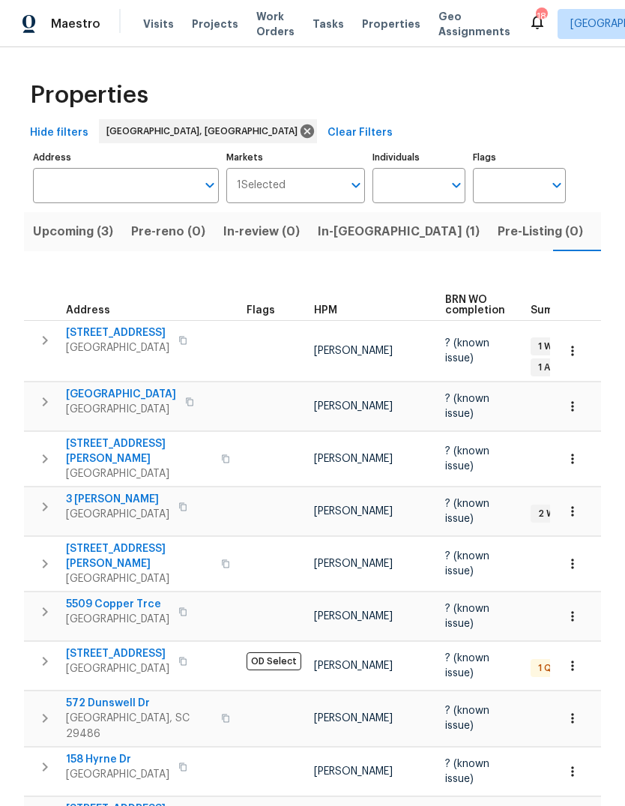
scroll to position [0, 31]
click at [570, 233] on span "Listed (18)" at bounding box center [601, 231] width 62 height 21
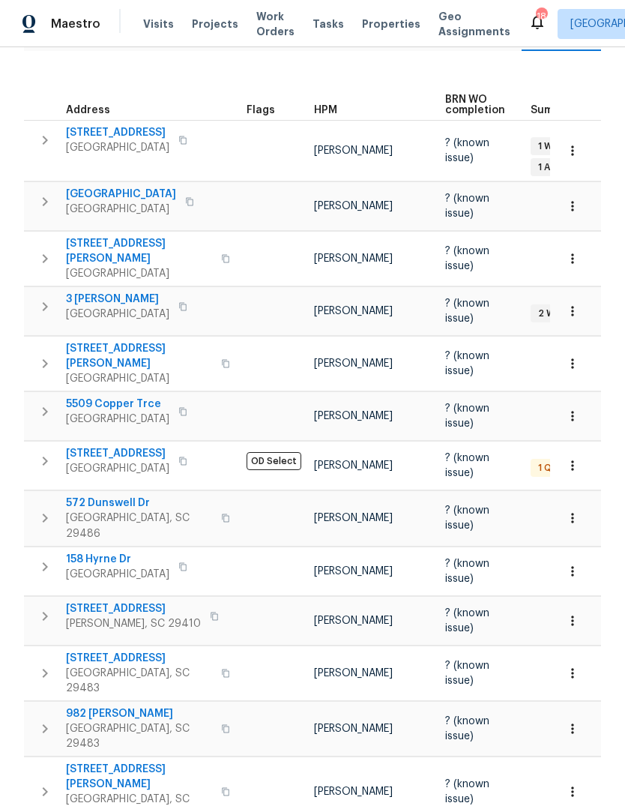
scroll to position [252, 0]
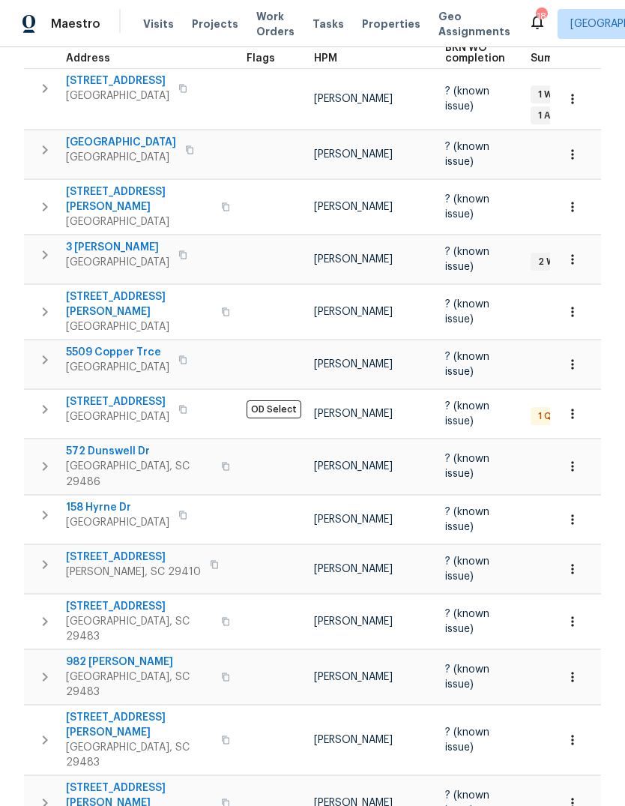
click at [108, 394] on span "[STREET_ADDRESS]" at bounding box center [117, 401] width 103 height 15
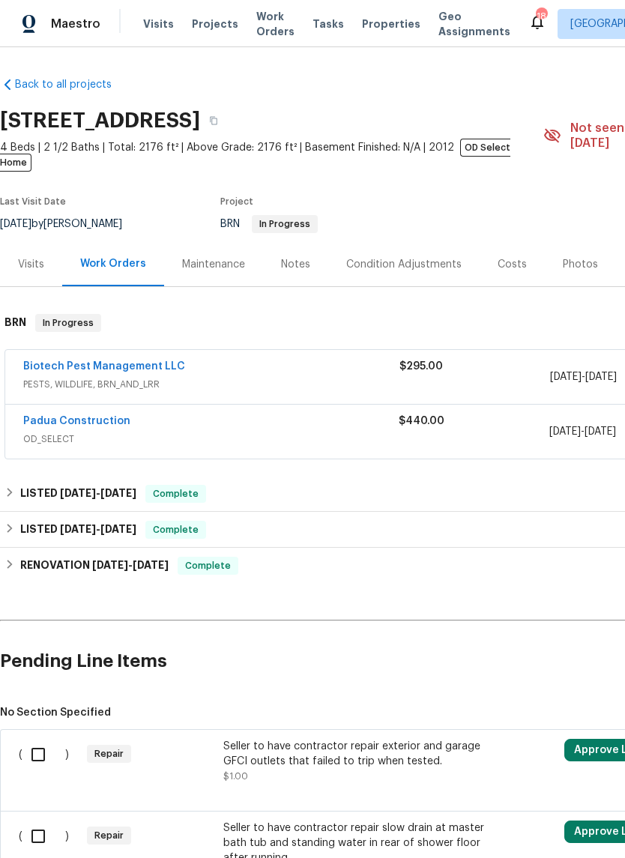
click at [106, 416] on link "Padua Construction" at bounding box center [76, 421] width 107 height 10
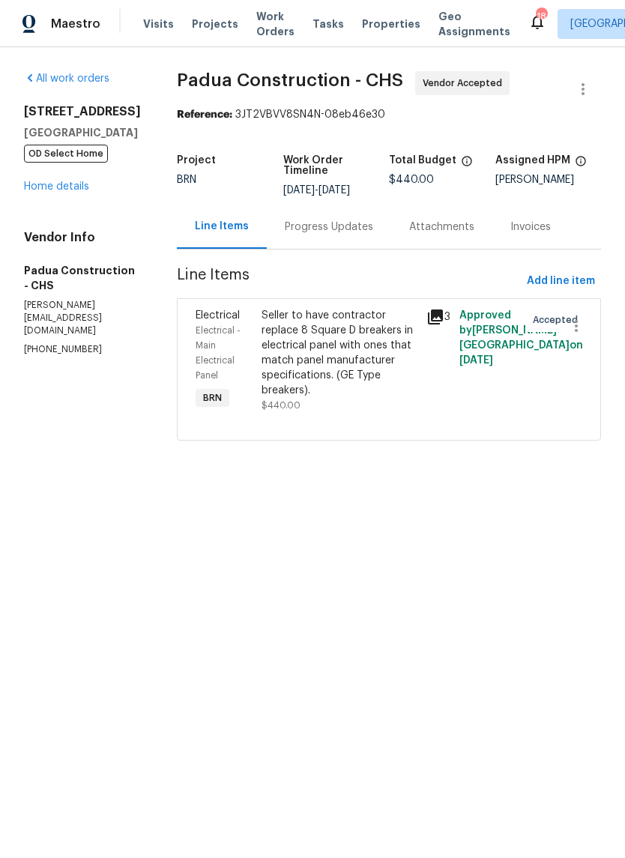
click at [428, 310] on icon at bounding box center [435, 317] width 15 height 15
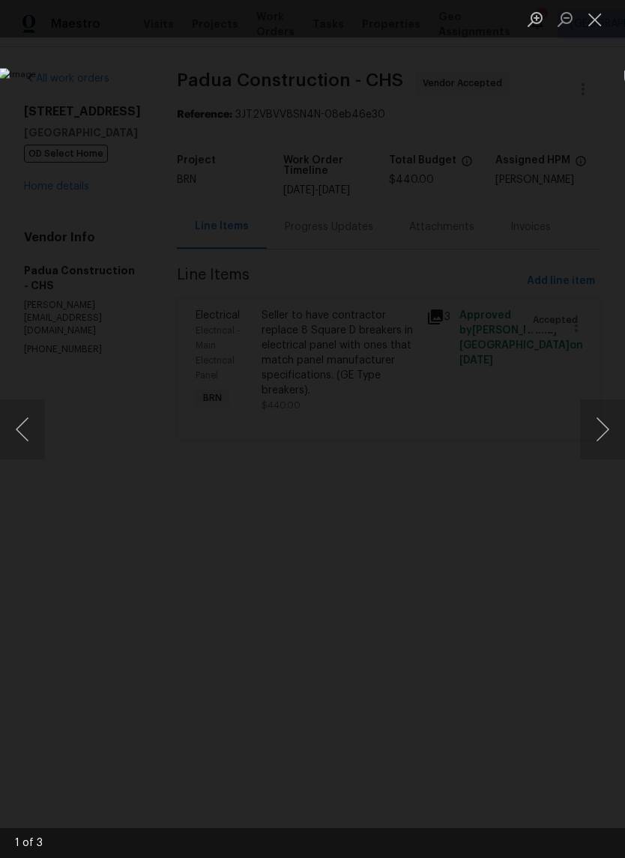
click at [609, 440] on button "Next image" at bounding box center [602, 429] width 45 height 60
click at [600, 432] on button "Next image" at bounding box center [602, 429] width 45 height 60
click at [606, 427] on button "Next image" at bounding box center [602, 429] width 45 height 60
click at [605, 427] on button "Next image" at bounding box center [602, 429] width 45 height 60
click at [601, 428] on button "Next image" at bounding box center [602, 429] width 45 height 60
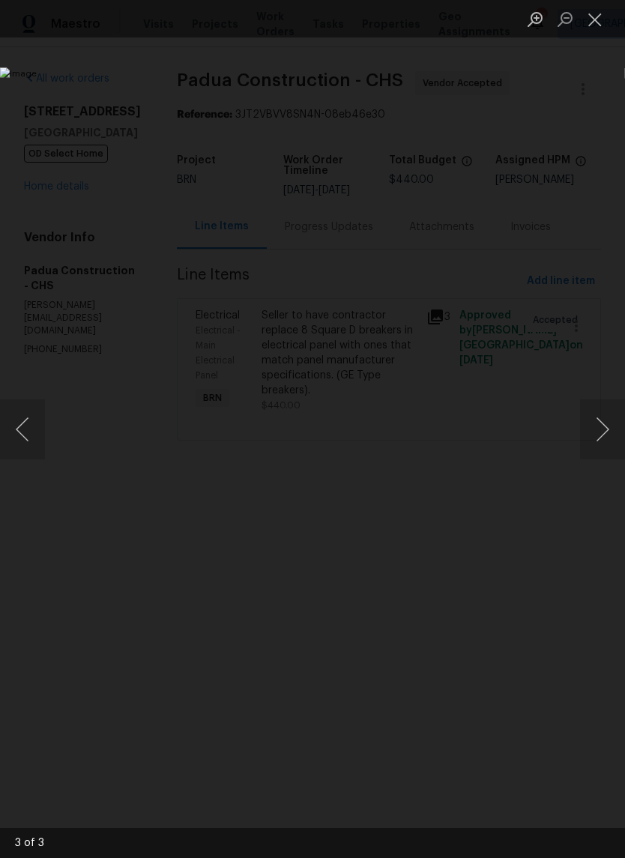
click at [601, 428] on button "Next image" at bounding box center [602, 429] width 45 height 60
click at [598, 30] on button "Close lightbox" at bounding box center [595, 19] width 30 height 26
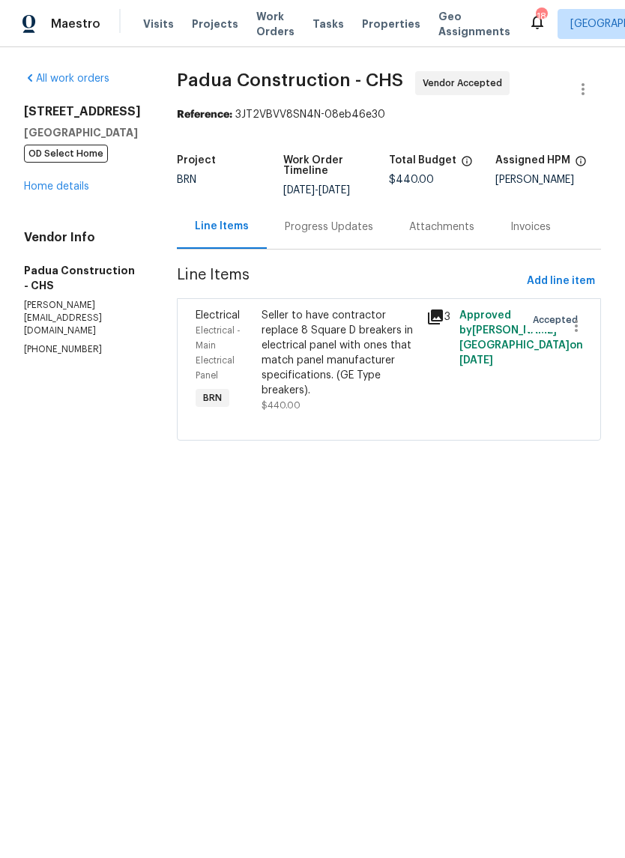
click at [66, 232] on div "All work orders 702 Spark St Mount Pleasant, SC 29464 OD Select Home Home detai…" at bounding box center [82, 214] width 117 height 286
click at [72, 192] on link "Home details" at bounding box center [56, 186] width 65 height 10
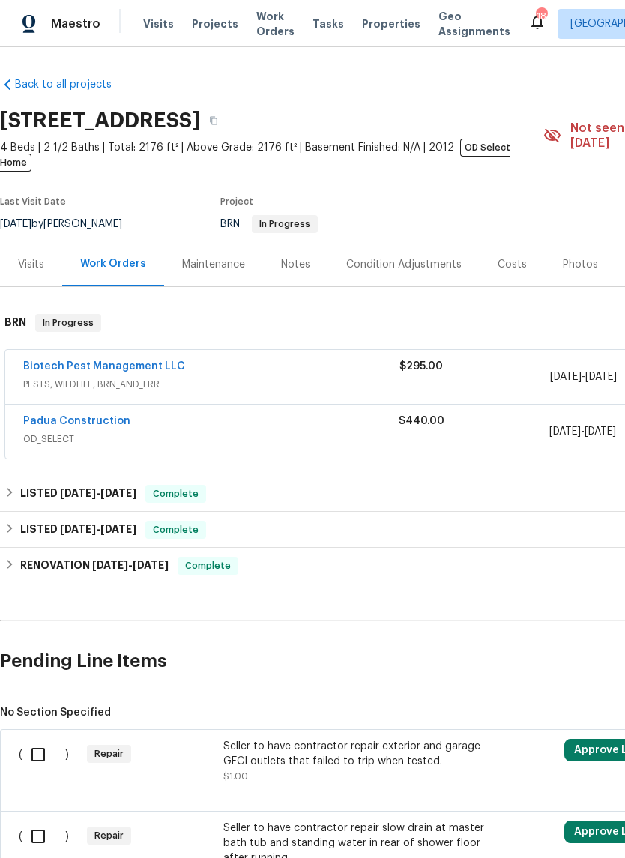
click at [147, 361] on link "Biotech Pest Management LLC" at bounding box center [104, 366] width 162 height 10
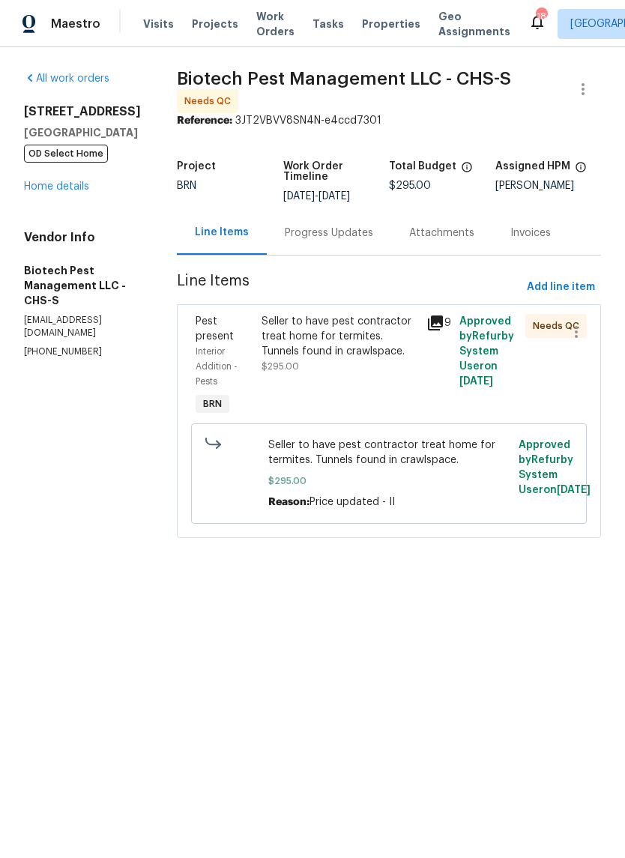
click at [437, 314] on icon at bounding box center [435, 323] width 18 height 18
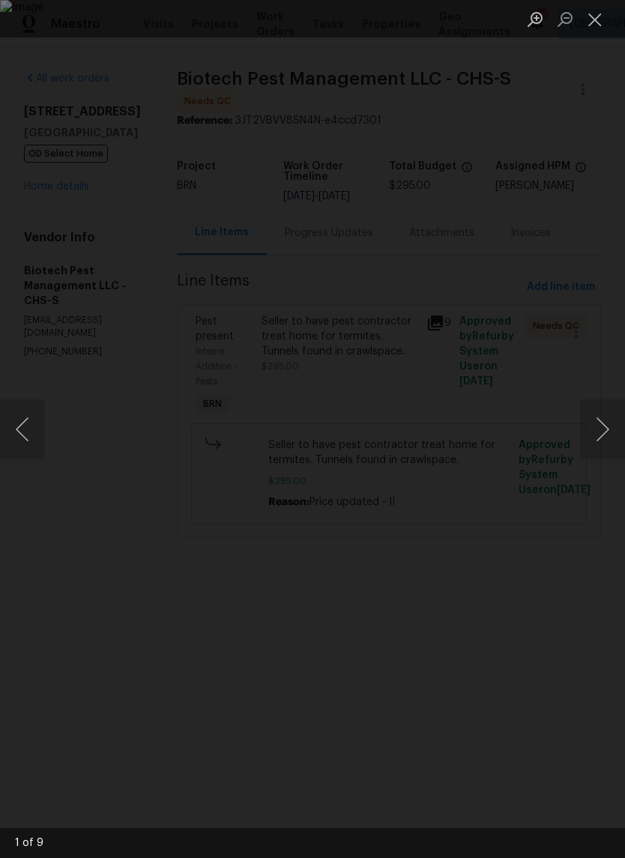
click at [587, 448] on button "Next image" at bounding box center [602, 429] width 45 height 60
click at [605, 422] on button "Next image" at bounding box center [602, 429] width 45 height 60
click at [606, 424] on button "Next image" at bounding box center [602, 429] width 45 height 60
click at [603, 422] on button "Next image" at bounding box center [602, 429] width 45 height 60
click at [609, 423] on button "Next image" at bounding box center [602, 429] width 45 height 60
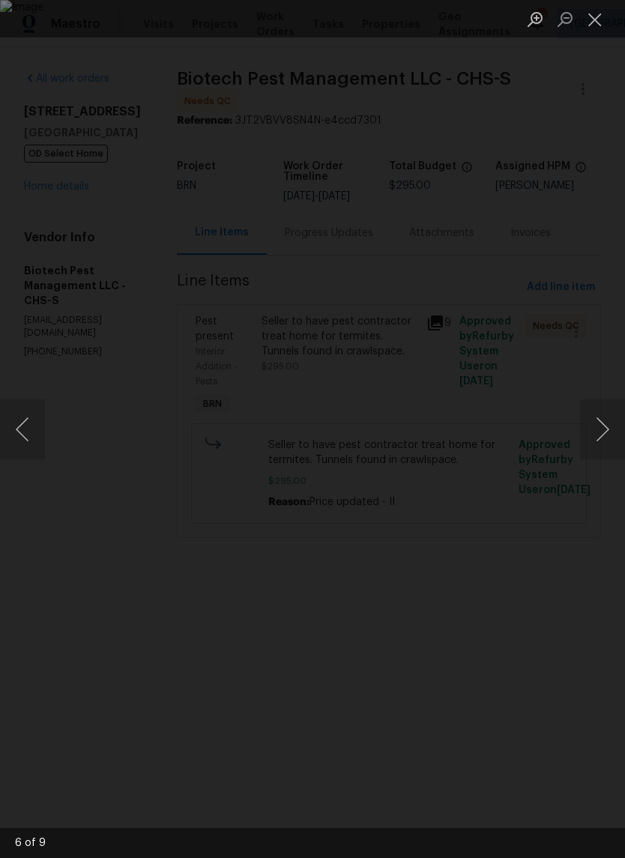
click at [605, 424] on button "Next image" at bounding box center [602, 429] width 45 height 60
click at [607, 427] on button "Next image" at bounding box center [602, 429] width 45 height 60
click at [603, 424] on button "Next image" at bounding box center [602, 429] width 45 height 60
click at [612, 425] on button "Next image" at bounding box center [602, 429] width 45 height 60
click at [607, 420] on button "Next image" at bounding box center [602, 429] width 45 height 60
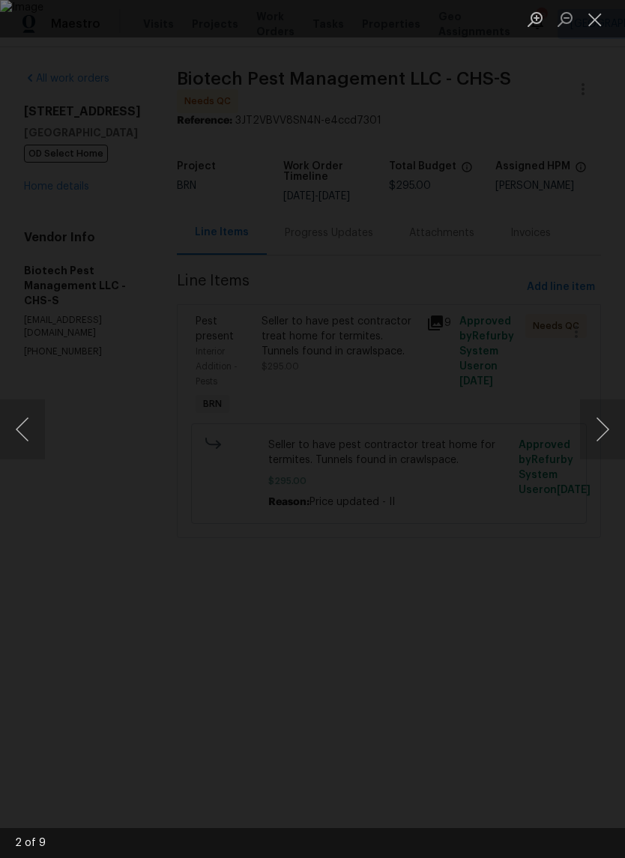
click at [609, 426] on button "Next image" at bounding box center [602, 429] width 45 height 60
click at [606, 429] on button "Next image" at bounding box center [602, 429] width 45 height 60
click at [609, 427] on button "Next image" at bounding box center [602, 429] width 45 height 60
click at [609, 429] on button "Next image" at bounding box center [602, 429] width 45 height 60
click at [609, 422] on button "Next image" at bounding box center [602, 429] width 45 height 60
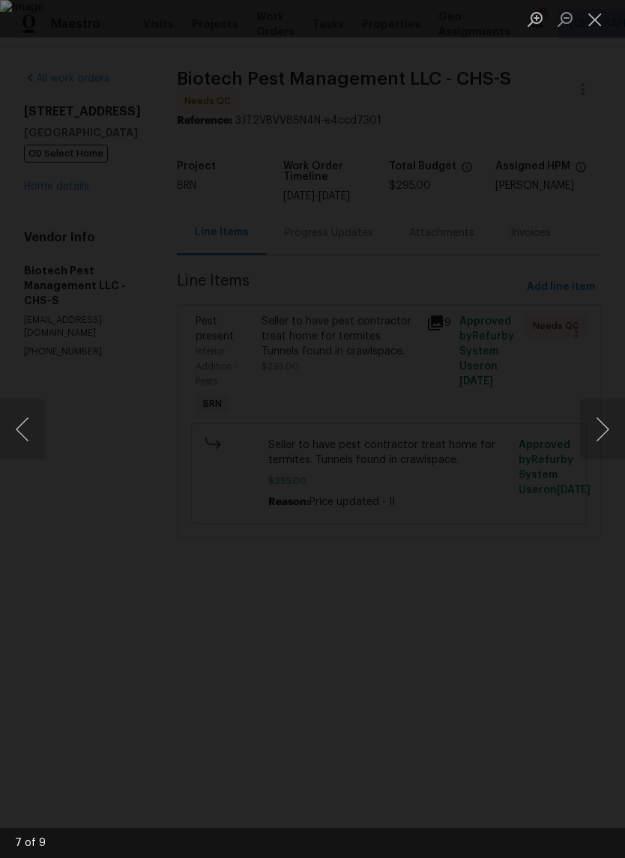
click at [612, 422] on button "Next image" at bounding box center [602, 429] width 45 height 60
click at [19, 438] on button "Previous image" at bounding box center [22, 429] width 45 height 60
click at [616, 432] on button "Next image" at bounding box center [602, 429] width 45 height 60
click at [610, 429] on button "Next image" at bounding box center [602, 429] width 45 height 60
click at [601, 428] on button "Next image" at bounding box center [602, 429] width 45 height 60
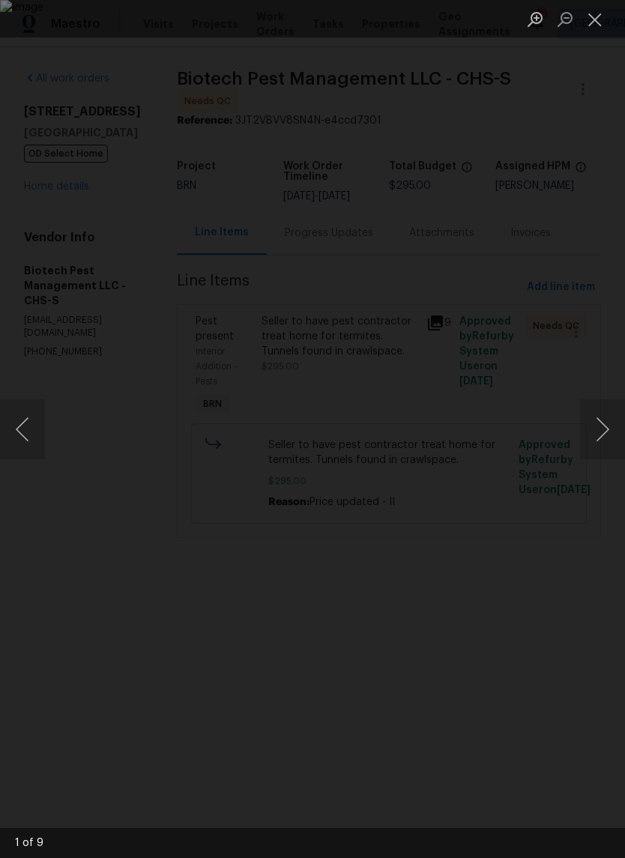
click at [591, 427] on button "Next image" at bounding box center [602, 429] width 45 height 60
click at [589, 434] on button "Next image" at bounding box center [602, 429] width 45 height 60
click at [593, 428] on button "Next image" at bounding box center [602, 429] width 45 height 60
click at [591, 439] on button "Next image" at bounding box center [602, 429] width 45 height 60
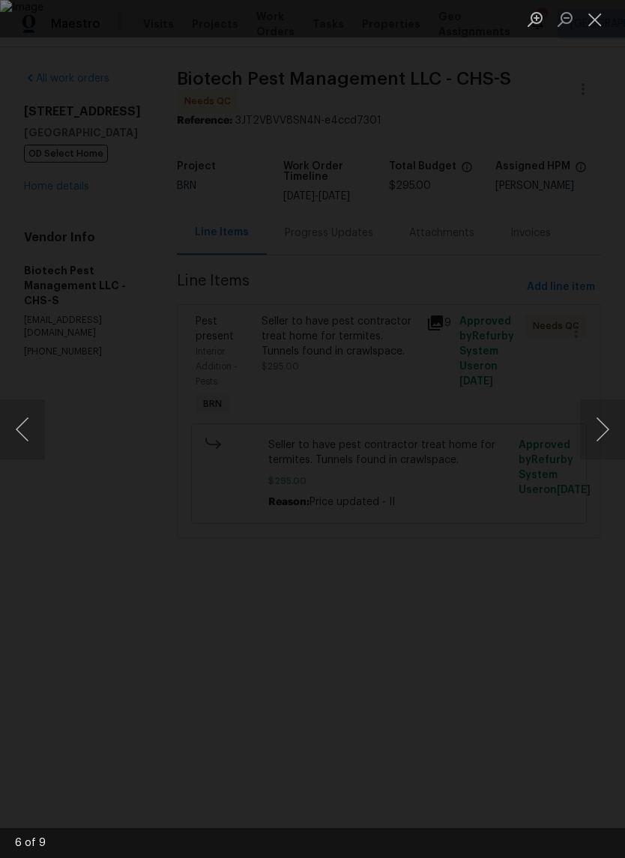
click at [591, 439] on button "Next image" at bounding box center [602, 429] width 45 height 60
click at [603, 430] on button "Next image" at bounding box center [602, 429] width 45 height 60
click at [603, 435] on button "Next image" at bounding box center [602, 429] width 45 height 60
click at [604, 428] on button "Next image" at bounding box center [602, 429] width 45 height 60
click at [605, 432] on button "Next image" at bounding box center [602, 429] width 45 height 60
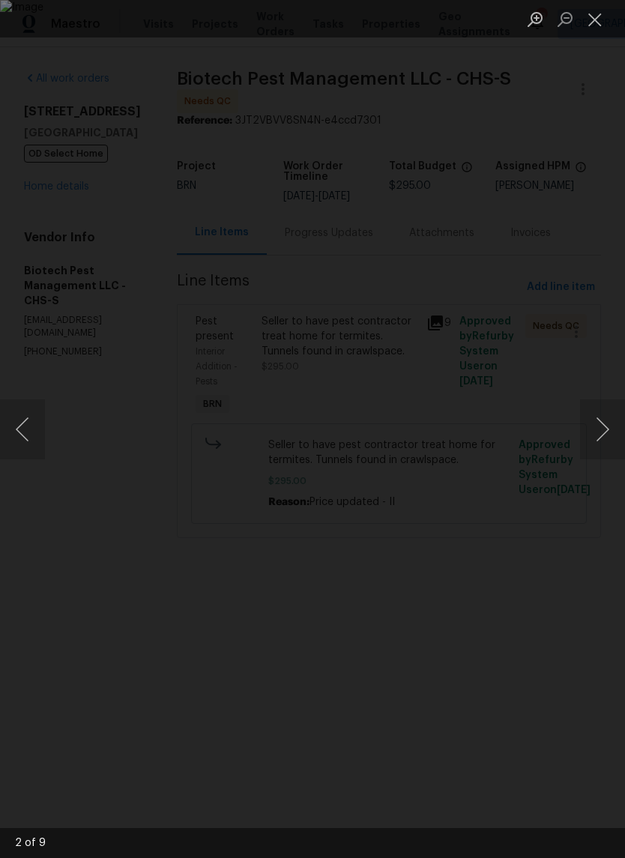
click at [607, 431] on button "Next image" at bounding box center [602, 429] width 45 height 60
click at [609, 431] on button "Next image" at bounding box center [602, 429] width 45 height 60
click at [609, 426] on button "Next image" at bounding box center [602, 429] width 45 height 60
click at [607, 446] on button "Next image" at bounding box center [602, 429] width 45 height 60
click at [610, 426] on button "Next image" at bounding box center [602, 429] width 45 height 60
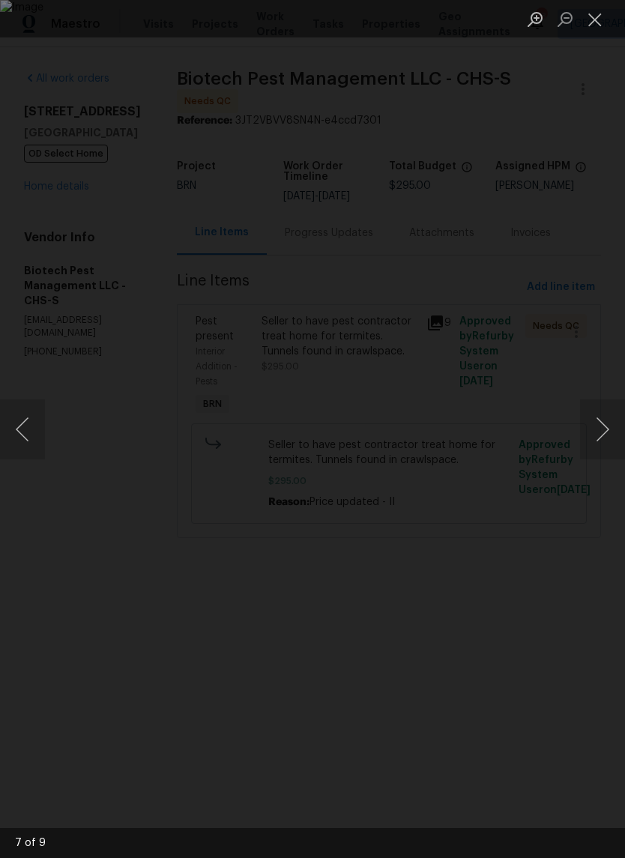
click at [595, 262] on img "Lightbox" at bounding box center [312, 429] width 625 height 858
click at [597, 8] on button "Close lightbox" at bounding box center [595, 19] width 30 height 26
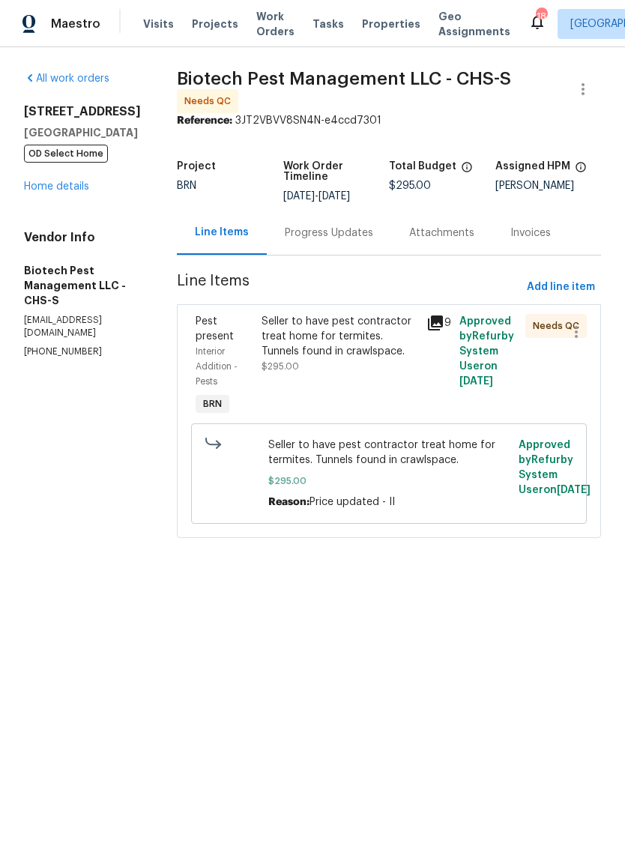
click at [81, 217] on div "All work orders 702 Spark St Mount Pleasant, SC 29464 OD Select Home Home detai…" at bounding box center [82, 214] width 117 height 287
click at [58, 190] on div "702 Spark St Mount Pleasant, SC 29464 OD Select Home Home details" at bounding box center [82, 149] width 117 height 90
click at [61, 192] on link "Home details" at bounding box center [56, 186] width 65 height 10
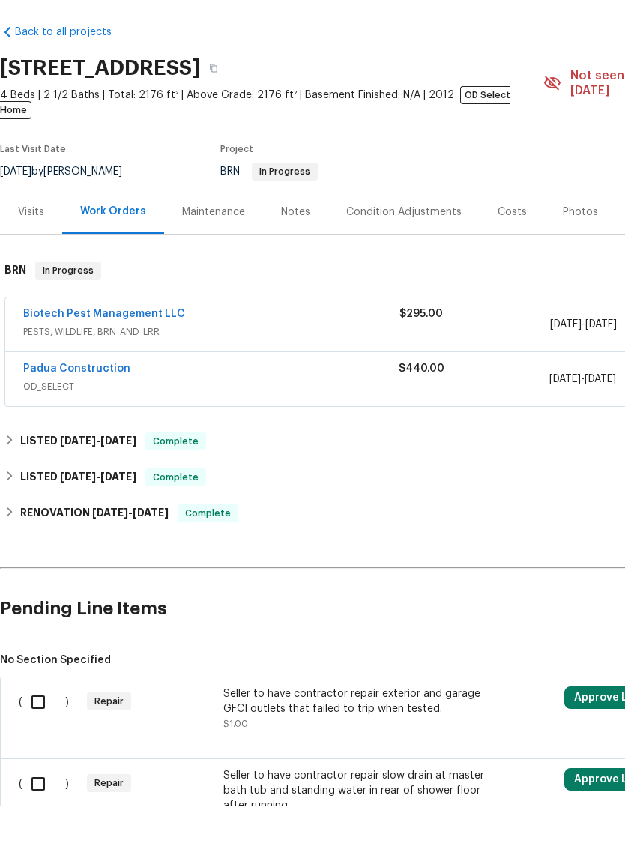
click at [103, 416] on link "Padua Construction" at bounding box center [76, 421] width 107 height 10
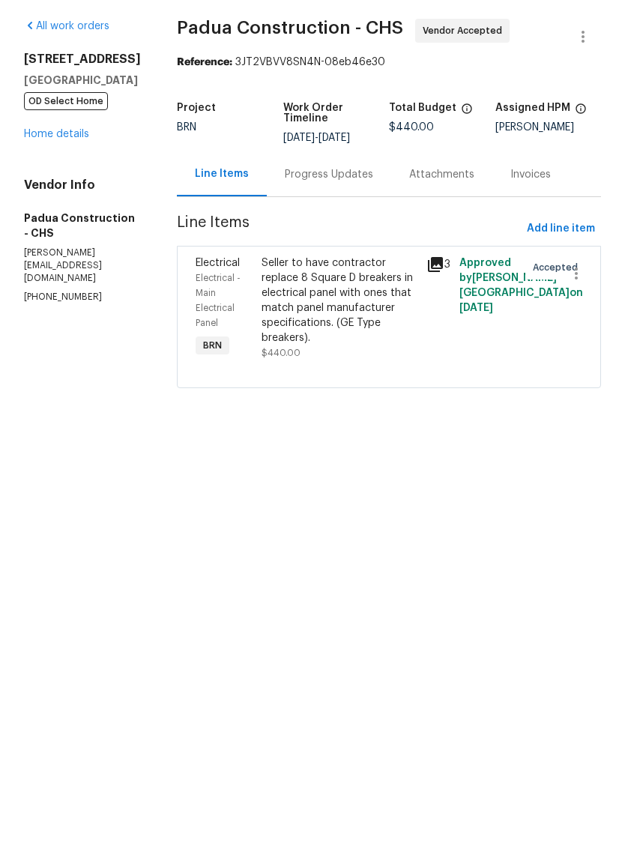
click at [61, 181] on link "Home details" at bounding box center [56, 186] width 65 height 10
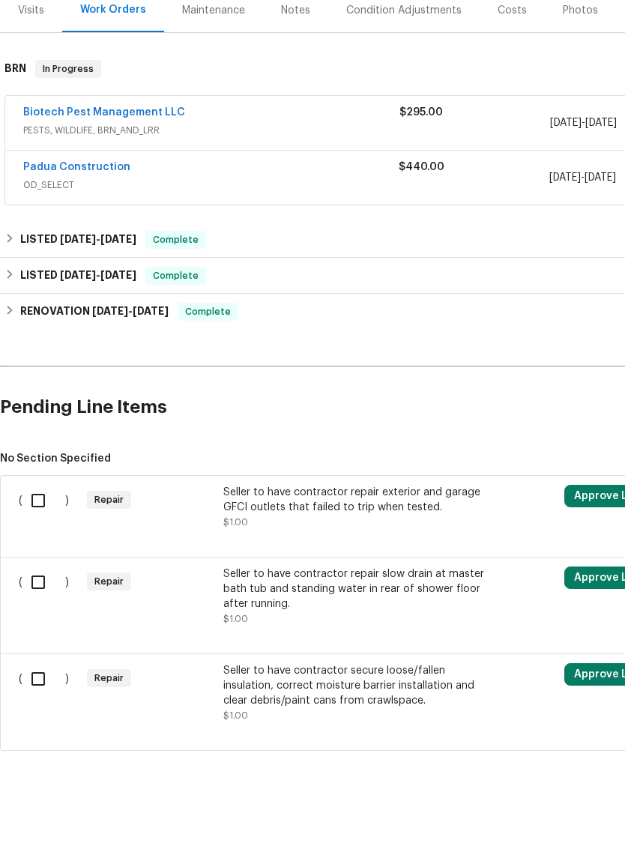
scroll to position [200, -1]
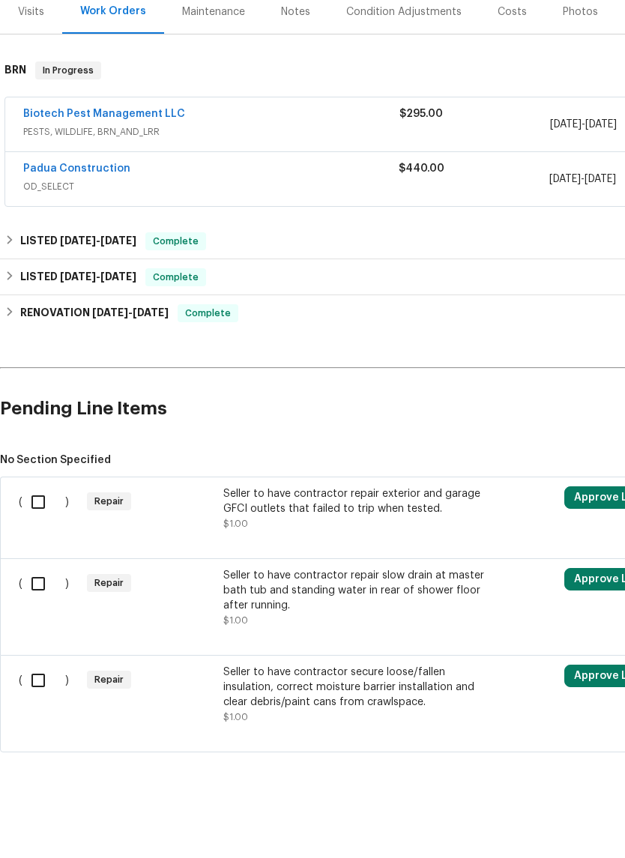
click at [37, 539] on input "checkbox" at bounding box center [43, 554] width 43 height 31
checkbox input "true"
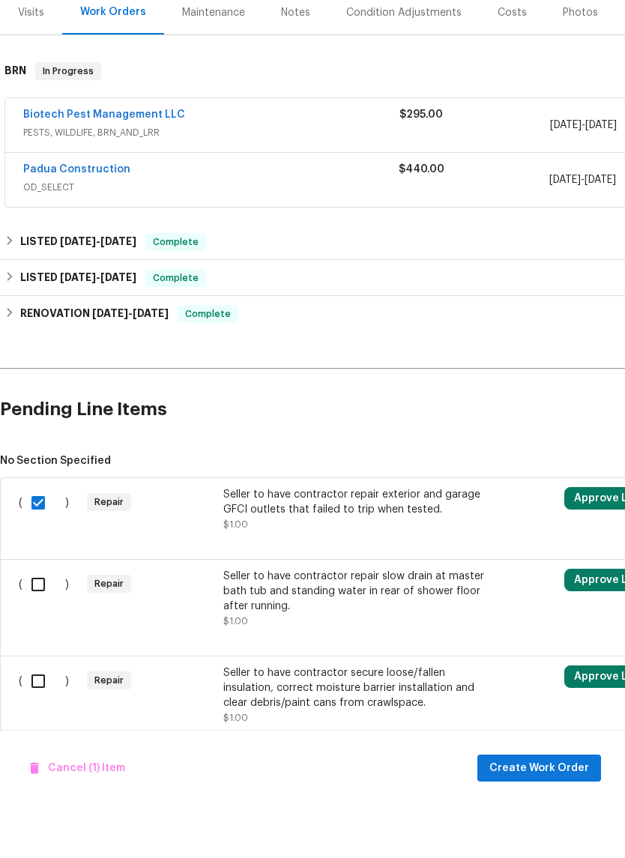
click at [52, 621] on input "checkbox" at bounding box center [43, 636] width 43 height 31
checkbox input "true"
click at [55, 718] on input "checkbox" at bounding box center [43, 733] width 43 height 31
checkbox input "true"
click at [562, 807] on button "Create Work Order" at bounding box center [539, 821] width 124 height 28
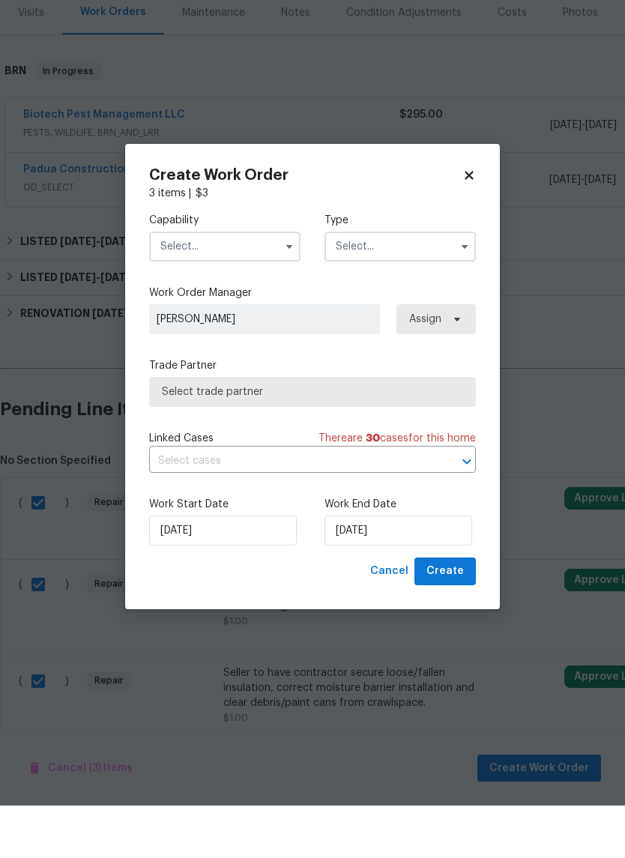
click at [268, 284] on input "text" at bounding box center [224, 299] width 151 height 30
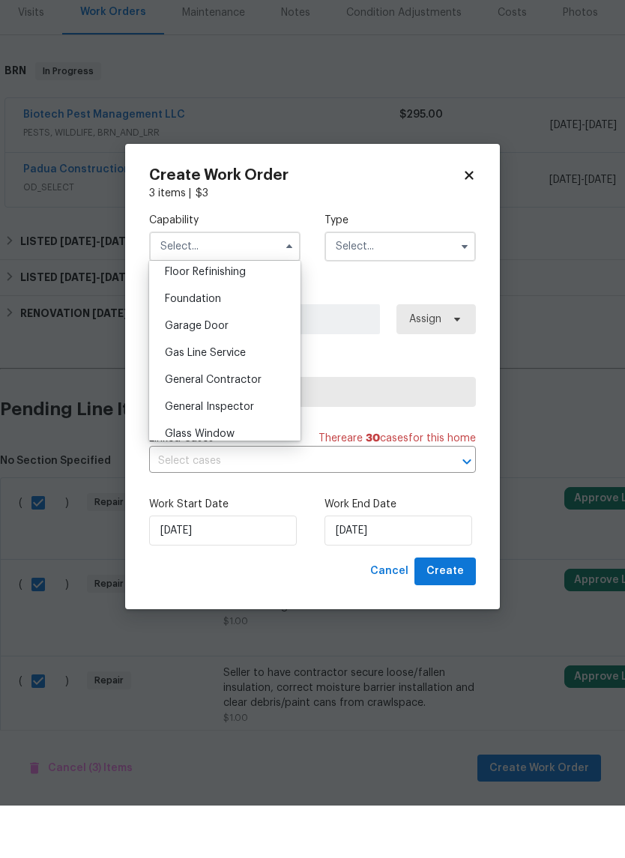
scroll to position [643, 0]
click at [261, 390] on div "General Contractor" at bounding box center [225, 403] width 144 height 27
type input "General Contractor"
click at [436, 284] on input "text" at bounding box center [399, 299] width 151 height 30
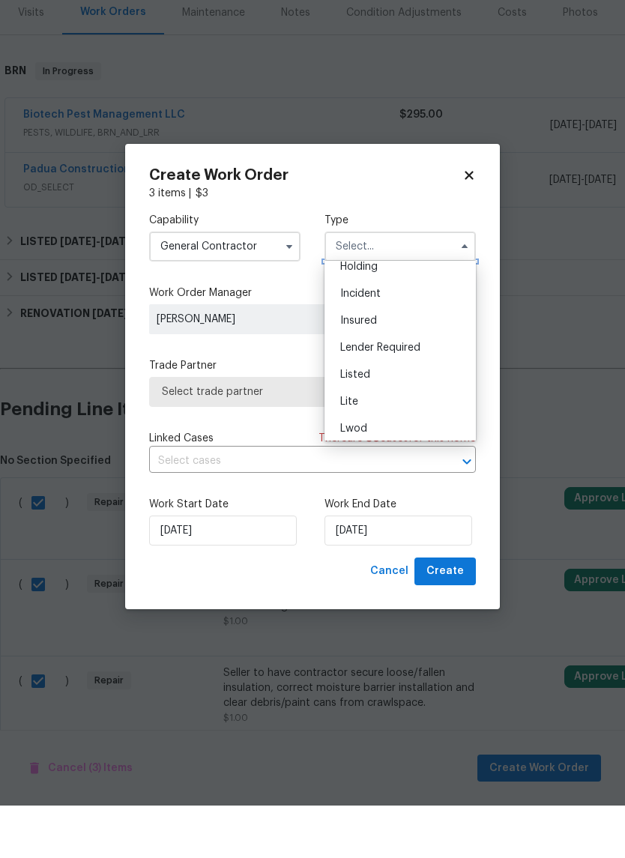
scroll to position [118, 0]
click at [417, 361] on div "Listed" at bounding box center [400, 374] width 144 height 27
type input "Listed"
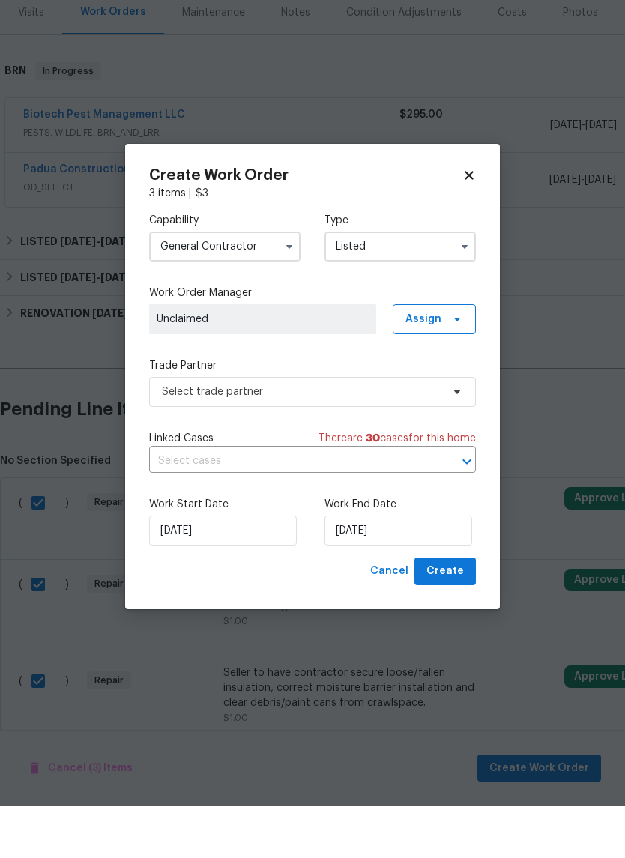
scroll to position [0, 0]
click at [455, 357] on span "Assign" at bounding box center [434, 372] width 83 height 30
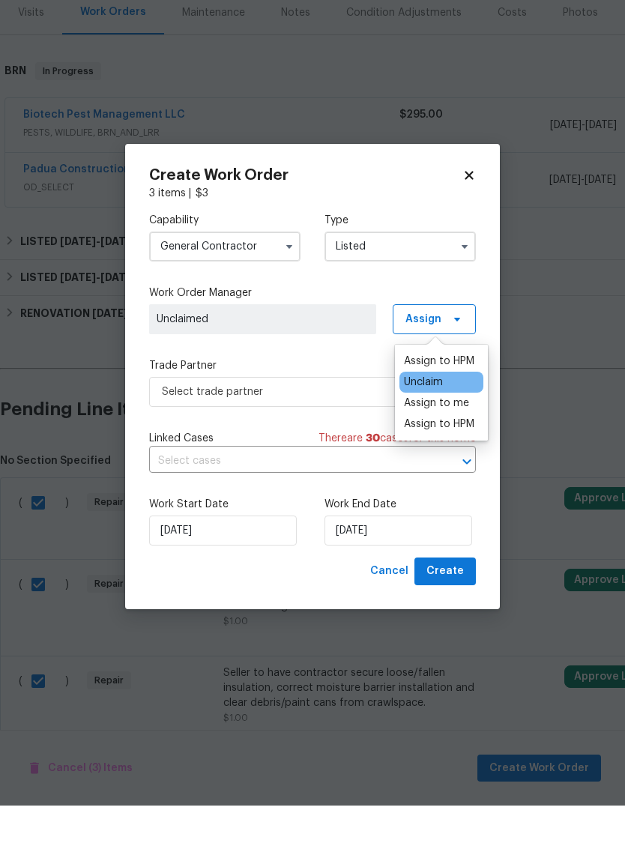
click at [457, 448] on div "Assign to me" at bounding box center [436, 455] width 65 height 15
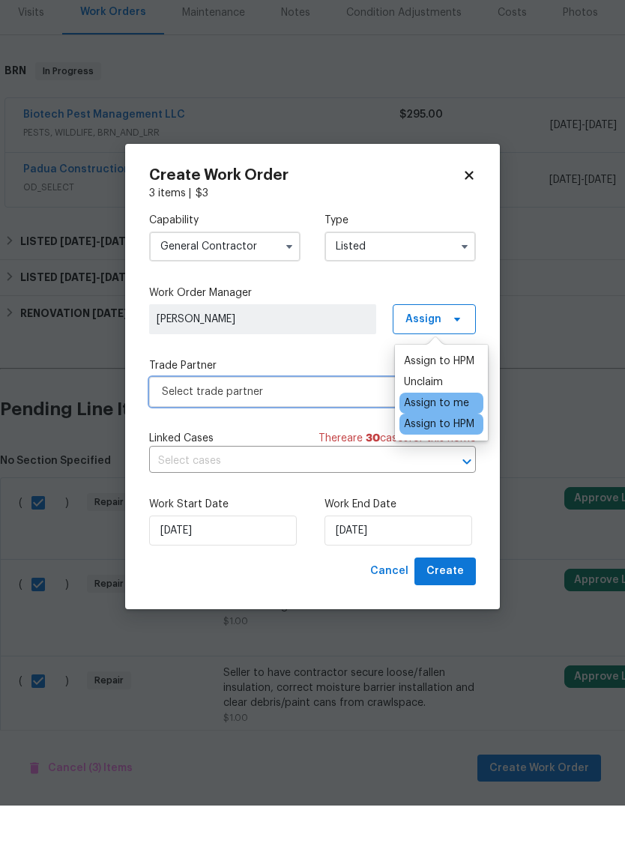
click at [327, 437] on span "Select trade partner" at bounding box center [302, 444] width 280 height 15
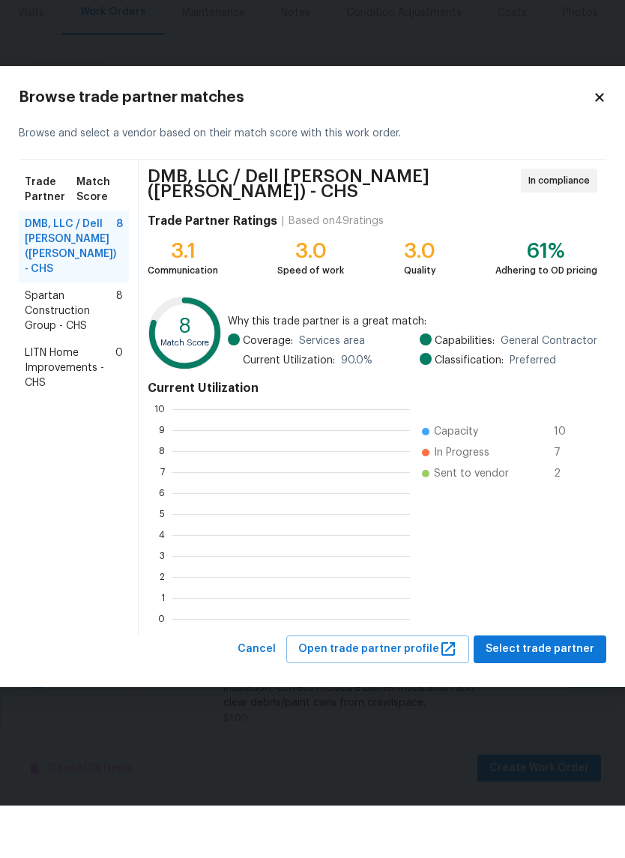
scroll to position [210, 238]
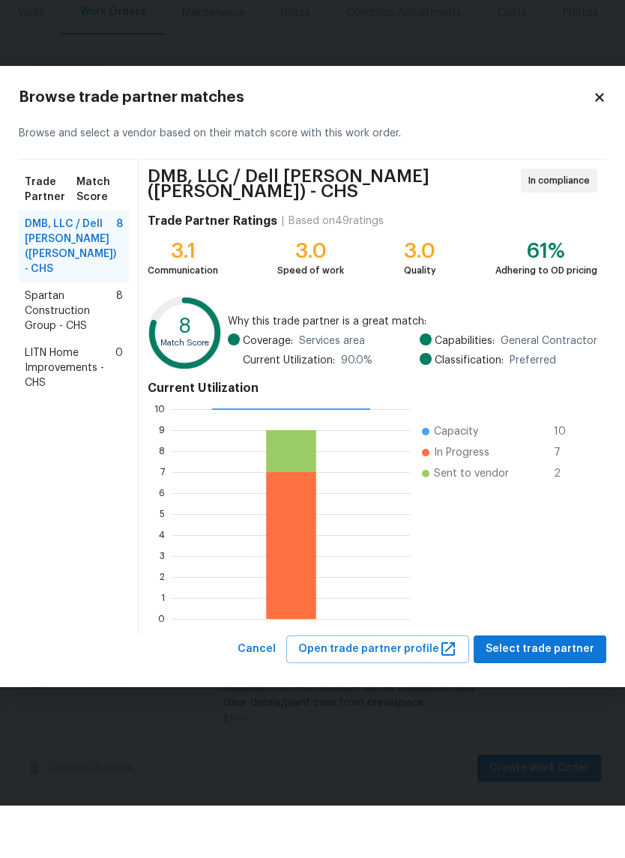
click at [598, 143] on icon at bounding box center [599, 149] width 13 height 13
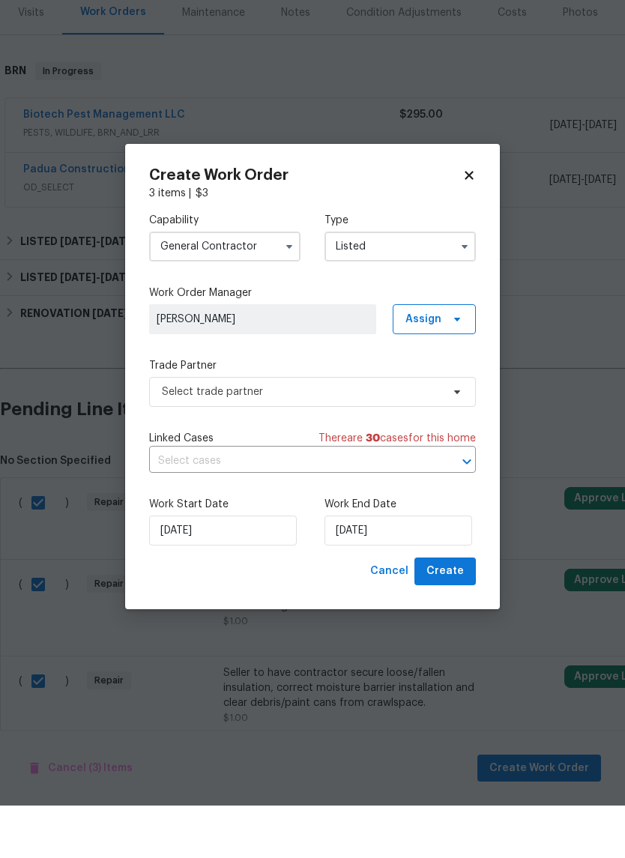
click at [280, 284] on input "General Contractor" at bounding box center [224, 299] width 151 height 30
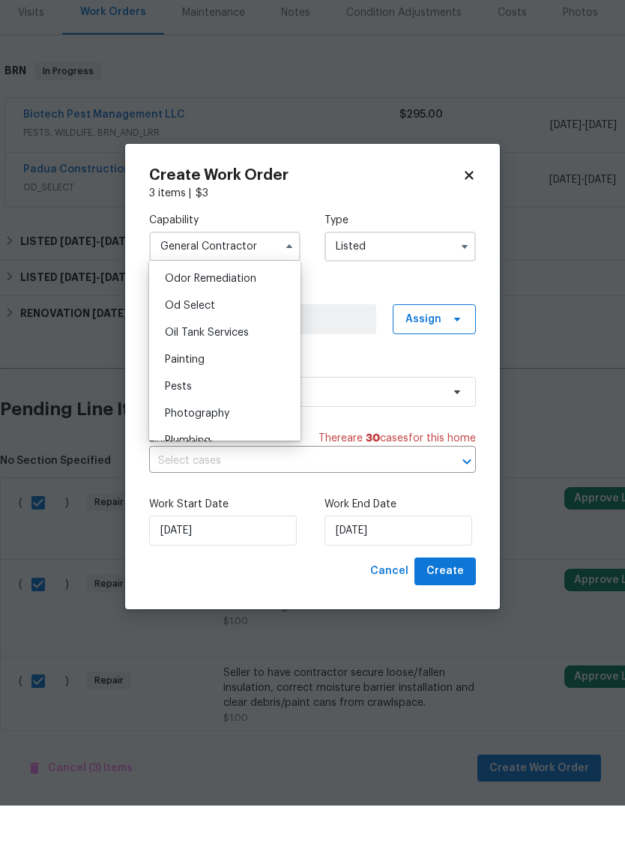
scroll to position [1174, 0]
click at [228, 348] on div "Od Select" at bounding box center [225, 361] width 144 height 27
type input "Od Select"
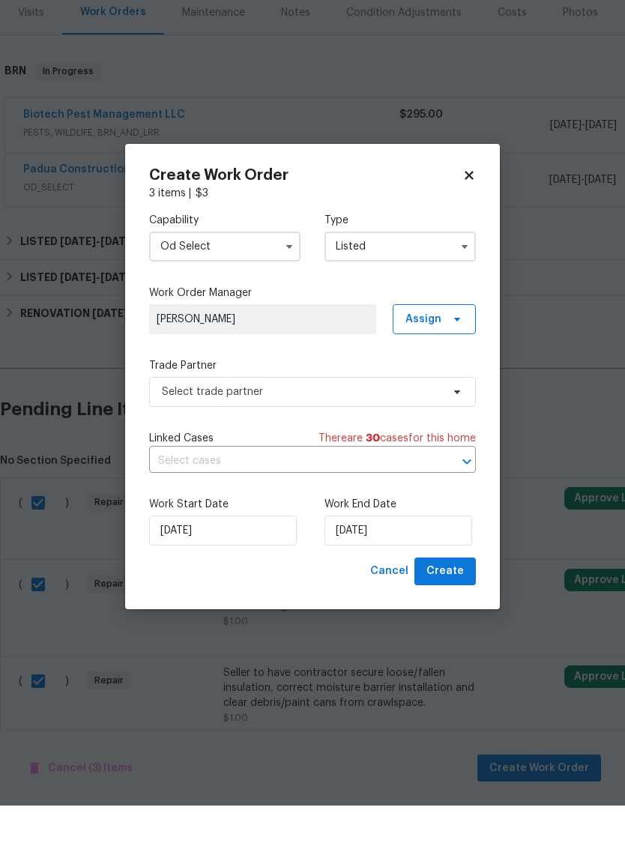
click at [469, 290] on button "button" at bounding box center [465, 299] width 18 height 18
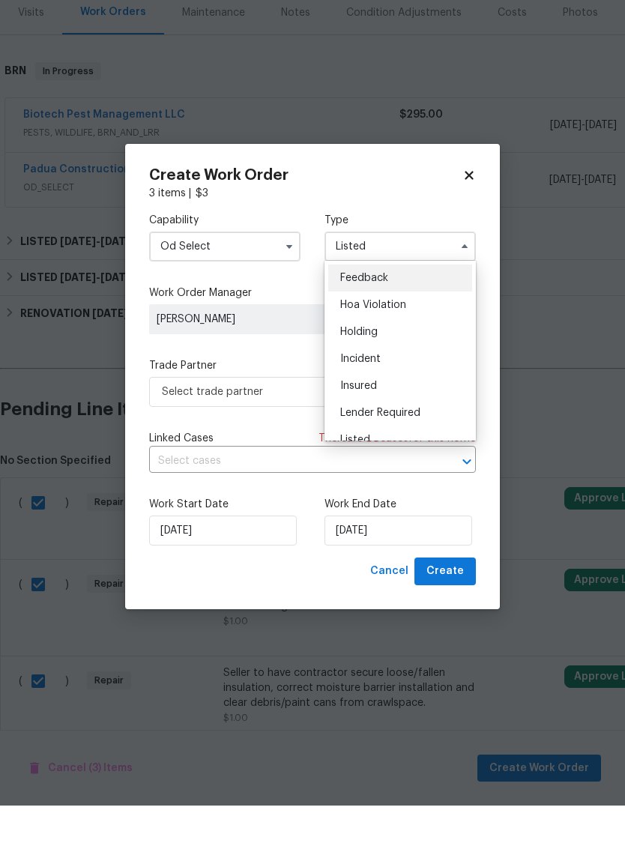
click at [462, 293] on icon "button" at bounding box center [465, 299] width 12 height 12
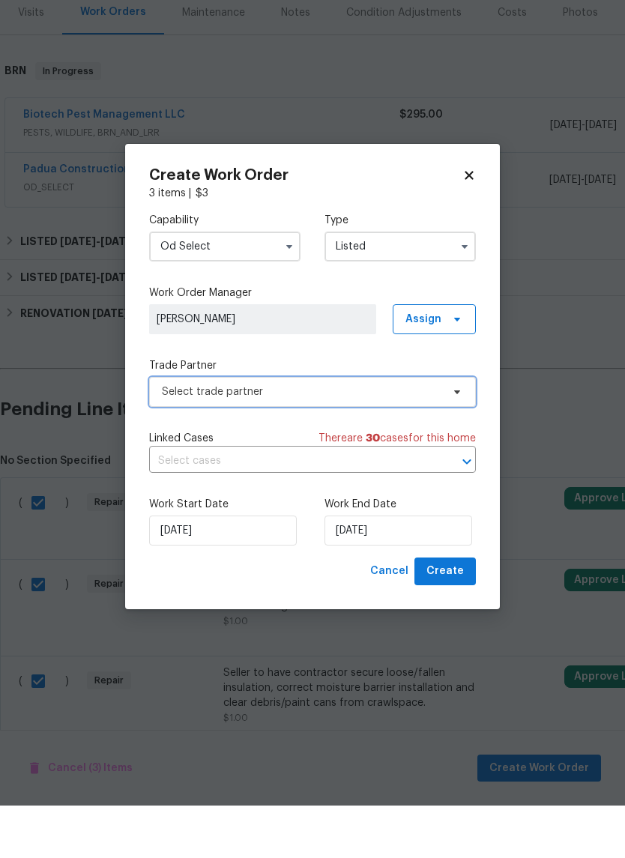
click at [458, 429] on span "Select trade partner" at bounding box center [312, 444] width 327 height 30
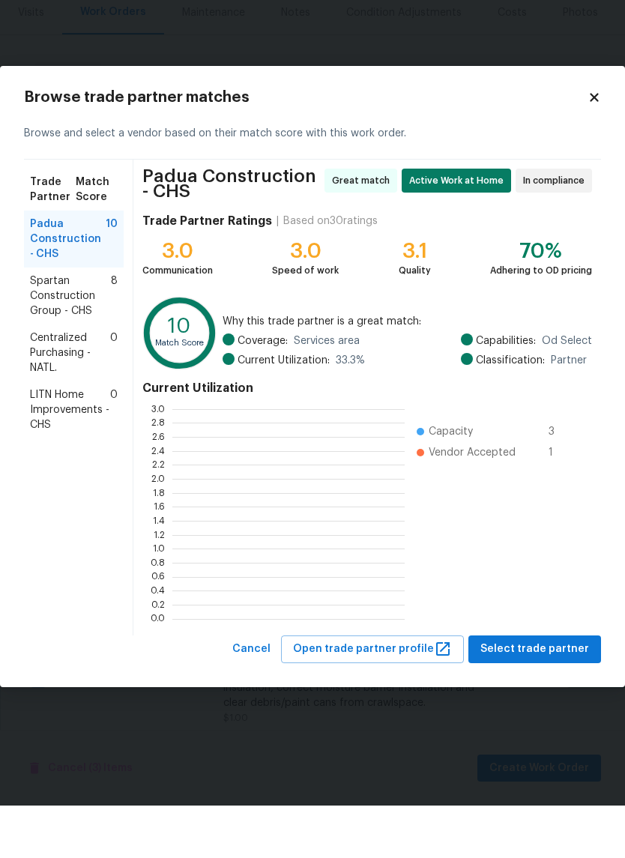
scroll to position [210, 232]
click at [84, 269] on span "Padua Construction - CHS" at bounding box center [68, 291] width 76 height 45
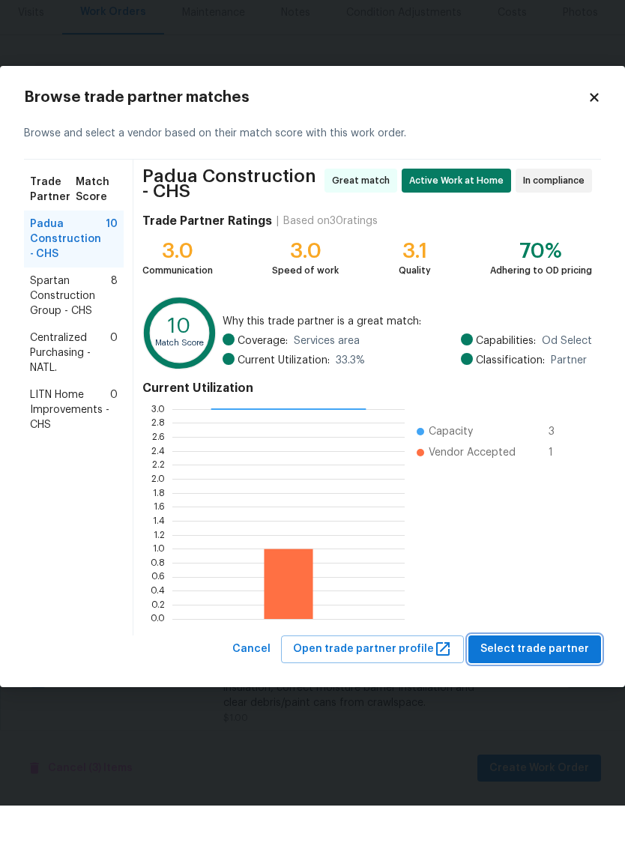
click at [573, 692] on span "Select trade partner" at bounding box center [534, 701] width 109 height 19
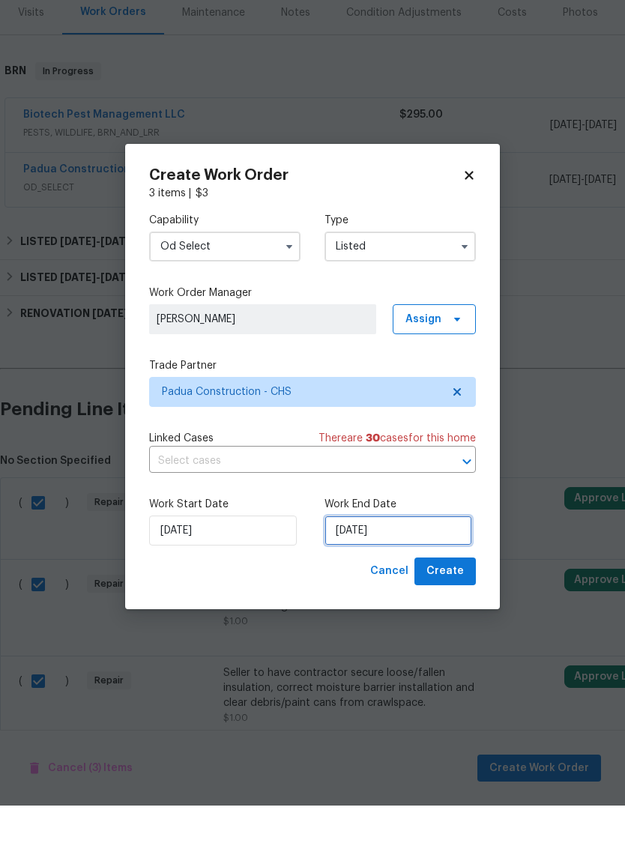
click at [415, 568] on input "8/10/2025" at bounding box center [398, 583] width 148 height 30
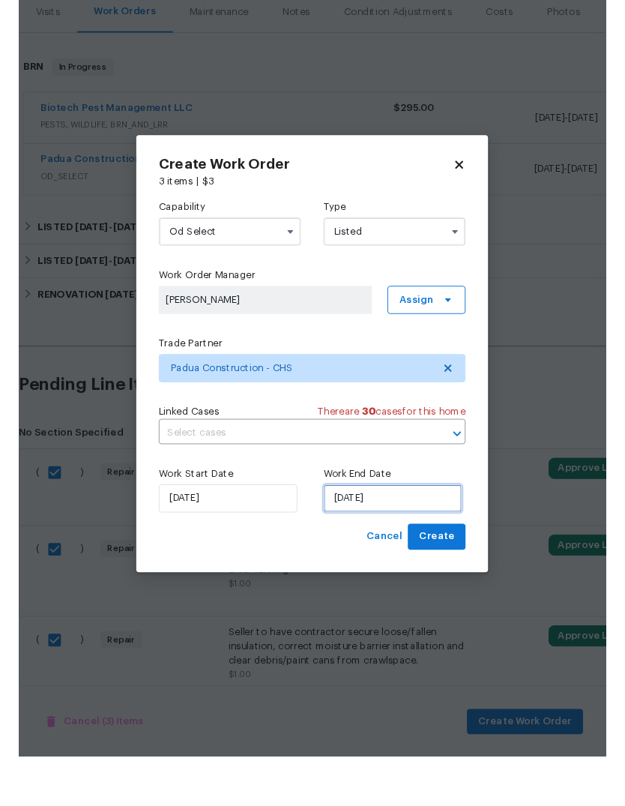
scroll to position [37, 0]
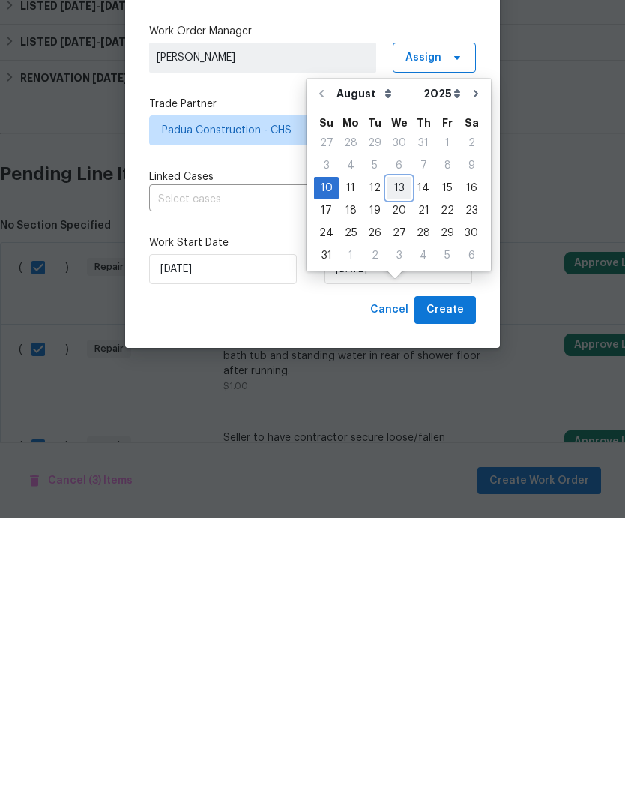
click at [391, 465] on div "13" at bounding box center [399, 475] width 25 height 21
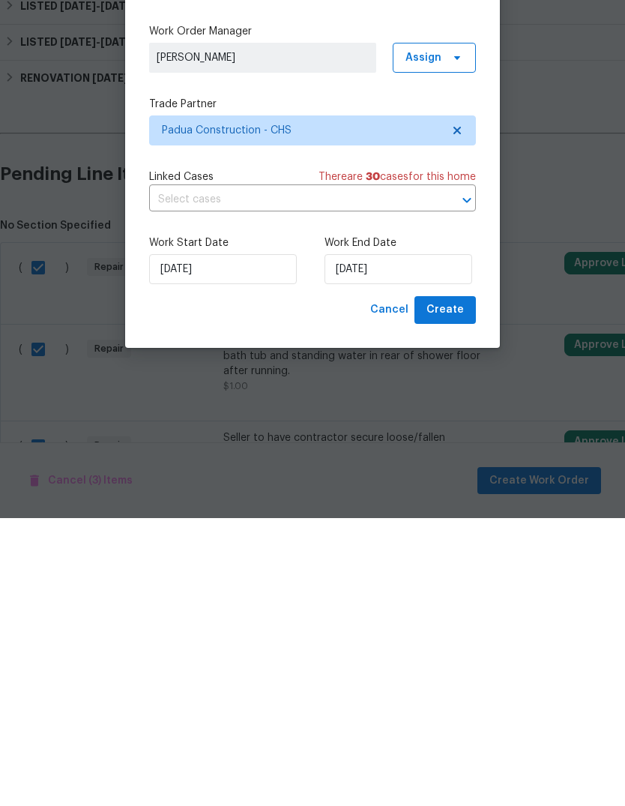
type input "8/13/2025"
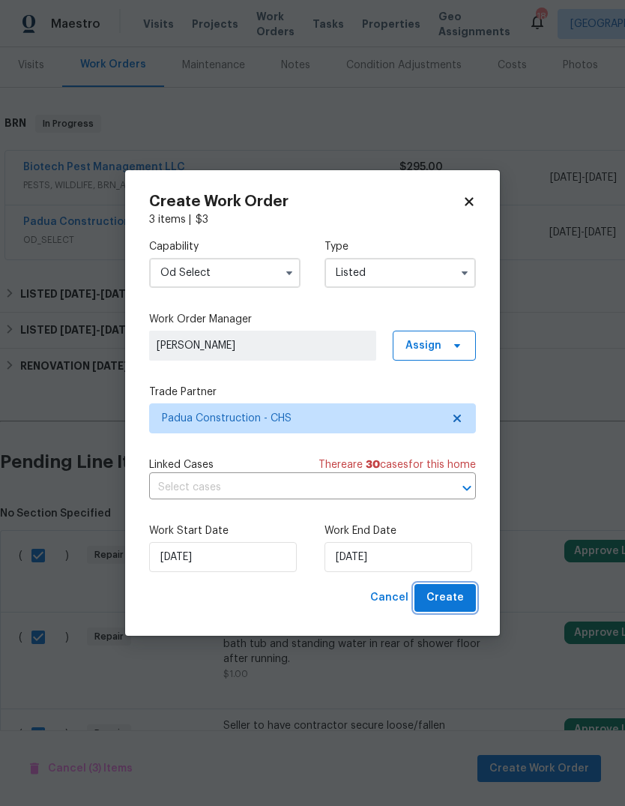
click at [447, 603] on span "Create" at bounding box center [444, 597] width 37 height 19
checkbox input "false"
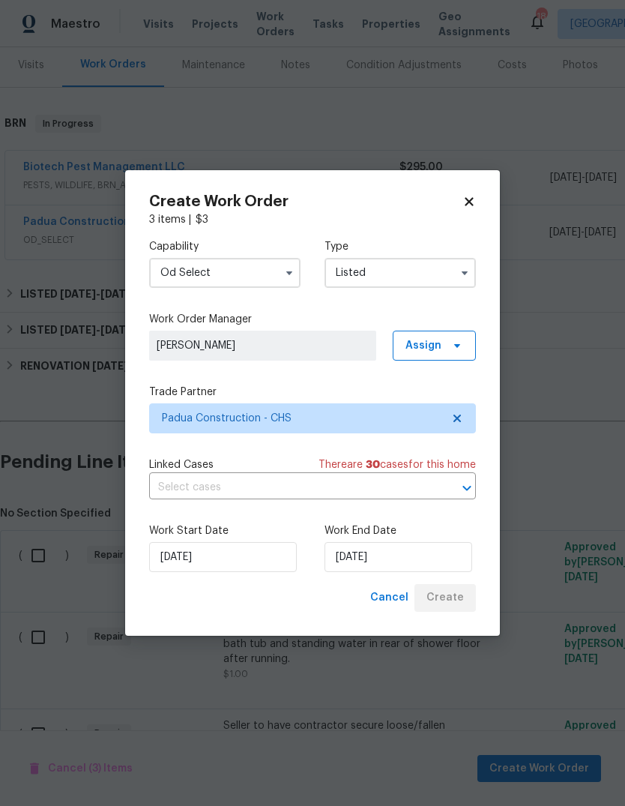
checkbox input "false"
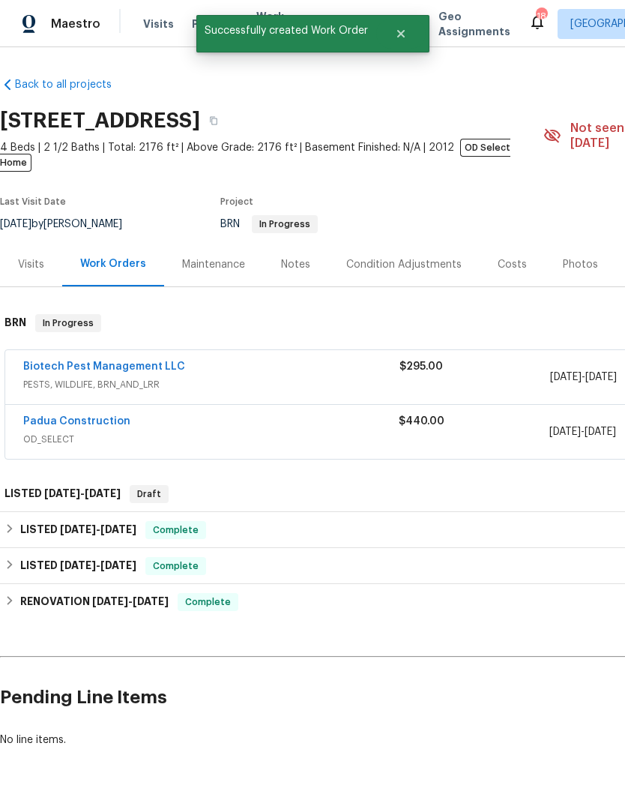
scroll to position [0, 0]
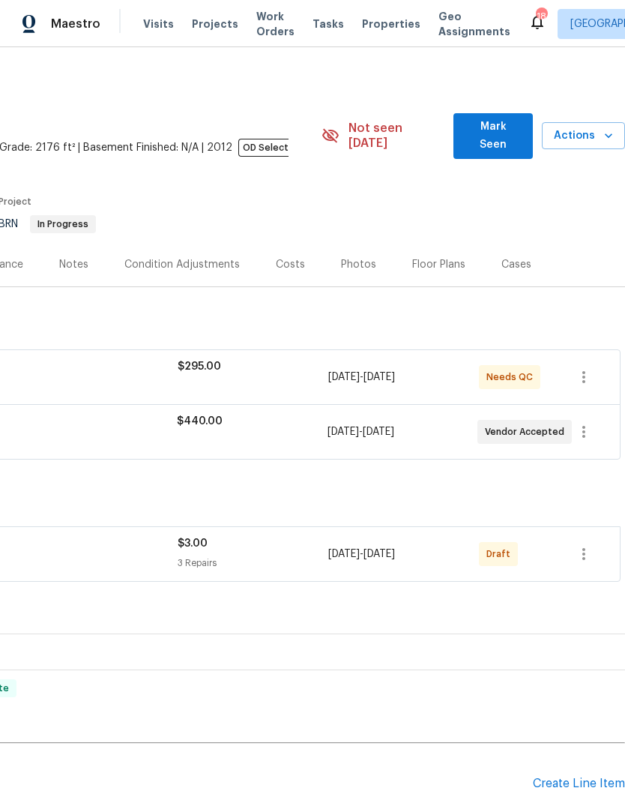
scroll to position [0, 222]
click at [585, 548] on icon "button" at bounding box center [583, 554] width 3 height 12
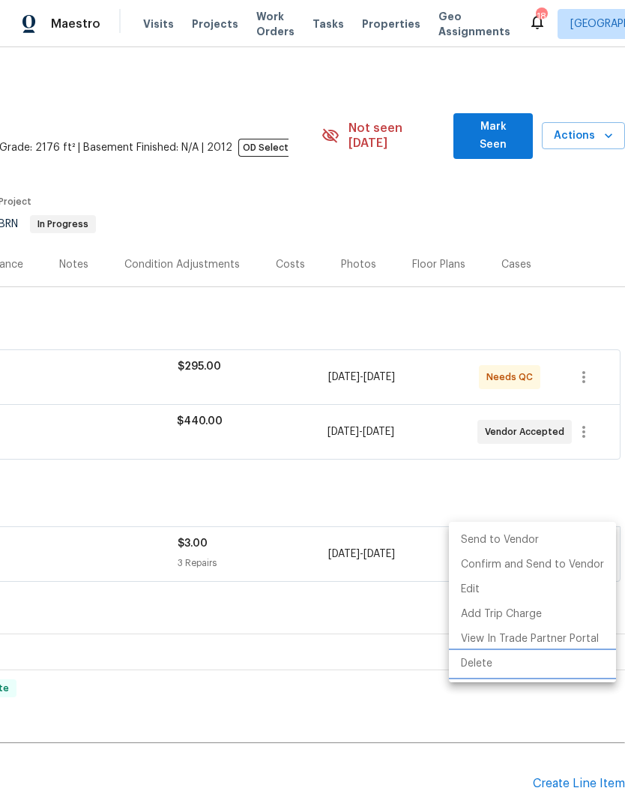
click at [518, 666] on li "Delete" at bounding box center [532, 663] width 167 height 25
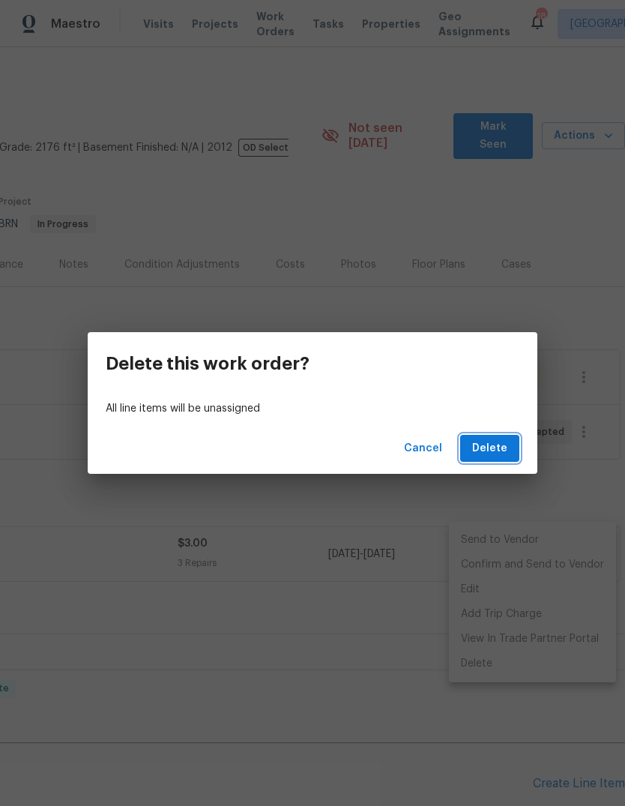
click at [490, 459] on button "Delete" at bounding box center [489, 449] width 59 height 28
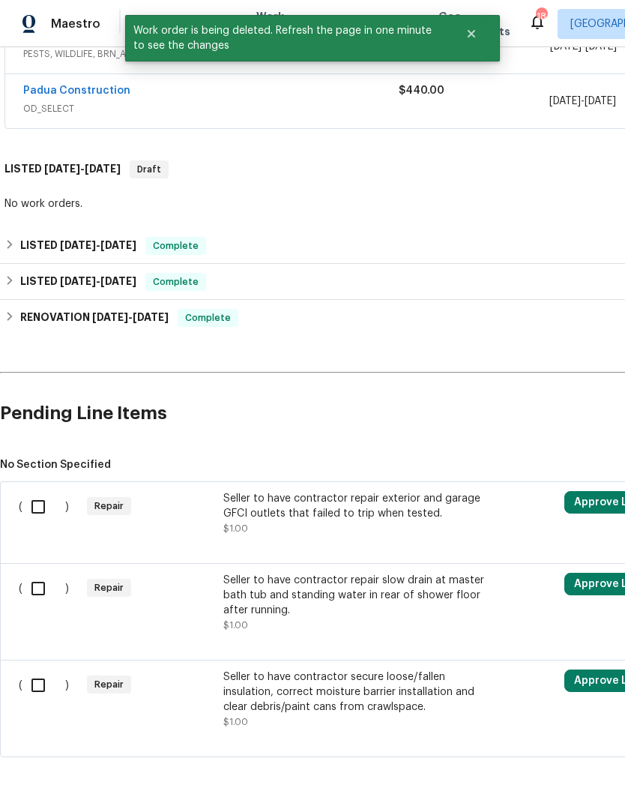
scroll to position [321, -1]
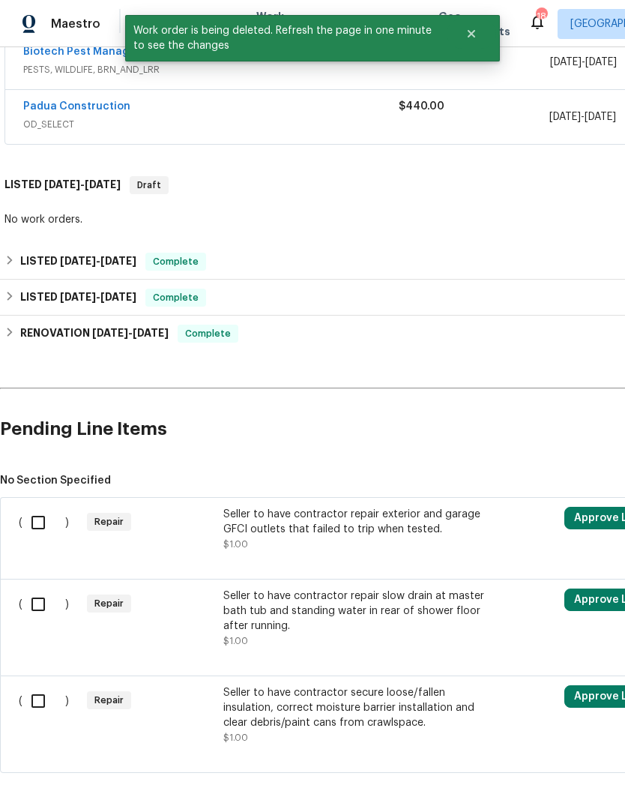
click at [49, 507] on input "checkbox" at bounding box center [43, 522] width 43 height 31
checkbox input "true"
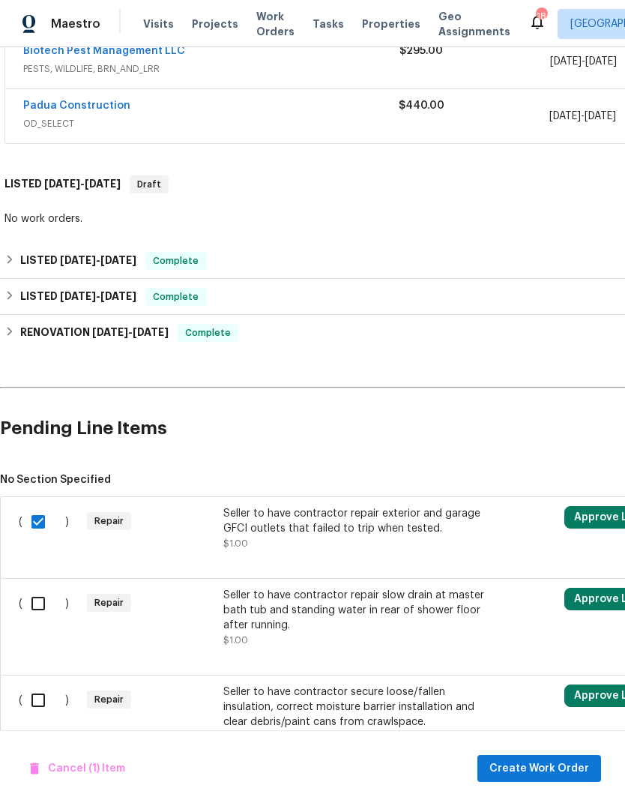
scroll to position [315, 0]
click at [39, 601] on input "checkbox" at bounding box center [43, 603] width 43 height 31
checkbox input "true"
click at [49, 701] on input "checkbox" at bounding box center [43, 700] width 43 height 31
checkbox input "true"
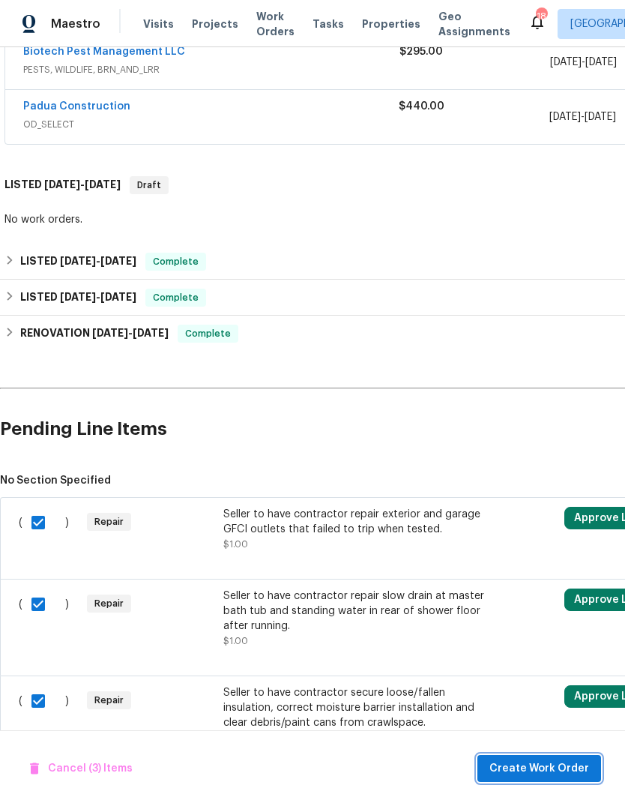
click at [570, 770] on span "Create Work Order" at bounding box center [539, 768] width 100 height 19
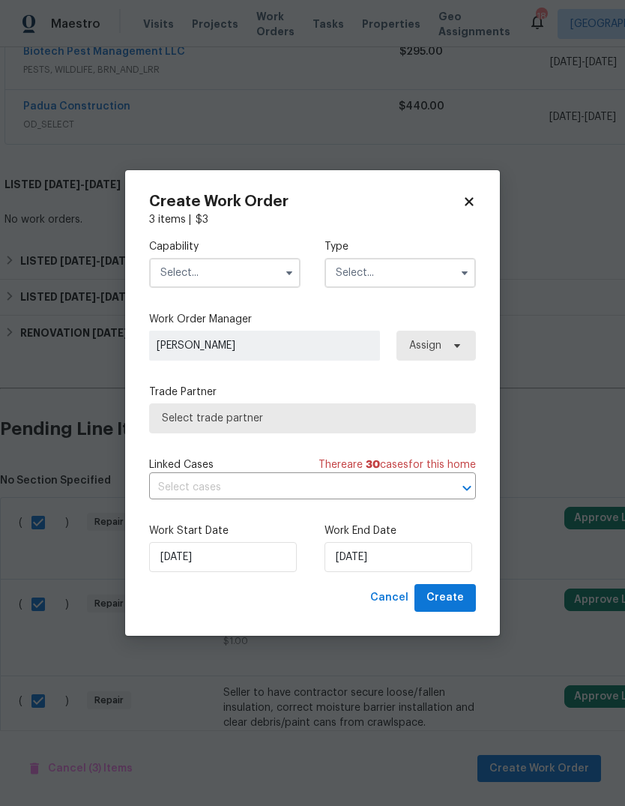
click at [274, 282] on input "text" at bounding box center [224, 273] width 151 height 30
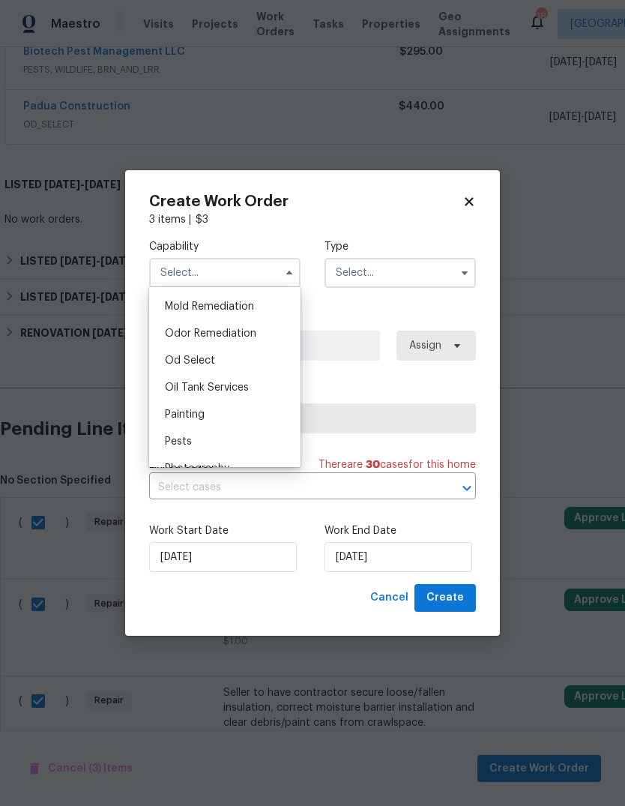
scroll to position [1147, 0]
click at [247, 361] on div "Od Select" at bounding box center [225, 361] width 144 height 27
type input "Od Select"
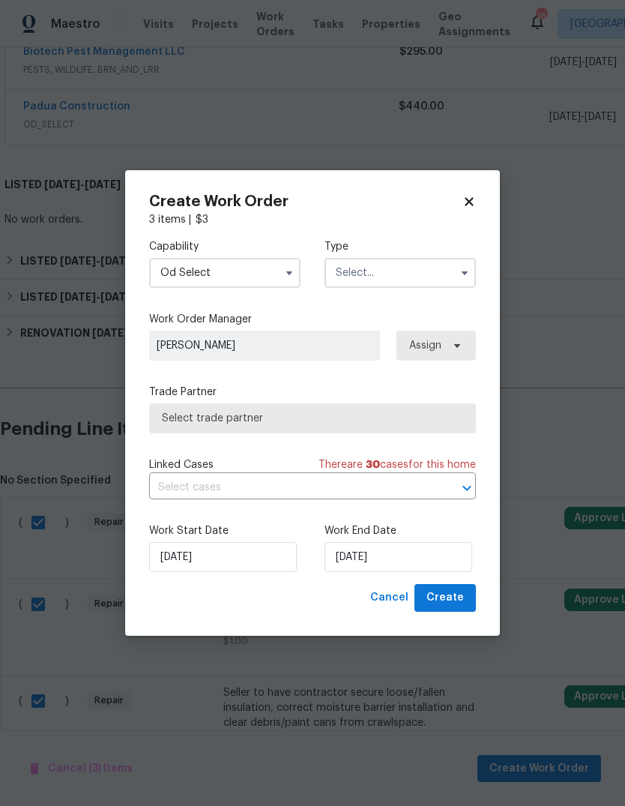
click at [417, 285] on input "text" at bounding box center [399, 273] width 151 height 30
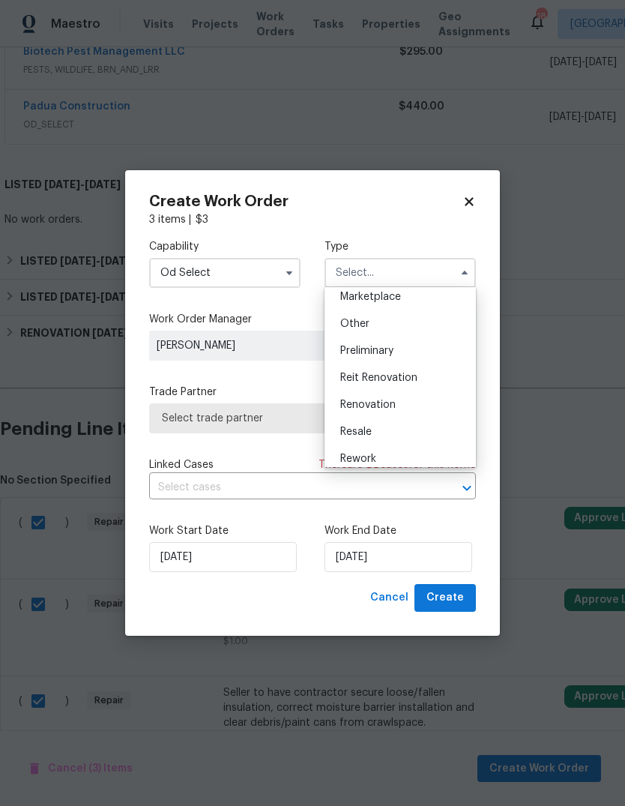
scroll to position [278, 0]
click at [417, 429] on div "Resale" at bounding box center [400, 430] width 144 height 27
type input "Resale"
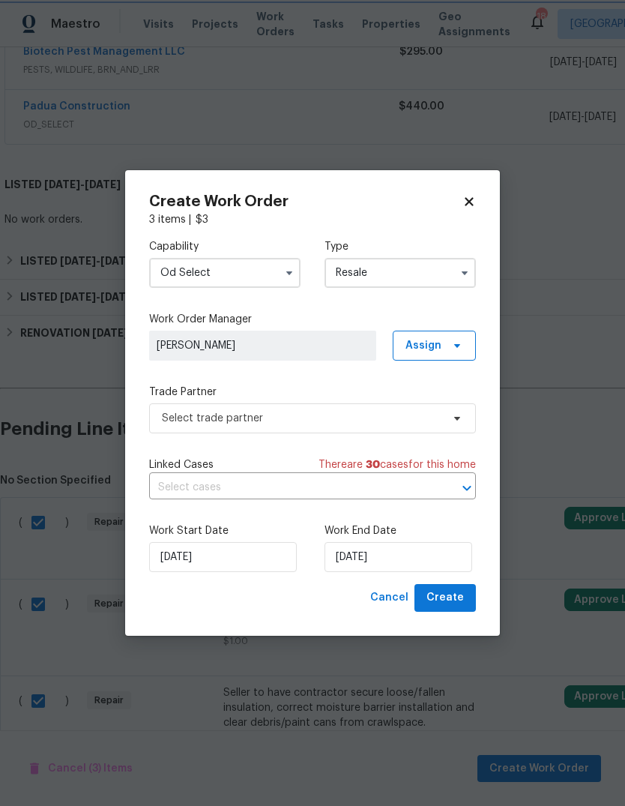
scroll to position [0, 0]
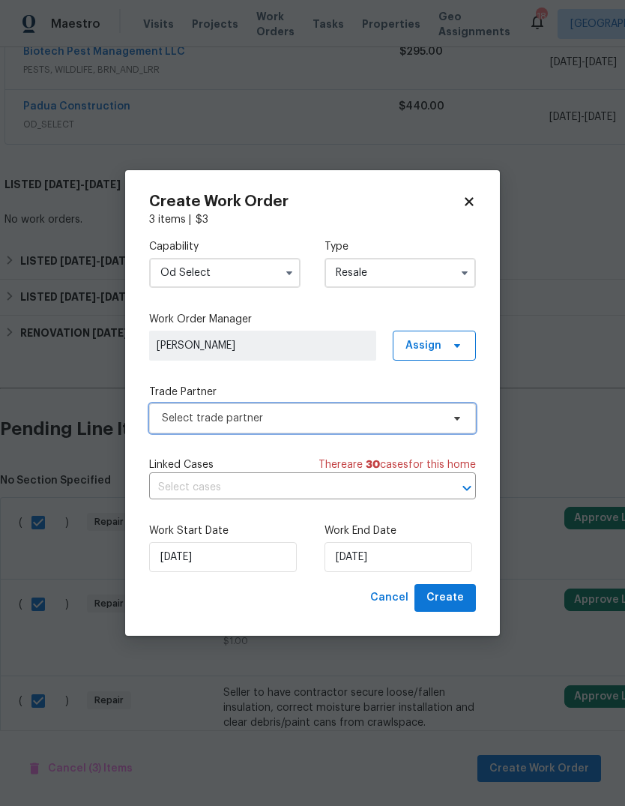
click at [468, 424] on span "Select trade partner" at bounding box center [312, 418] width 327 height 30
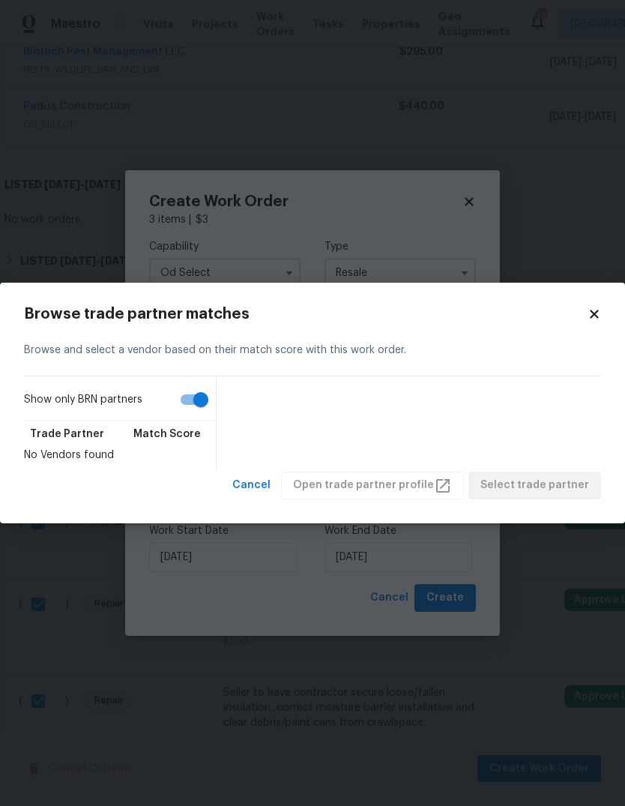
click at [592, 327] on div "Browse and select a vendor based on their match score with this work order." at bounding box center [312, 350] width 577 height 52
click at [597, 318] on icon at bounding box center [594, 314] width 8 height 8
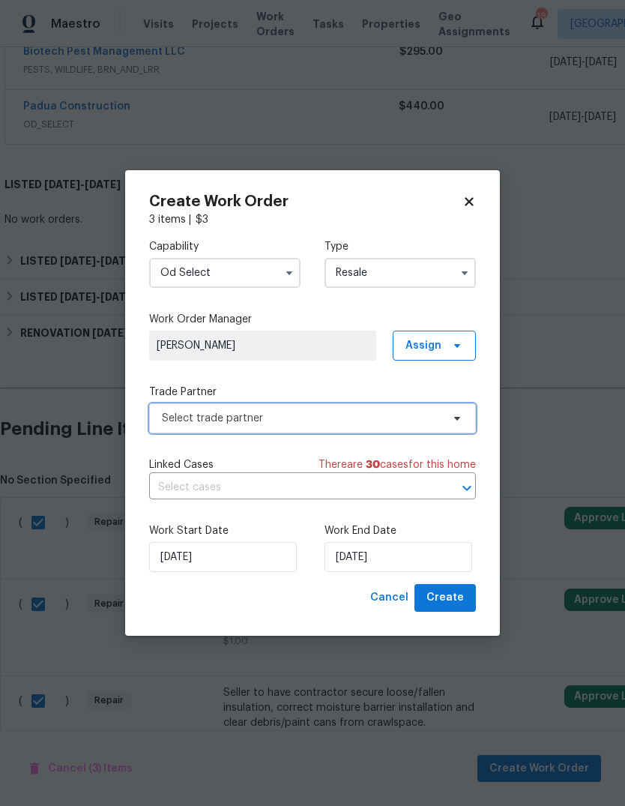
click at [469, 419] on span "Select trade partner" at bounding box center [312, 418] width 327 height 30
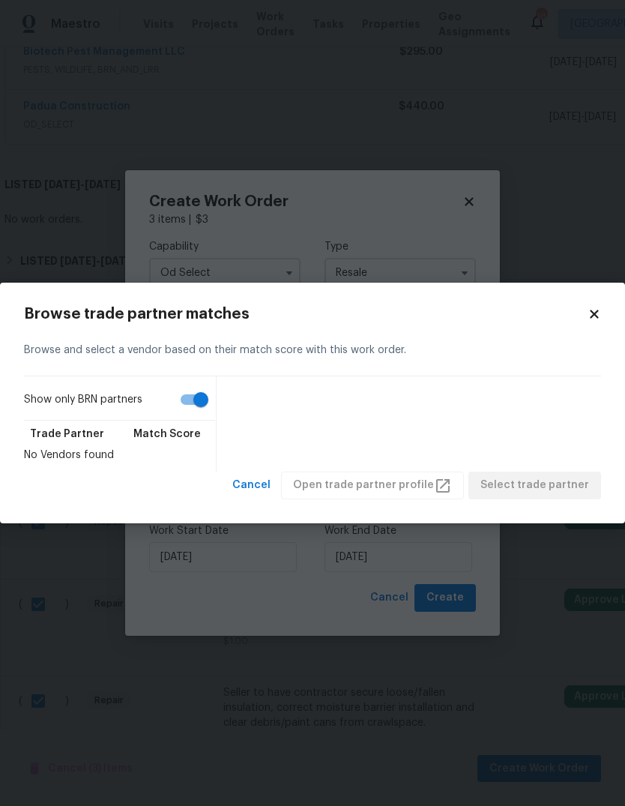
click at [600, 316] on icon at bounding box center [594, 313] width 13 height 13
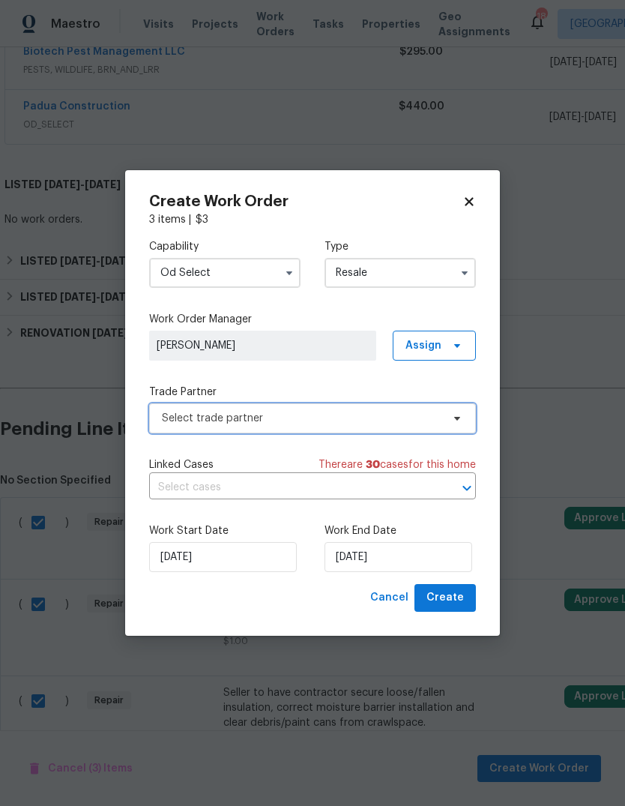
click at [454, 431] on span "Select trade partner" at bounding box center [312, 418] width 327 height 30
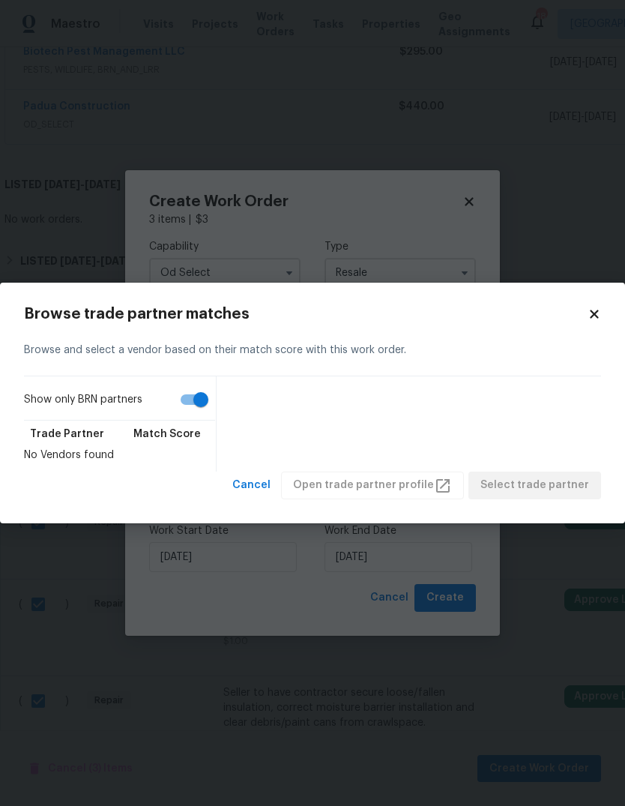
click at [157, 462] on div "No Vendors found" at bounding box center [115, 454] width 183 height 15
click at [594, 313] on icon at bounding box center [594, 314] width 8 height 8
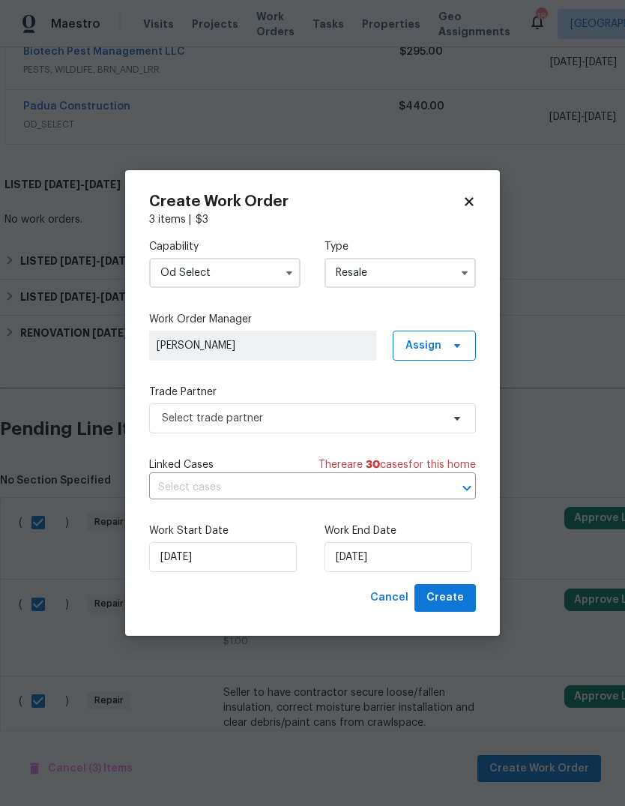
click at [271, 281] on input "Od Select" at bounding box center [224, 273] width 151 height 30
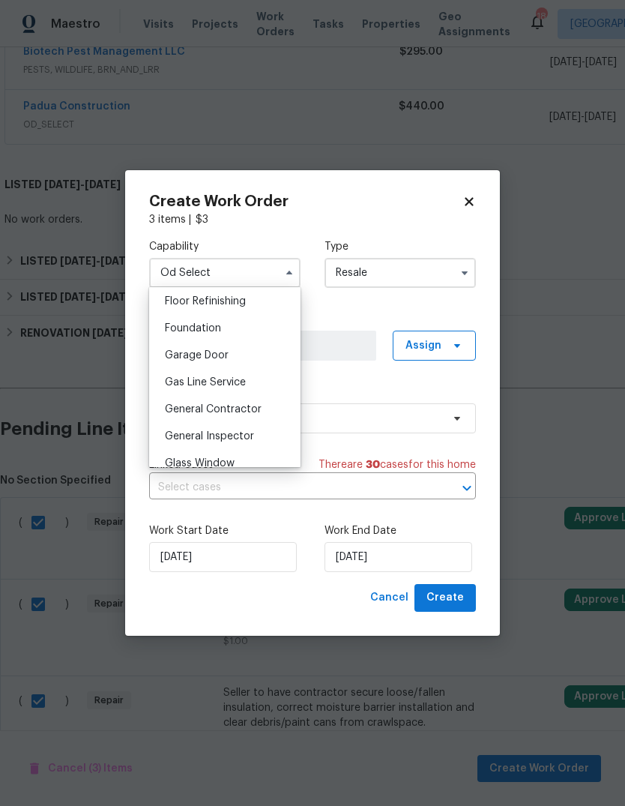
scroll to position [611, 0]
click at [256, 417] on div "General Contractor" at bounding box center [225, 409] width 144 height 27
type input "General Contractor"
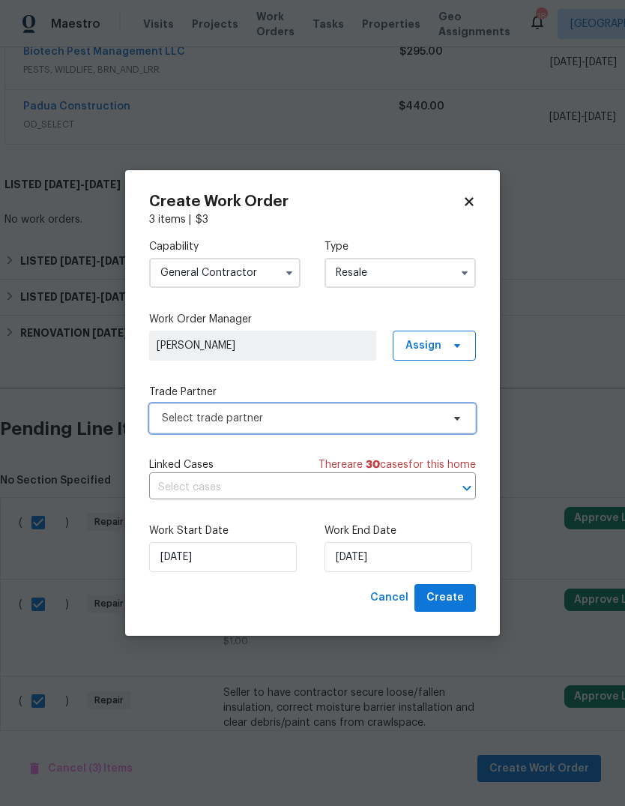
click at [468, 406] on span "Select trade partner" at bounding box center [312, 418] width 327 height 30
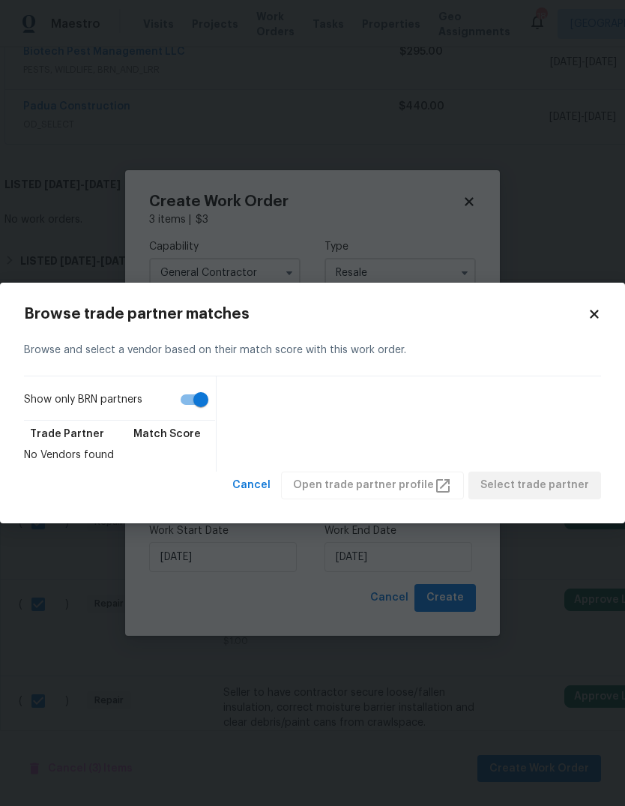
click at [453, 422] on div "Show only BRN partners Trade Partner Match Score No Vendors found" at bounding box center [312, 423] width 577 height 95
click at [594, 319] on icon at bounding box center [594, 313] width 13 height 13
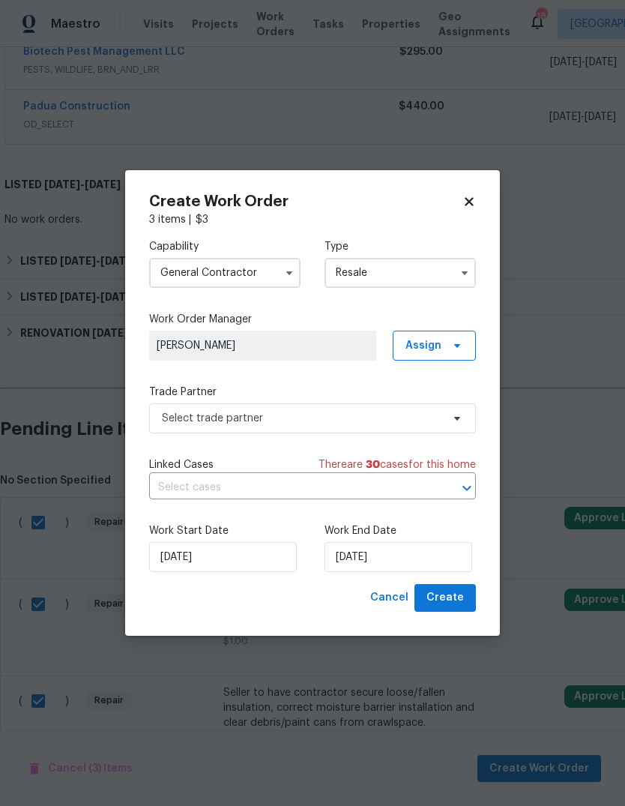
click at [442, 274] on input "Resale" at bounding box center [399, 273] width 151 height 30
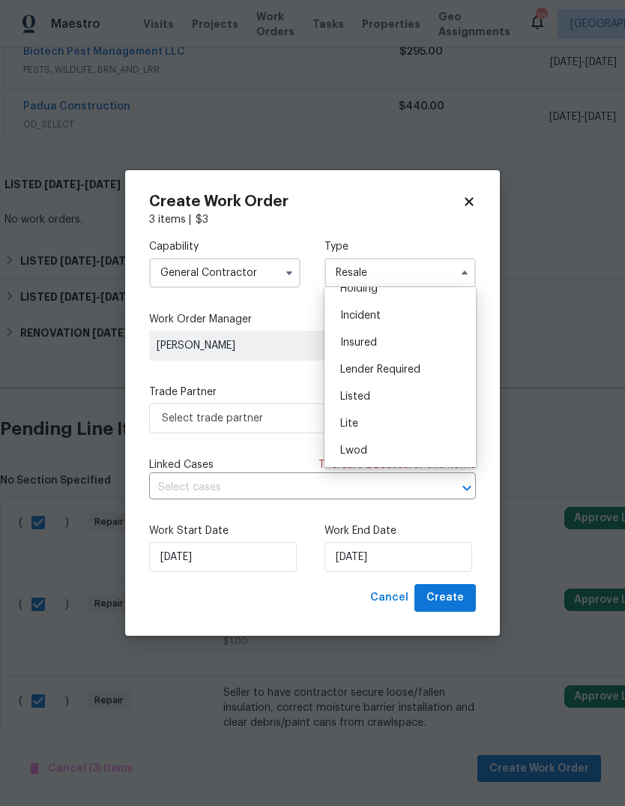
scroll to position [73, 0]
click at [407, 396] on div "Listed" at bounding box center [400, 393] width 144 height 27
type input "Listed"
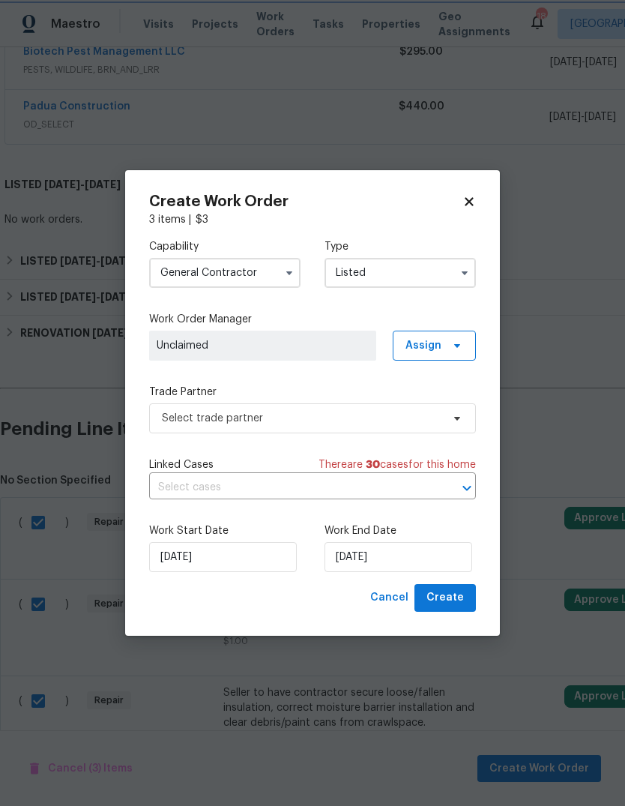
scroll to position [0, 0]
click at [469, 352] on span "Assign" at bounding box center [434, 345] width 83 height 30
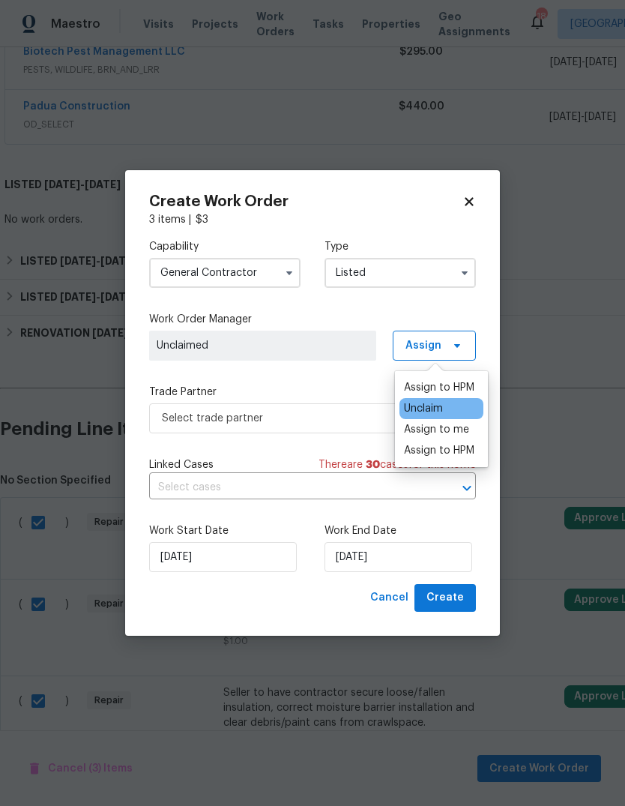
click at [457, 417] on div "Unclaim" at bounding box center [441, 408] width 84 height 21
click at [438, 435] on div "Assign to me" at bounding box center [436, 429] width 65 height 15
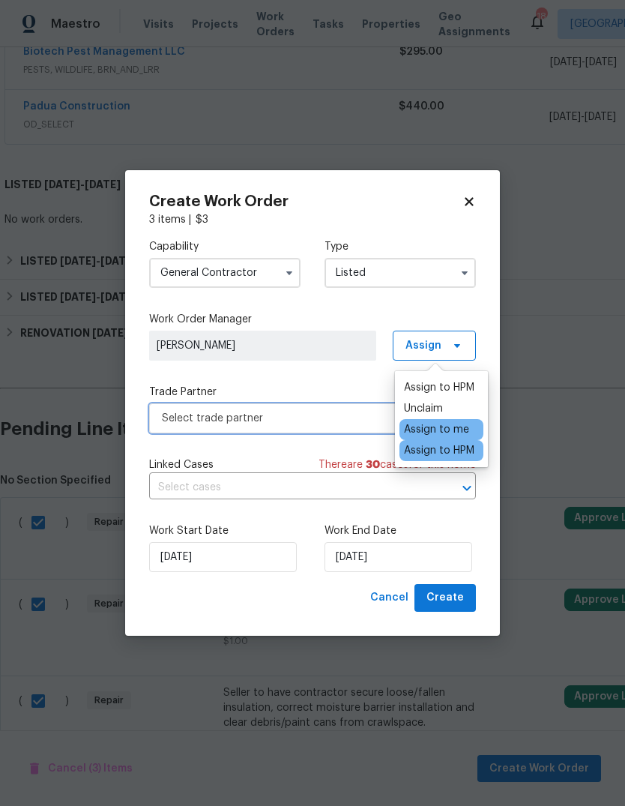
click at [341, 416] on span "Select trade partner" at bounding box center [302, 418] width 280 height 15
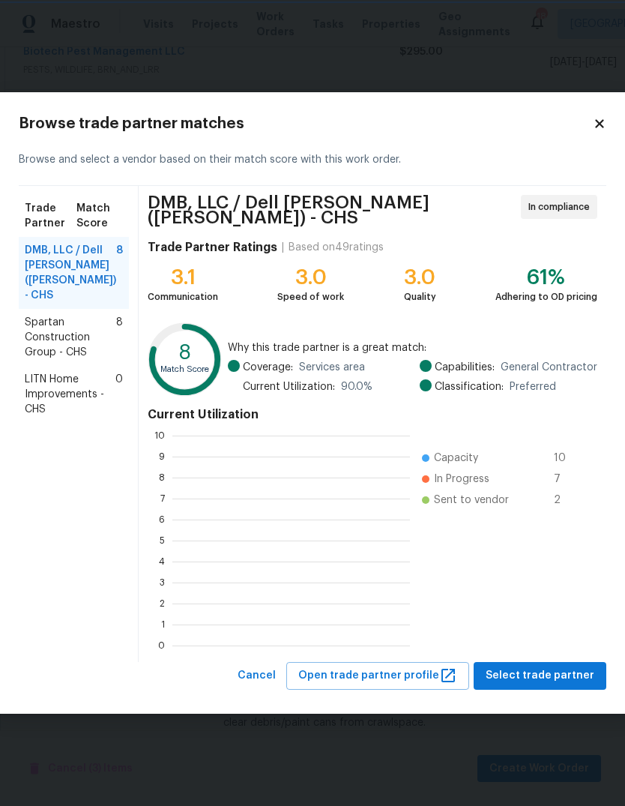
scroll to position [210, 238]
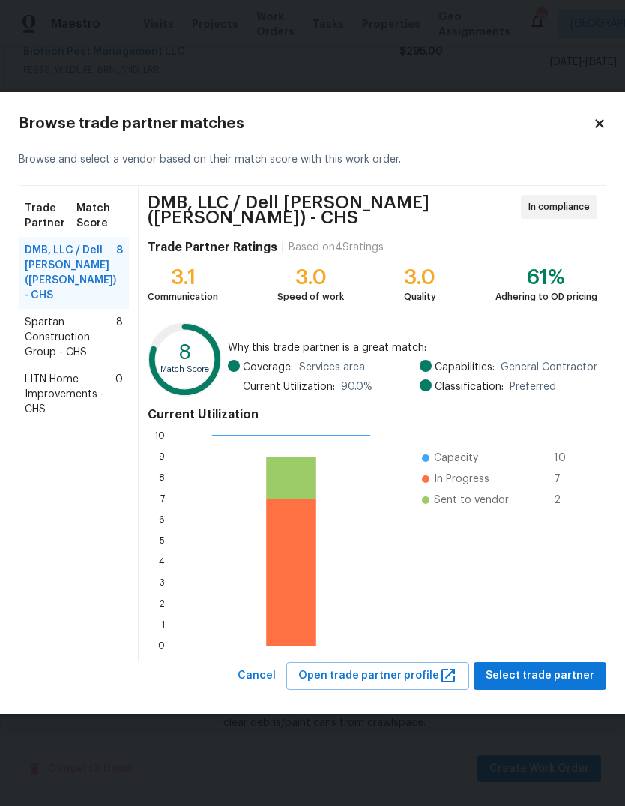
click at [609, 133] on div "Browse trade partner matches Browse and select a vendor based on their match sc…" at bounding box center [313, 402] width 636 height 621
click at [595, 124] on icon at bounding box center [599, 124] width 8 height 8
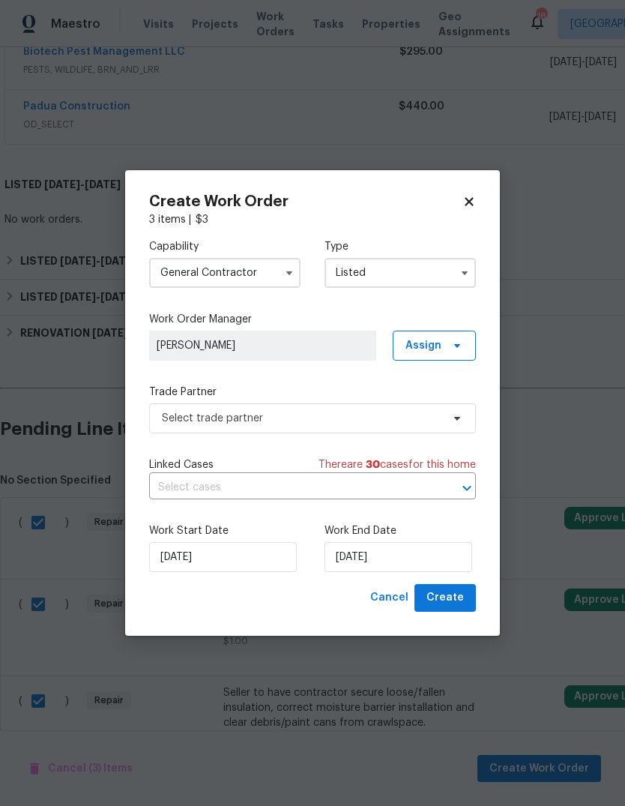
click at [271, 274] on input "General Contractor" at bounding box center [224, 273] width 151 height 30
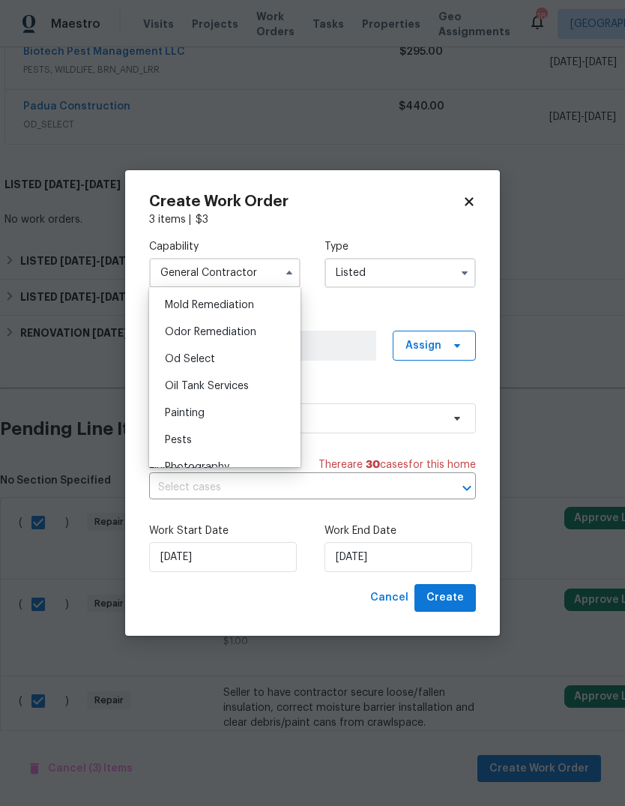
scroll to position [1142, 0]
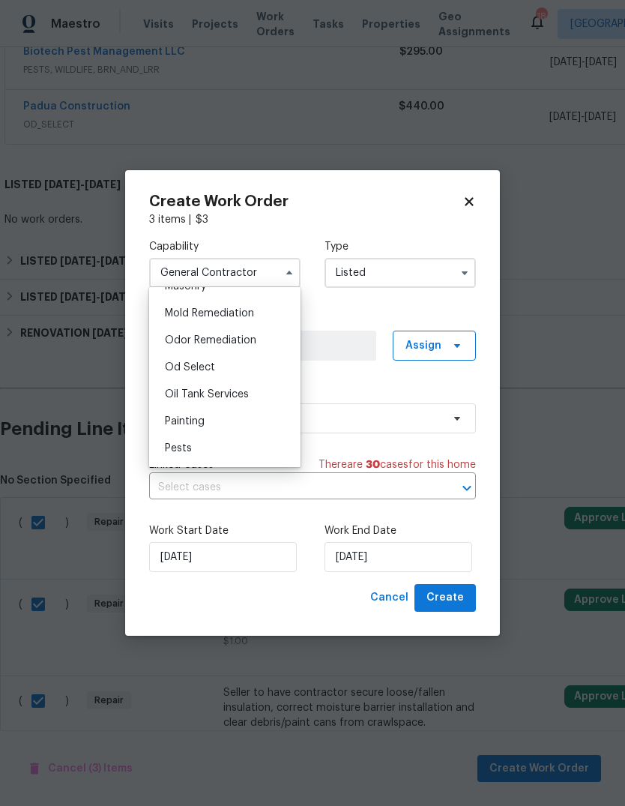
click at [254, 374] on div "Od Select" at bounding box center [225, 367] width 144 height 27
type input "Od Select"
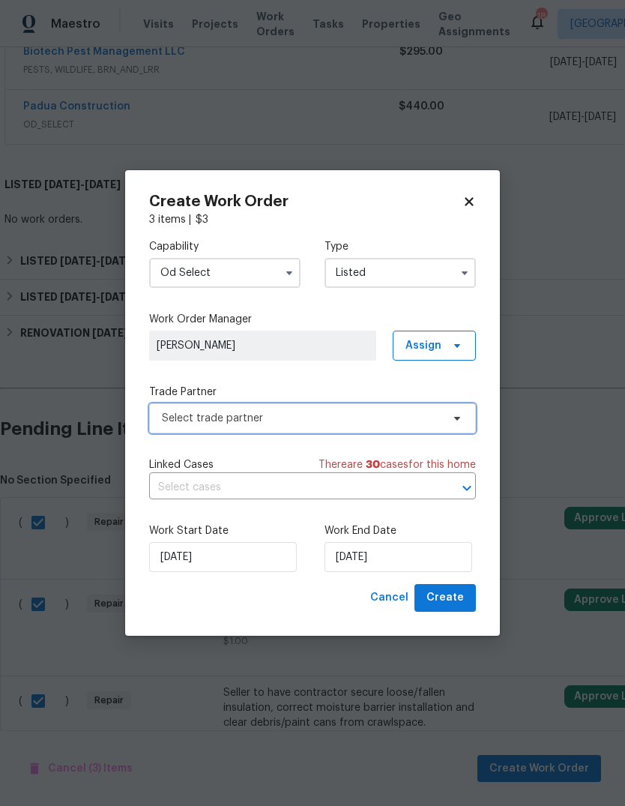
click at [461, 426] on span "Select trade partner" at bounding box center [312, 418] width 327 height 30
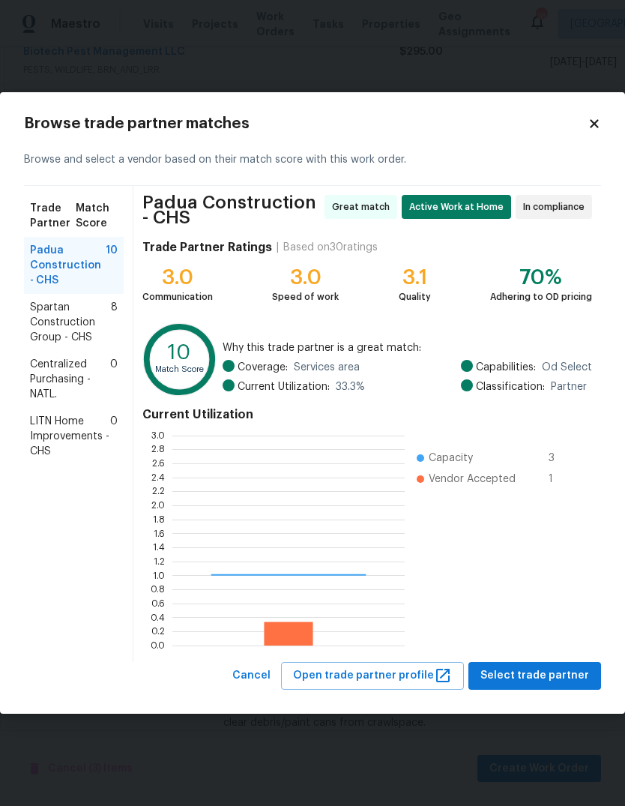
scroll to position [210, 232]
click at [96, 287] on span "Padua Construction - CHS" at bounding box center [68, 265] width 76 height 45
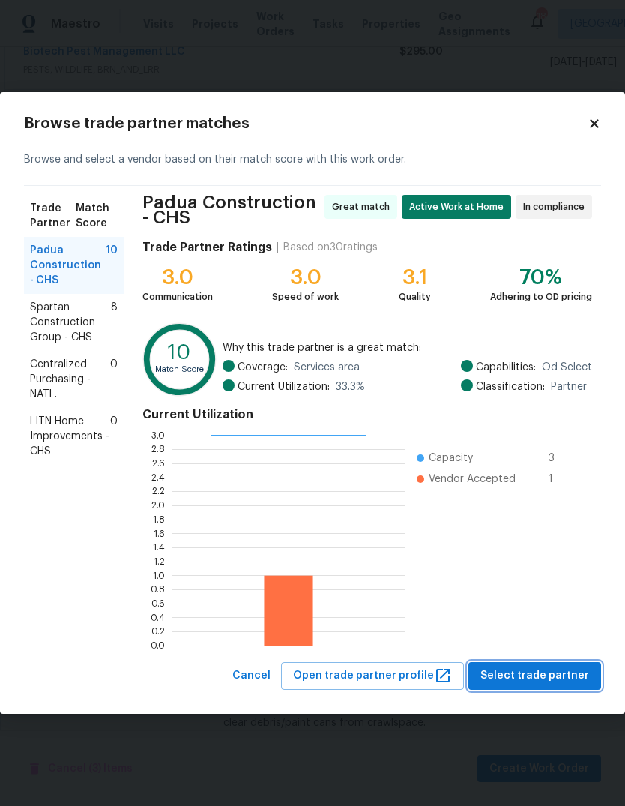
click at [582, 687] on button "Select trade partner" at bounding box center [534, 676] width 133 height 28
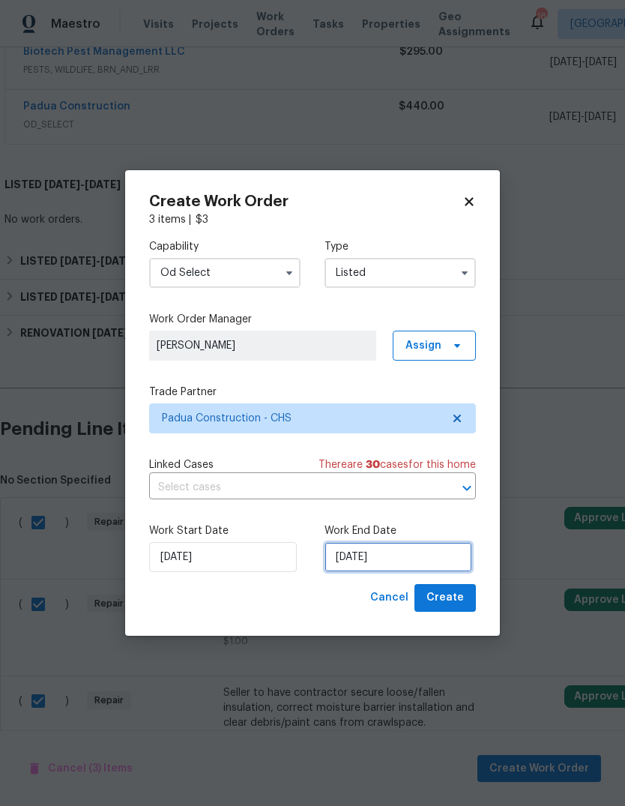
click at [421, 566] on input "8/10/2025" at bounding box center [398, 557] width 148 height 30
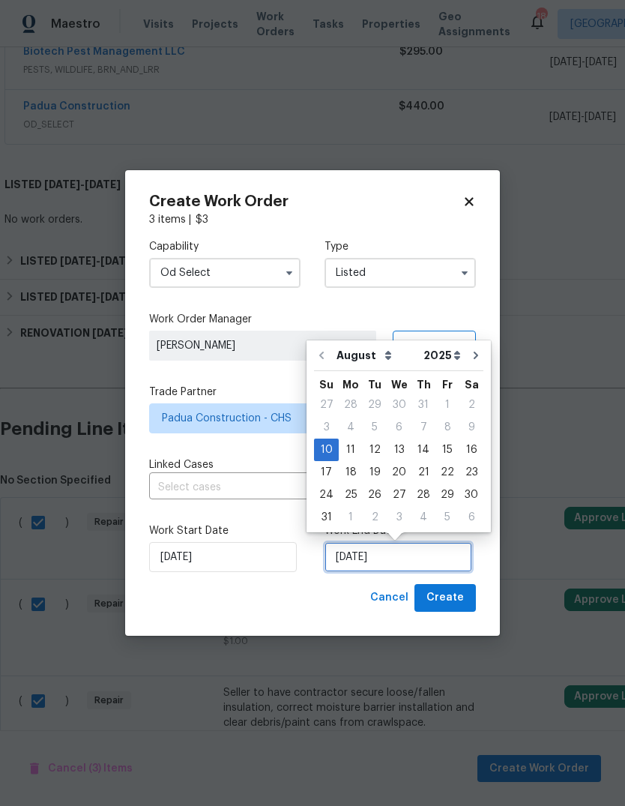
scroll to position [11, 0]
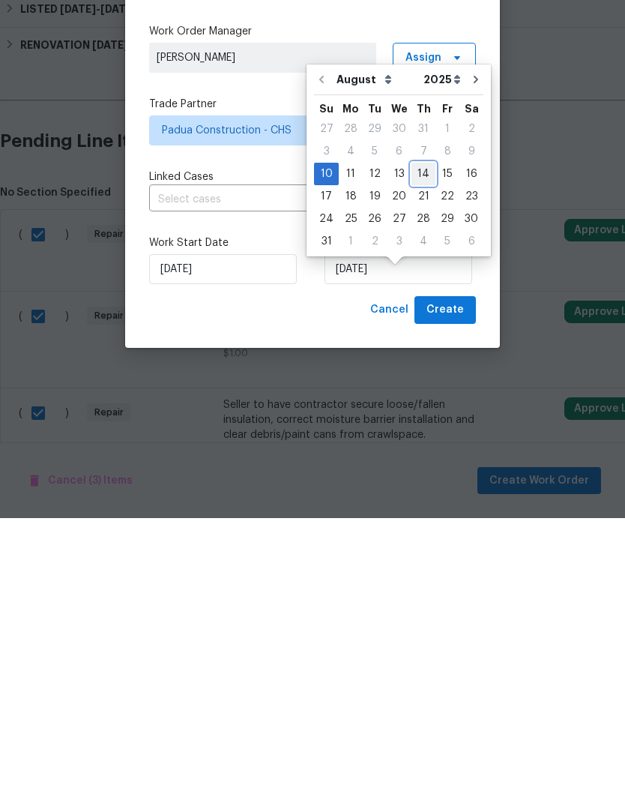
click at [413, 451] on div "14" at bounding box center [423, 461] width 24 height 21
type input "8/14/2025"
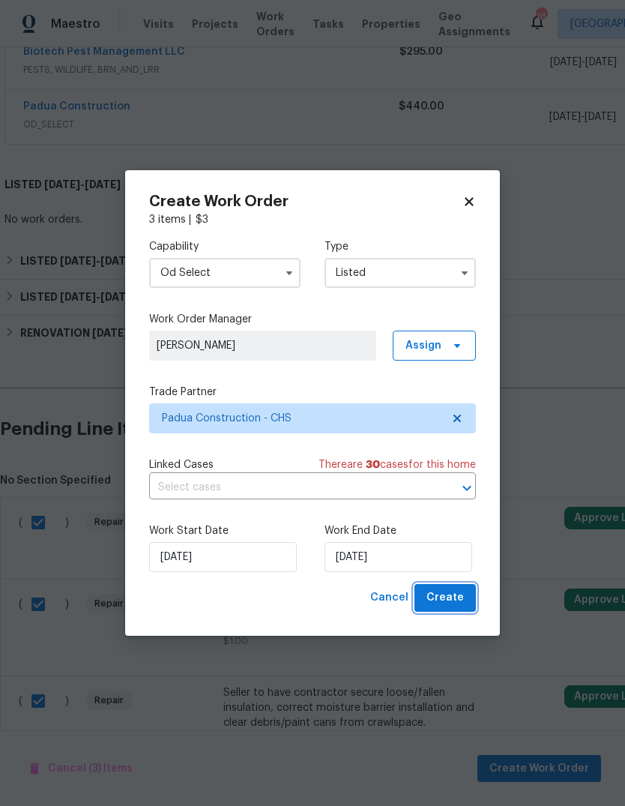
click at [452, 601] on span "Create" at bounding box center [444, 597] width 37 height 19
checkbox input "false"
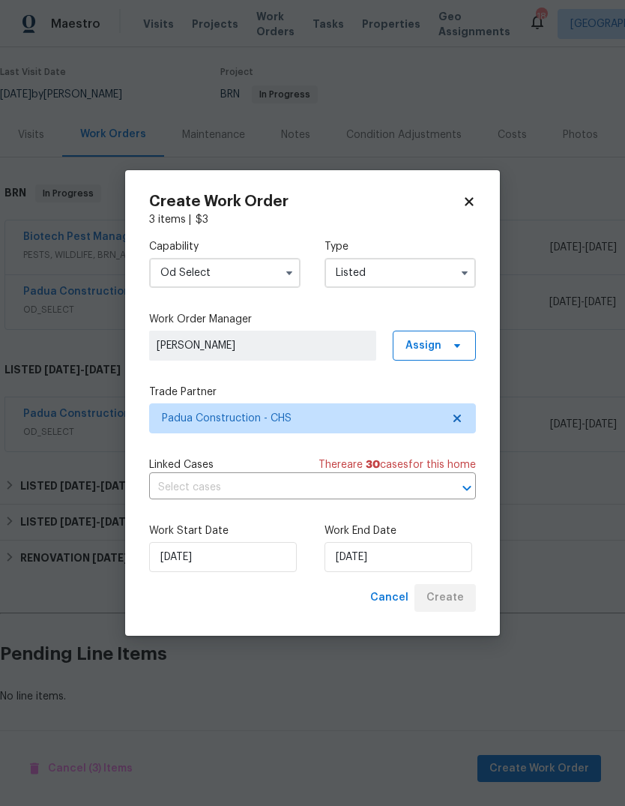
scroll to position [58, 0]
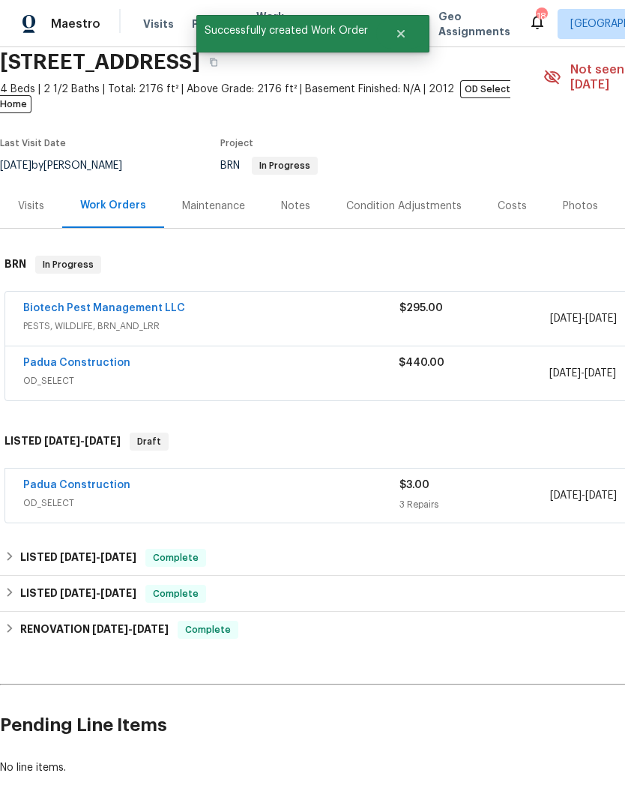
click at [415, 497] on div "3 Repairs" at bounding box center [474, 504] width 151 height 15
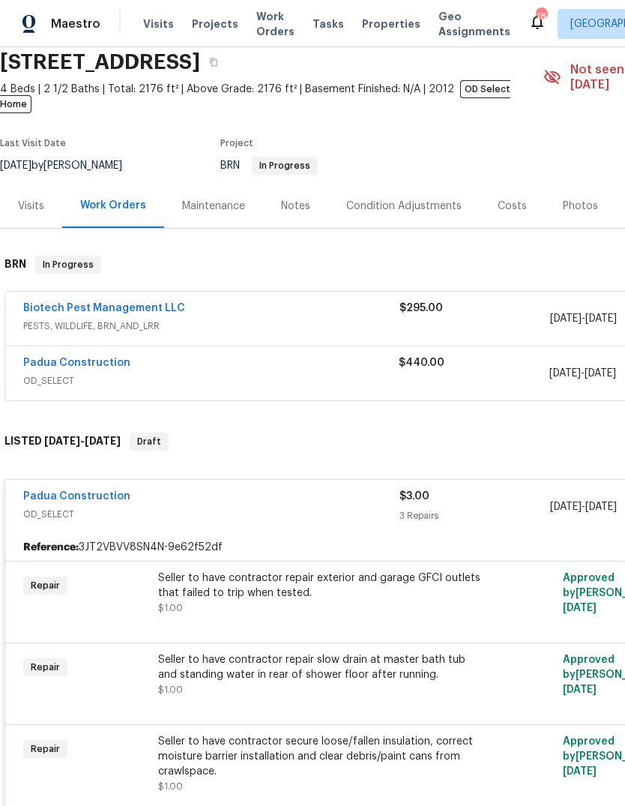
click at [366, 570] on div "Seller to have contractor repair exterior and garage GFCI outlets that failed t…" at bounding box center [322, 585] width 328 height 30
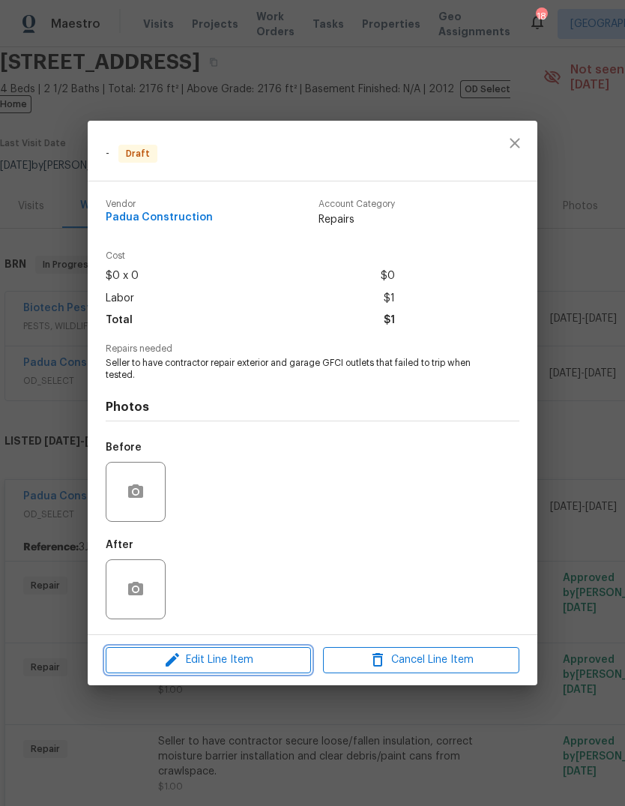
click at [184, 672] on button "Edit Line Item" at bounding box center [208, 660] width 205 height 26
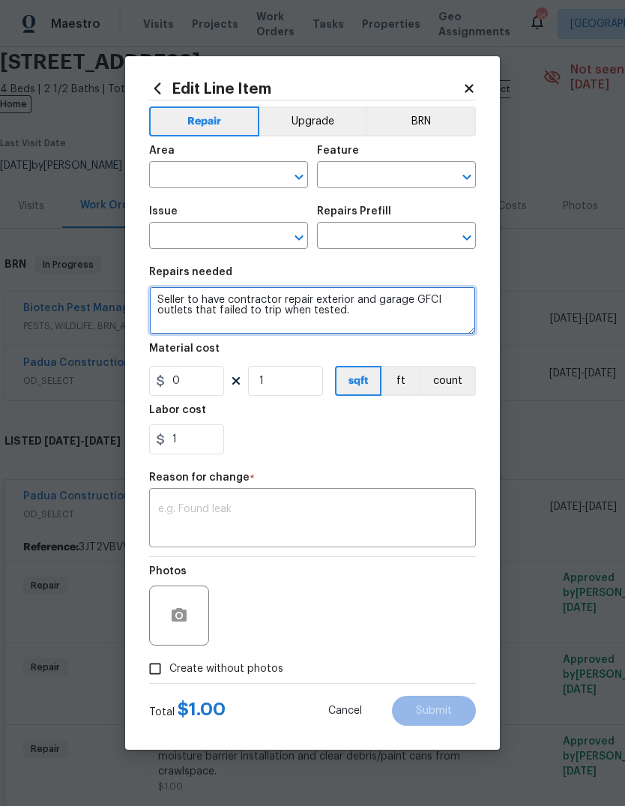
click at [159, 307] on textarea "Seller to have contractor repair exterior and garage GFCI outlets that failed t…" at bounding box center [312, 310] width 327 height 48
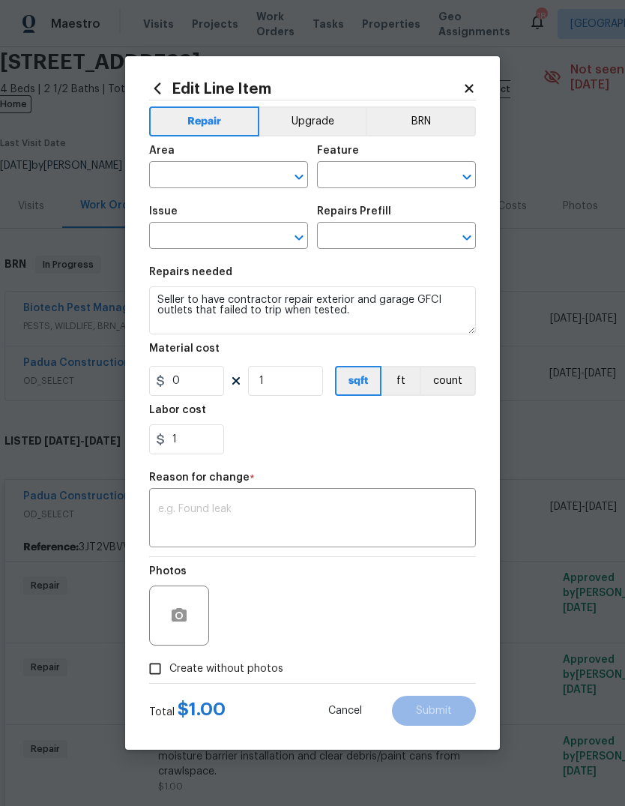
click at [143, 299] on div "Edit Line Item Repair Upgrade BRN Area ​ Feature ​ Issue ​ Repairs Prefill ​ Re…" at bounding box center [312, 402] width 375 height 693
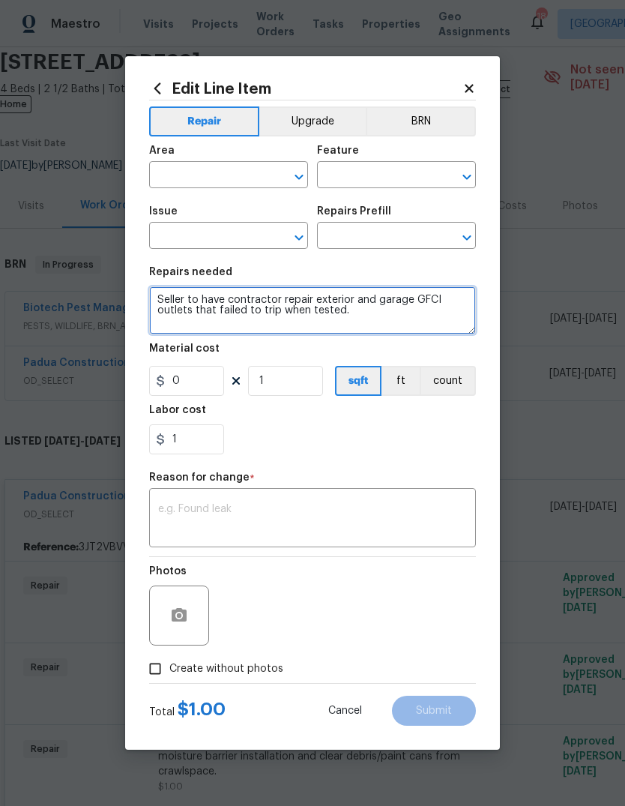
click at [157, 302] on textarea "Seller to have contractor repair exterior and garage GFCI outlets that failed t…" at bounding box center [312, 310] width 327 height 48
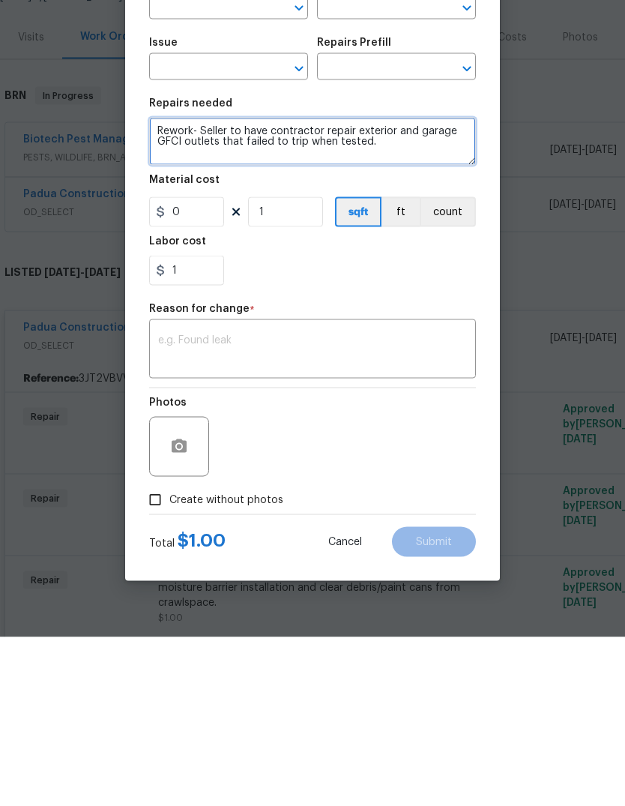
scroll to position [0, 0]
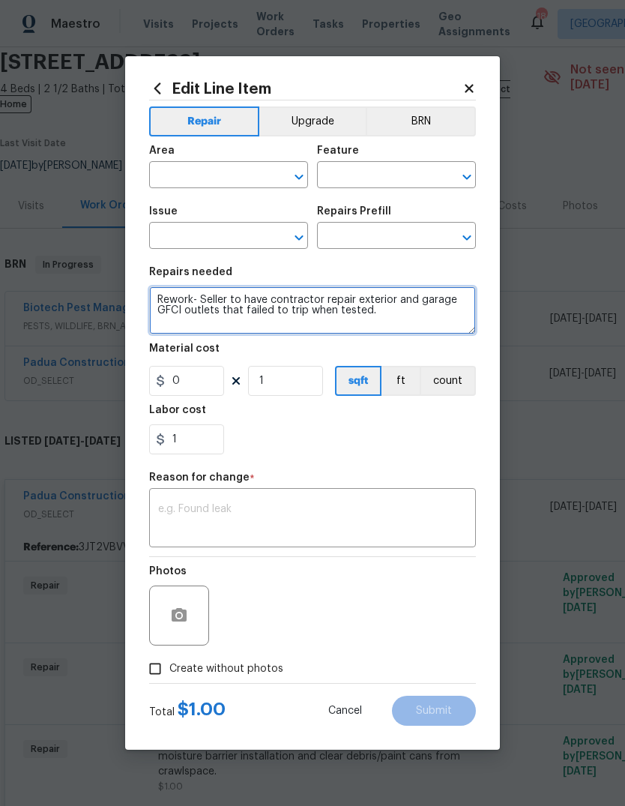
type textarea "Rework- Seller to have contractor repair exterior and garage GFCI outlets that …"
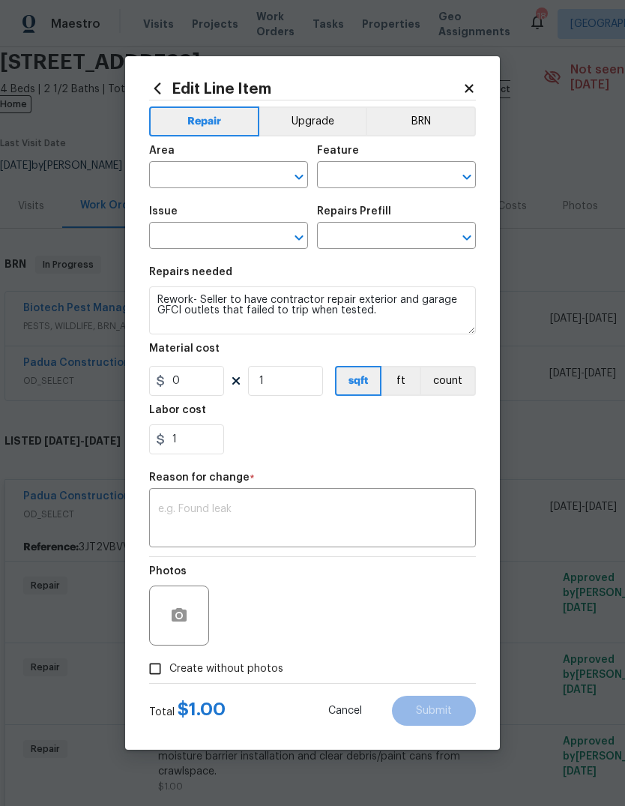
click at [466, 91] on icon at bounding box center [468, 88] width 13 height 13
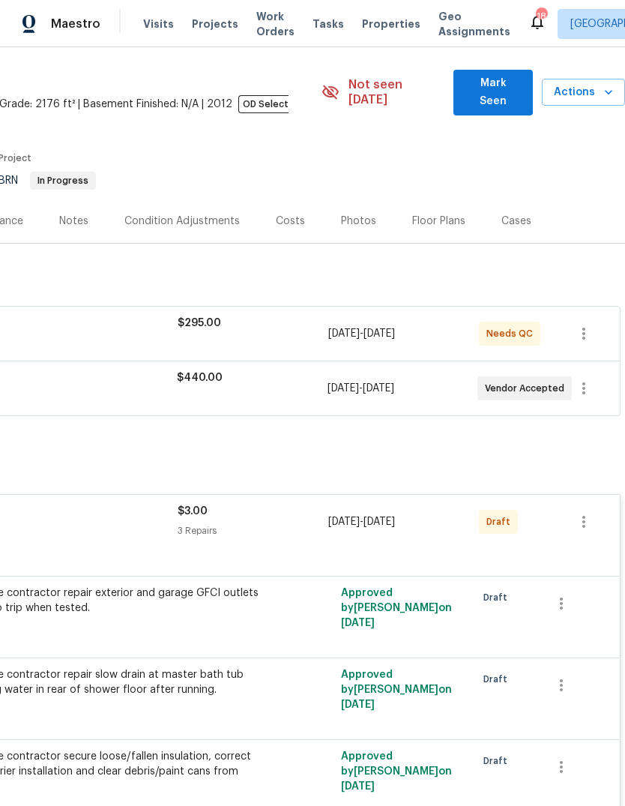
scroll to position [43, 222]
click at [587, 518] on button "button" at bounding box center [584, 522] width 36 height 36
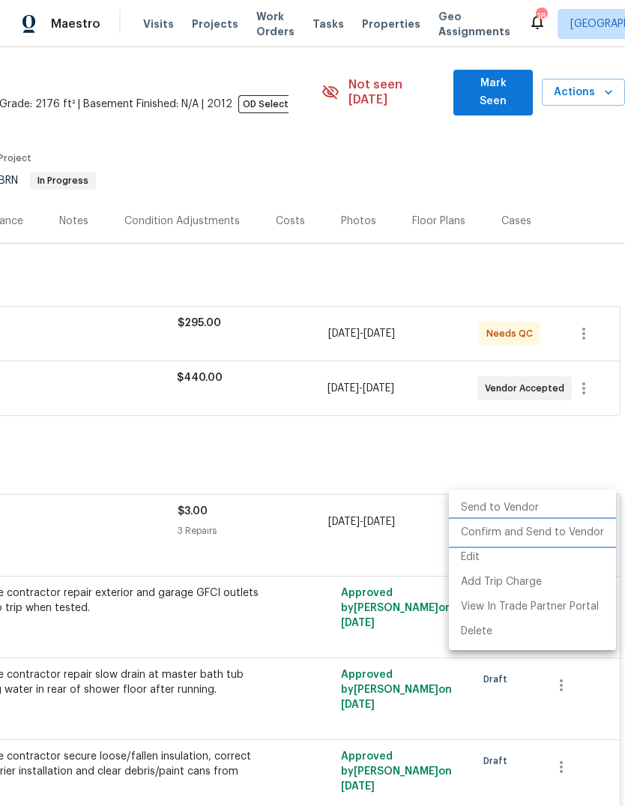
click at [561, 530] on li "Confirm and Send to Vendor" at bounding box center [532, 532] width 167 height 25
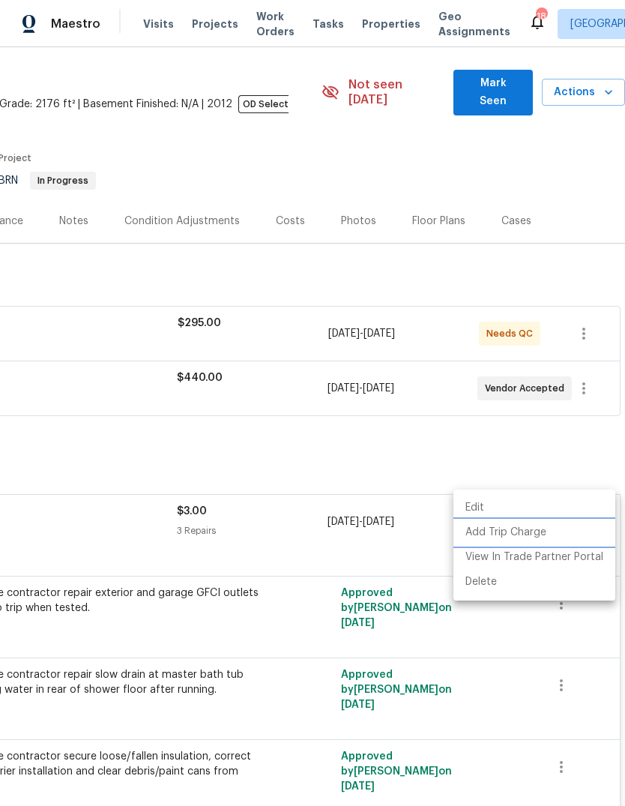
click at [550, 530] on li "Add Trip Charge" at bounding box center [534, 532] width 162 height 25
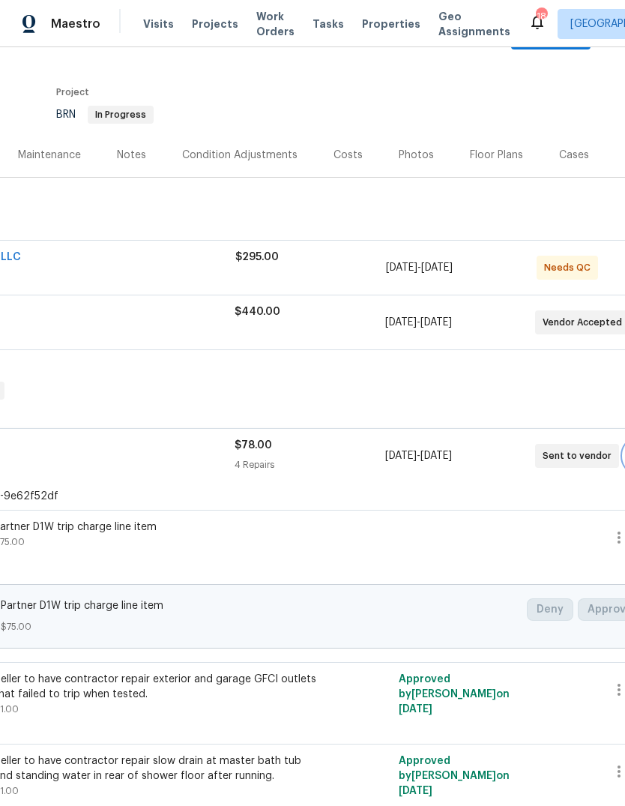
scroll to position [92, 204]
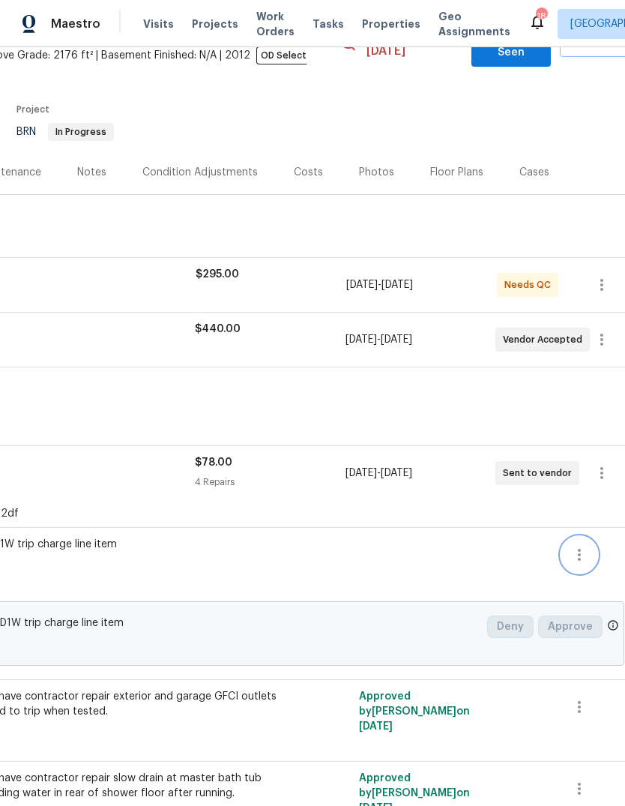
click at [581, 546] on icon "button" at bounding box center [579, 555] width 18 height 18
click at [588, 547] on li "Cancel" at bounding box center [584, 540] width 58 height 25
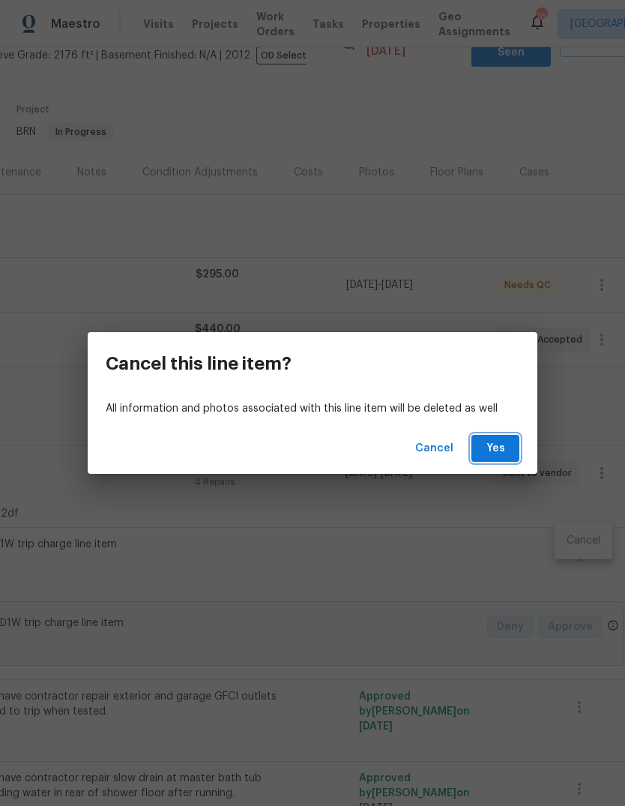
click at [495, 447] on span "Yes" at bounding box center [495, 448] width 24 height 19
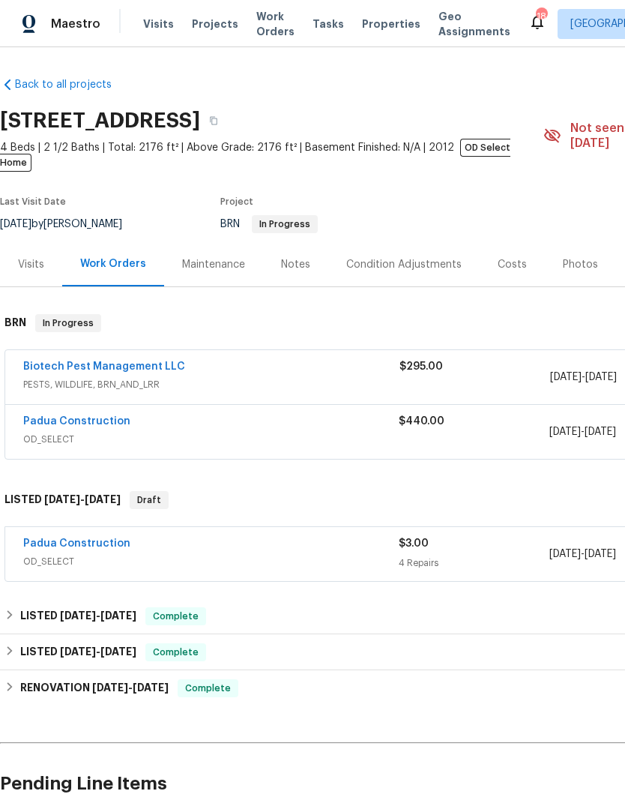
click at [65, 538] on link "Padua Construction" at bounding box center [76, 543] width 107 height 10
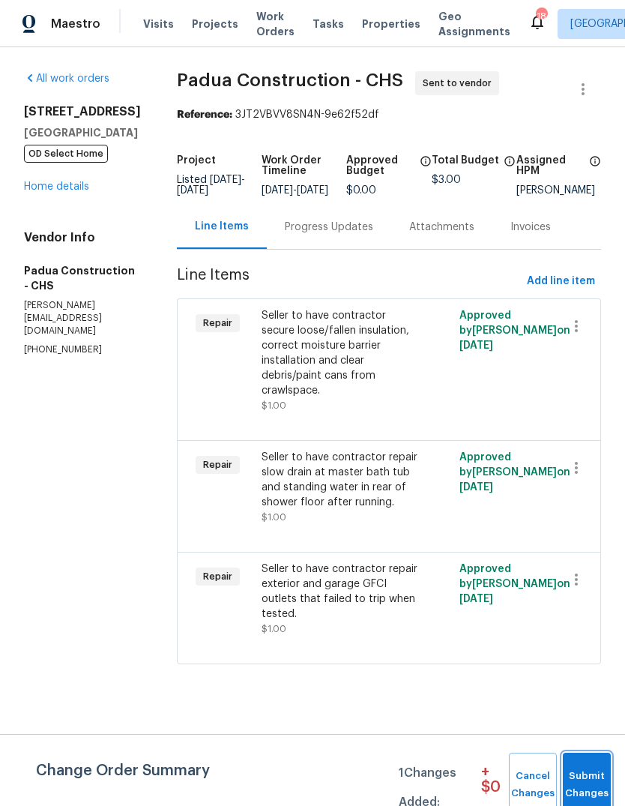
click at [588, 777] on span "Submit Changes" at bounding box center [586, 784] width 33 height 34
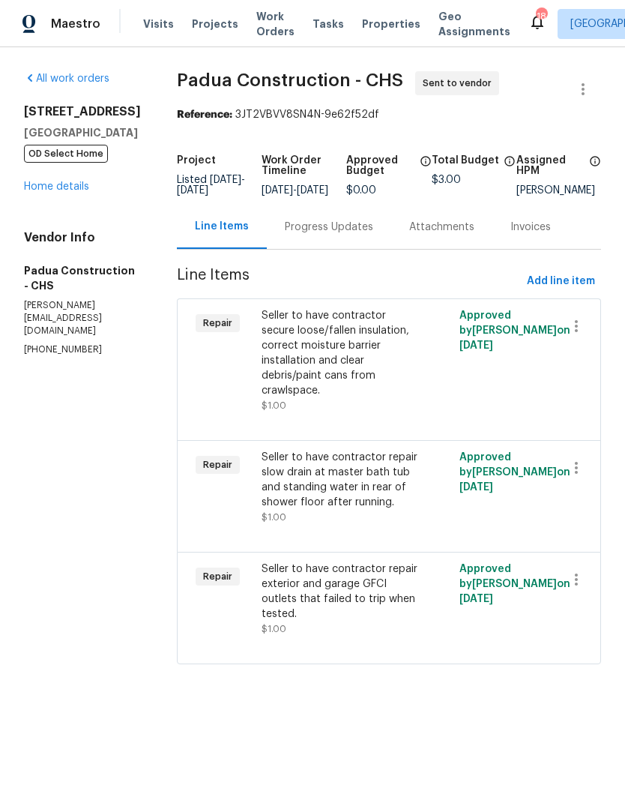
click at [28, 192] on link "Home details" at bounding box center [56, 186] width 65 height 10
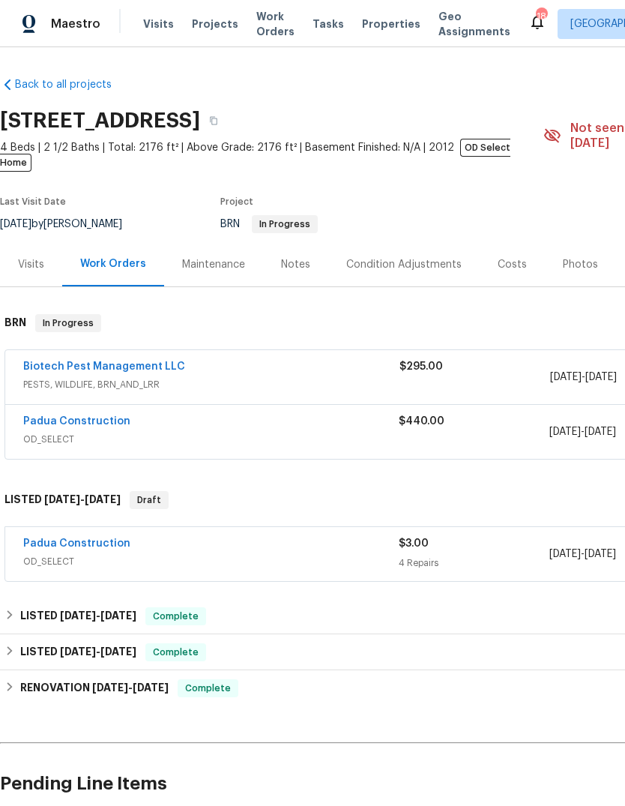
click at [58, 538] on link "Padua Construction" at bounding box center [76, 543] width 107 height 10
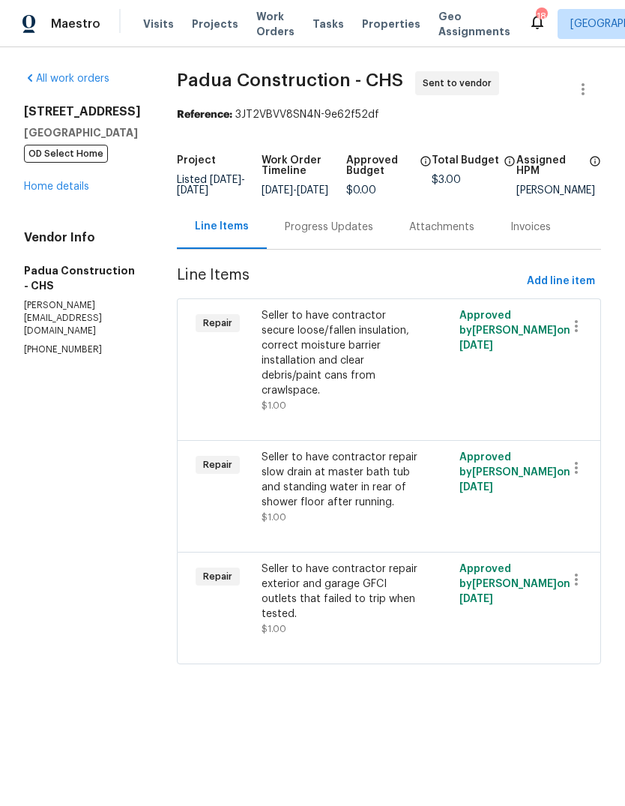
click at [308, 247] on div "Progress Updates" at bounding box center [329, 227] width 124 height 44
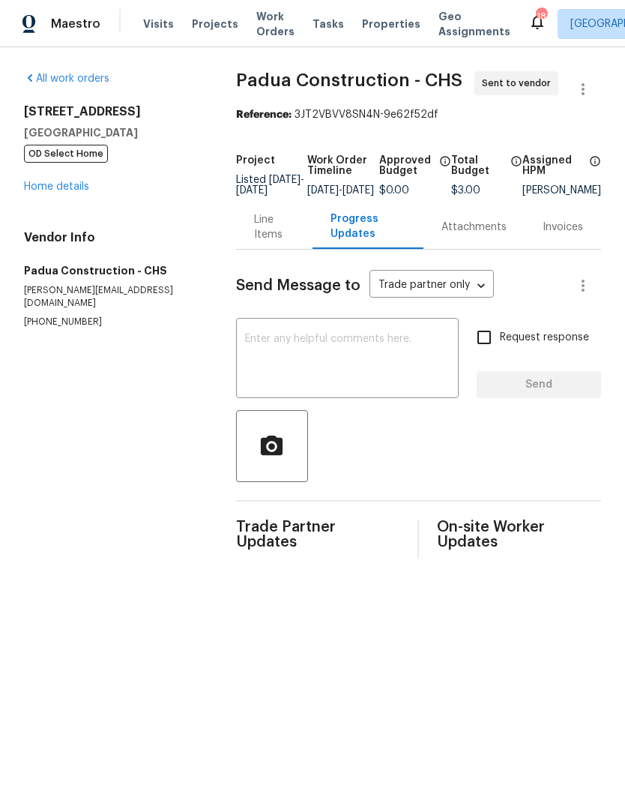
click at [354, 368] on textarea at bounding box center [347, 359] width 205 height 52
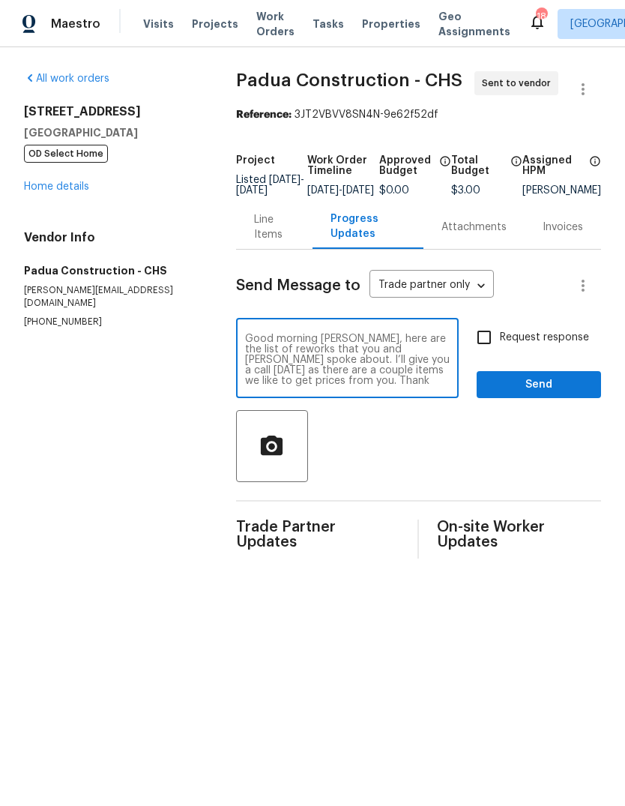
type textarea "Good morning Juan, here are the list of reworks that you and Nick spoke about. …"
click at [492, 352] on input "Request response" at bounding box center [483, 337] width 31 height 31
checkbox input "true"
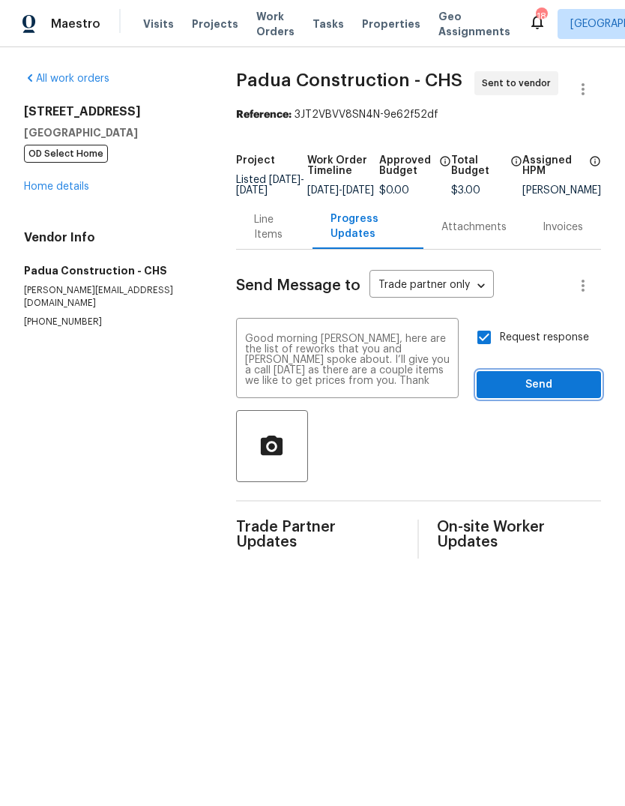
click at [546, 392] on span "Send" at bounding box center [539, 384] width 100 height 19
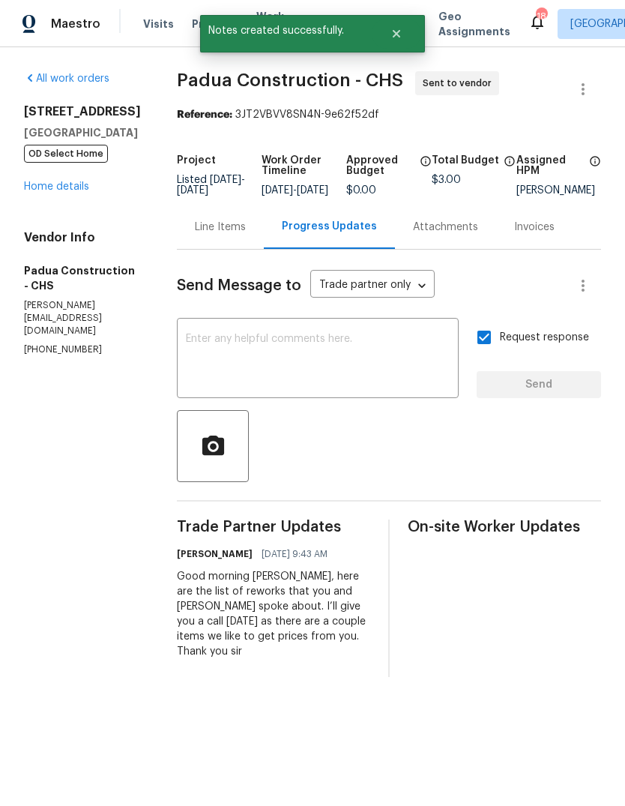
click at [24, 192] on link "Home details" at bounding box center [56, 186] width 65 height 10
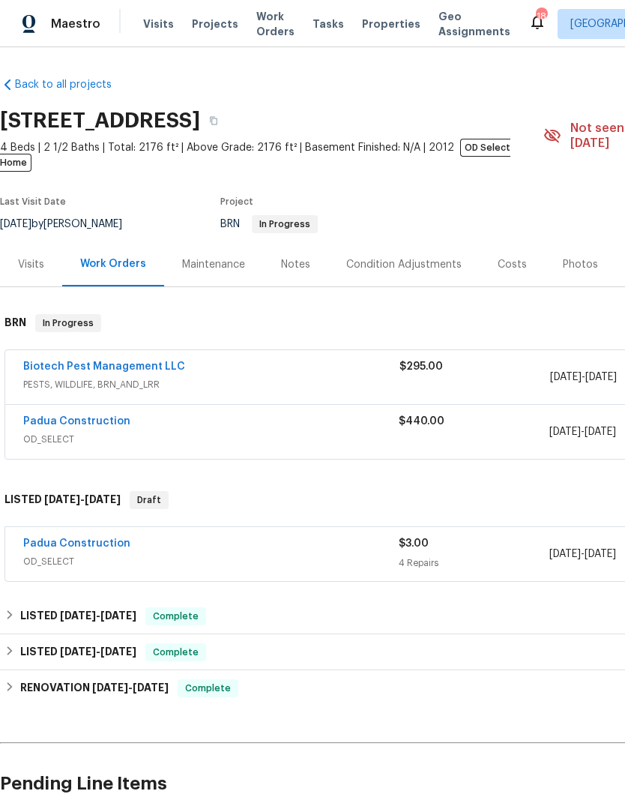
click at [52, 416] on link "Padua Construction" at bounding box center [76, 421] width 107 height 10
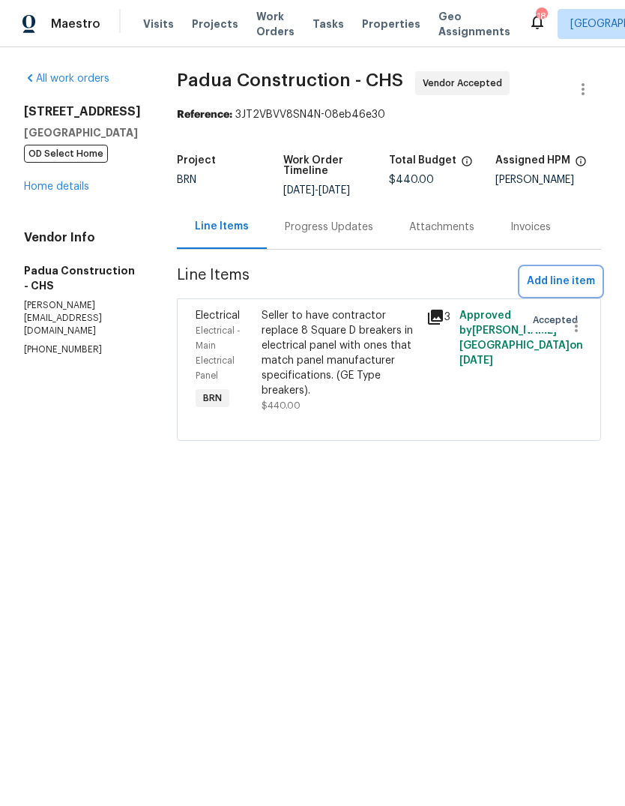
click at [552, 272] on span "Add line item" at bounding box center [561, 281] width 68 height 19
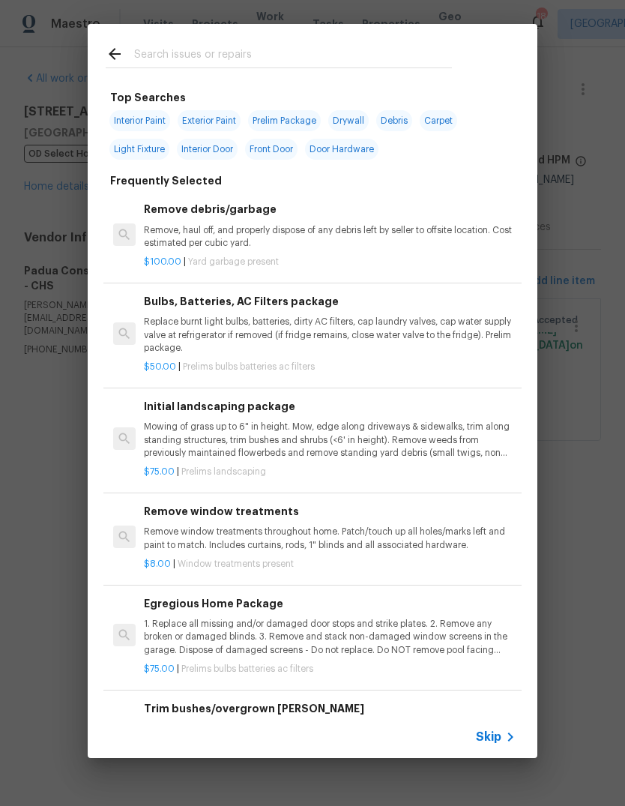
click at [305, 54] on input "text" at bounding box center [293, 56] width 318 height 22
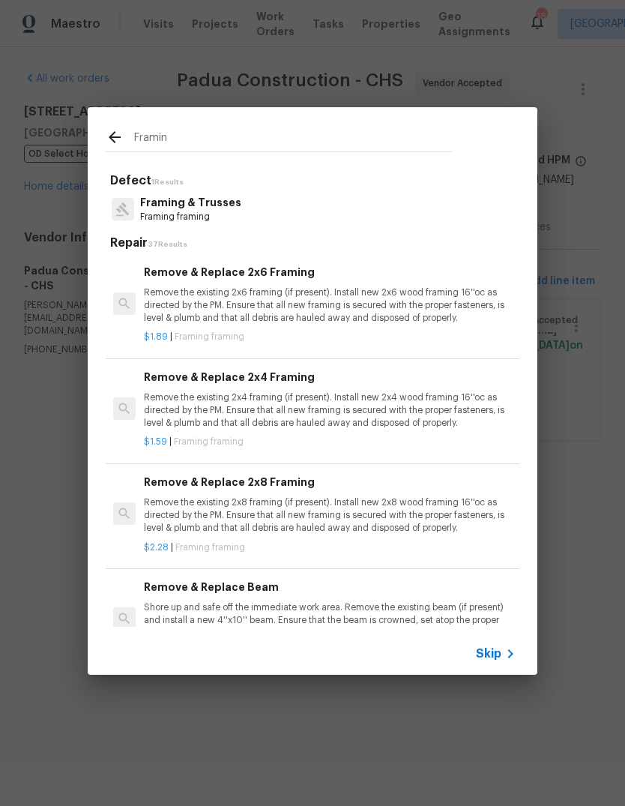
type input "Framing"
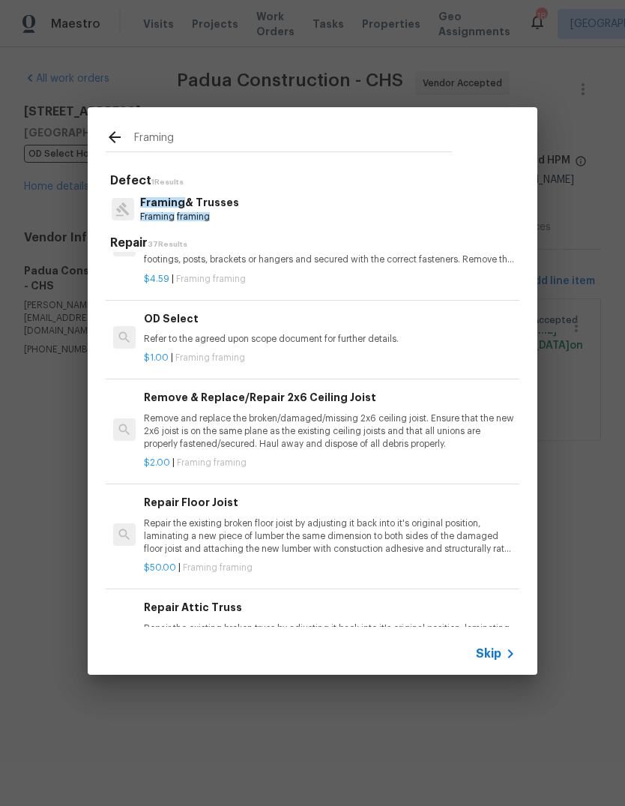
scroll to position [373, 0]
click at [366, 340] on p "Refer to the agreed upon scope document for further details." at bounding box center [330, 339] width 372 height 13
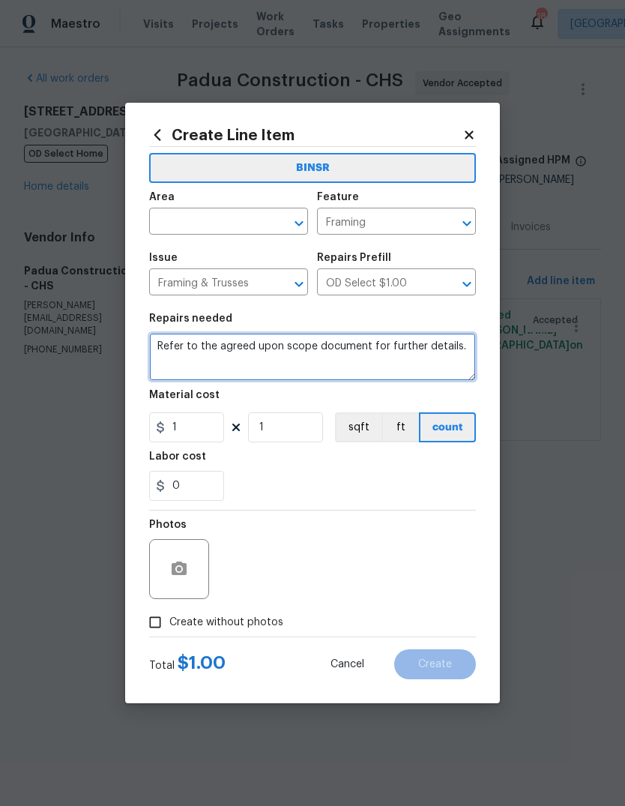
click at [376, 351] on textarea "Refer to the agreed upon scope document for further details." at bounding box center [312, 357] width 327 height 48
click at [363, 360] on textarea "Refer to the agreed upon scope document for further details." at bounding box center [312, 357] width 327 height 48
click at [363, 359] on textarea "Refer to the agreed upon scope document for further details." at bounding box center [312, 357] width 327 height 48
click at [361, 357] on textarea at bounding box center [312, 357] width 327 height 48
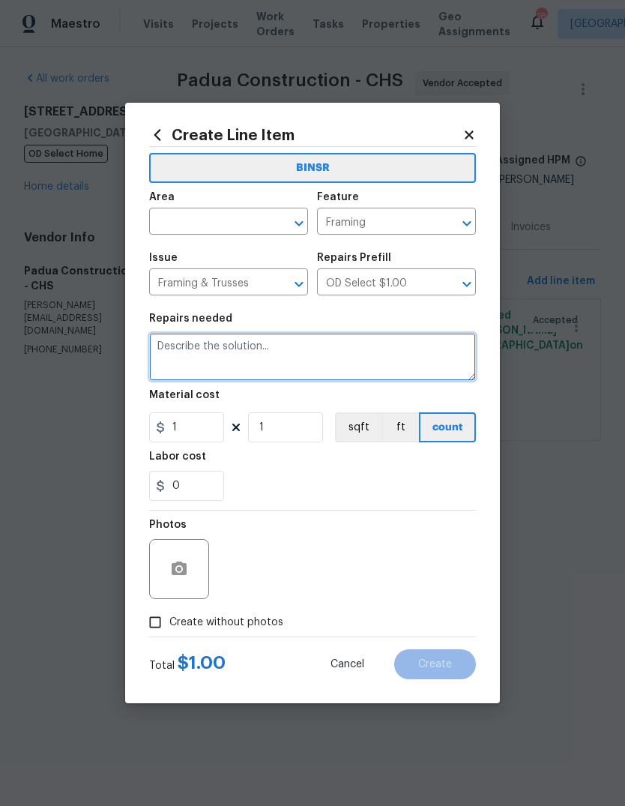
click at [254, 355] on textarea at bounding box center [312, 357] width 327 height 48
click at [220, 355] on textarea at bounding box center [312, 357] width 327 height 48
paste textarea "Provide pricing - Seller to glue and screw similar sized wood joists to side of…"
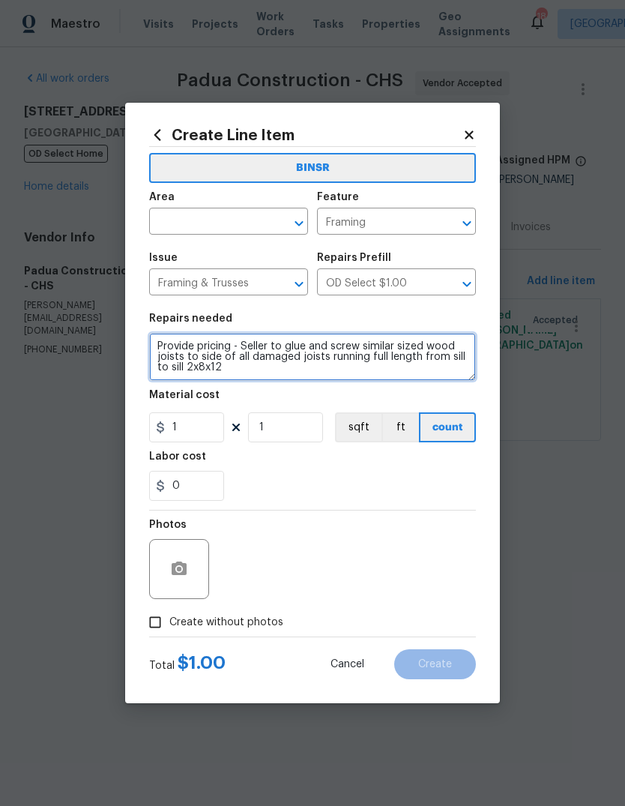
type textarea "Provide pricing - Seller to glue and screw similar sized wood joists to side of…"
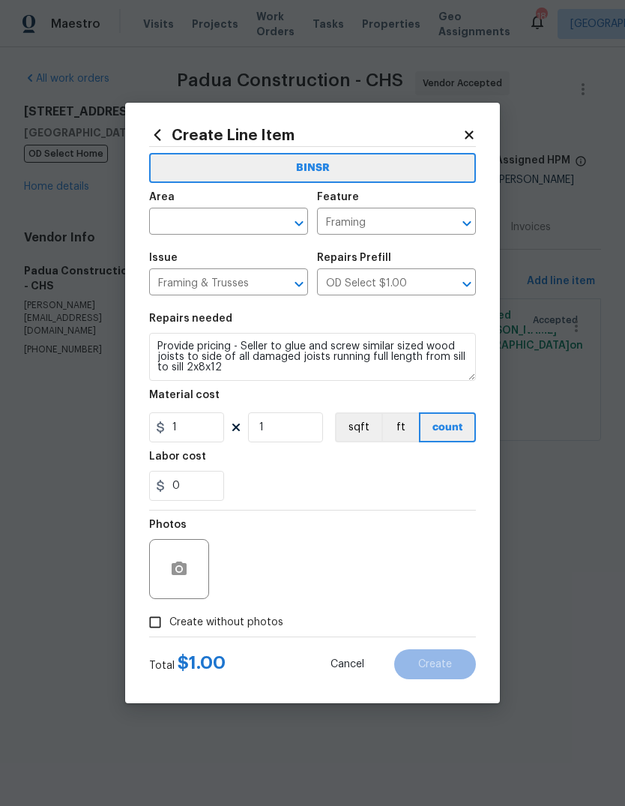
click at [225, 220] on input "text" at bounding box center [207, 222] width 117 height 23
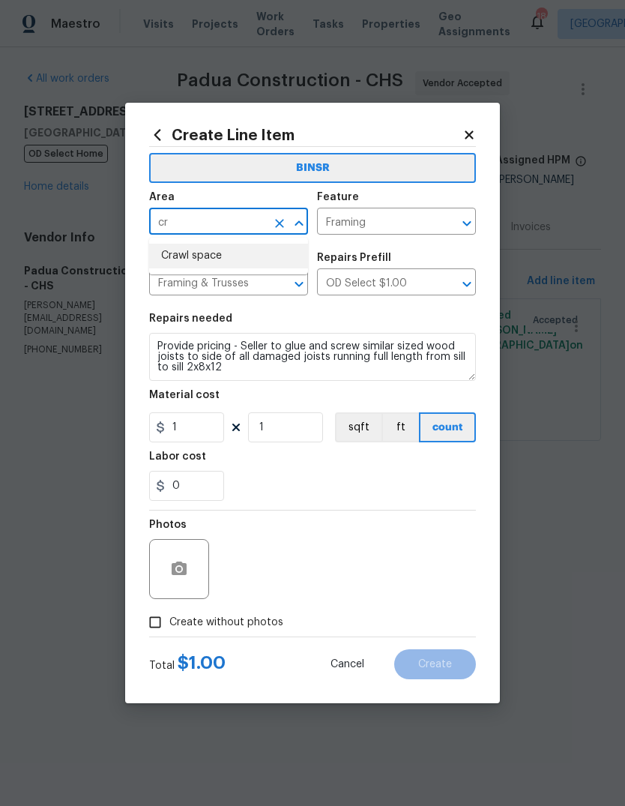
click at [255, 258] on li "Crawl space" at bounding box center [228, 256] width 159 height 25
type input "Crawl space"
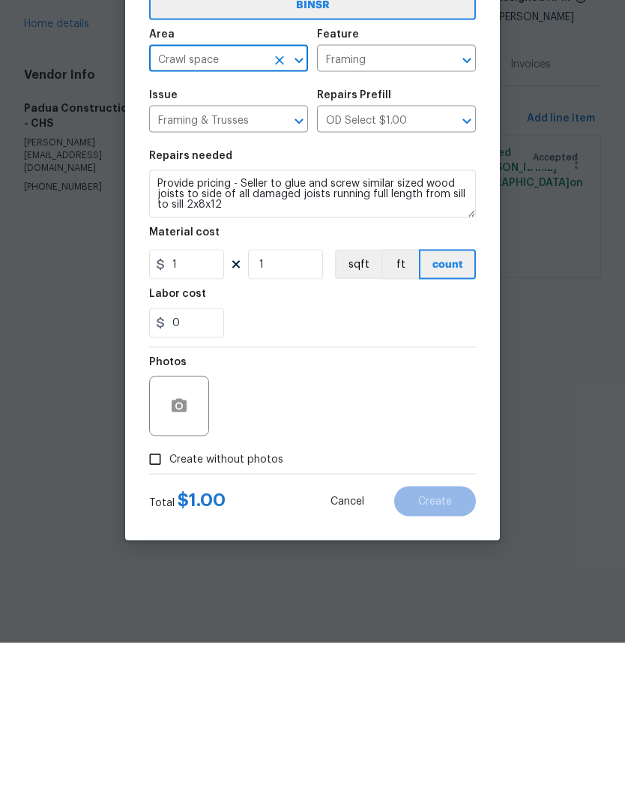
click at [157, 608] on input "Create without photos" at bounding box center [155, 622] width 28 height 28
checkbox input "true"
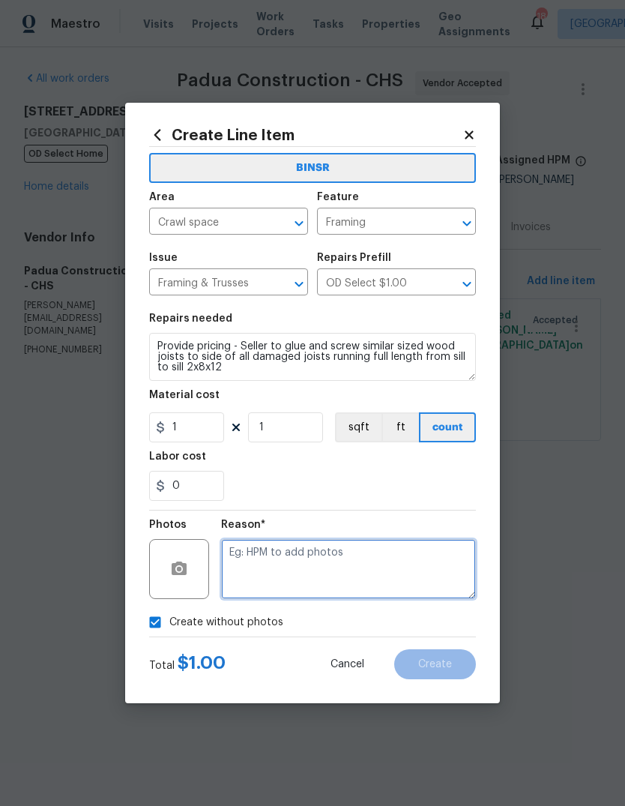
click at [385, 564] on textarea at bounding box center [348, 569] width 255 height 60
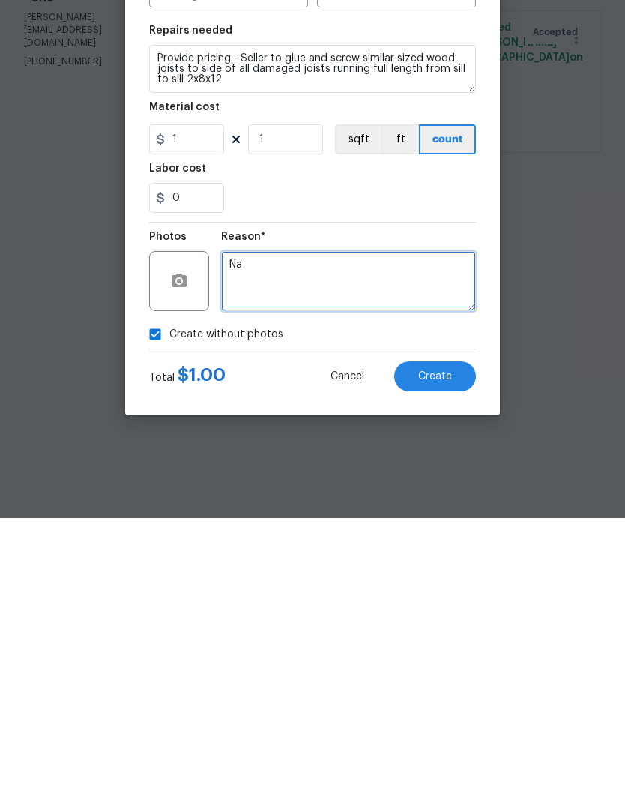
type textarea "Na"
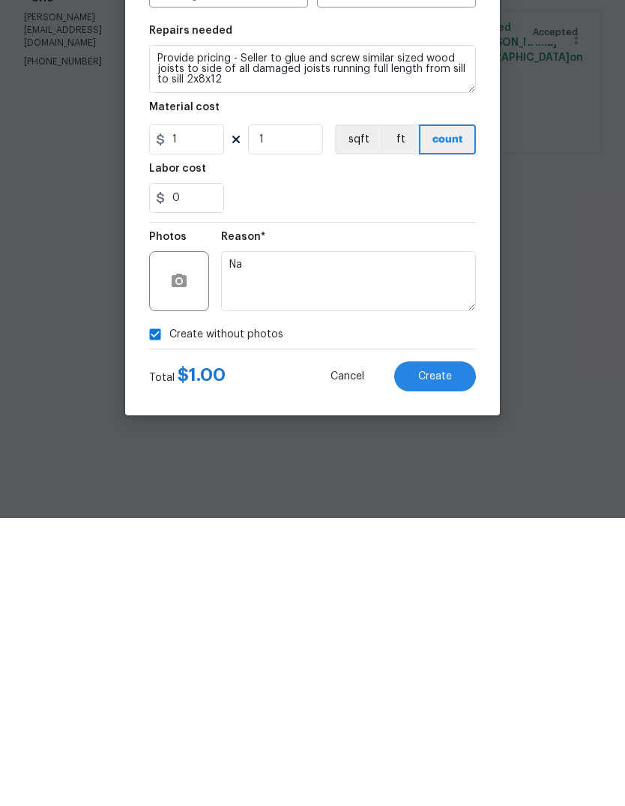
click at [443, 649] on button "Create" at bounding box center [435, 664] width 82 height 30
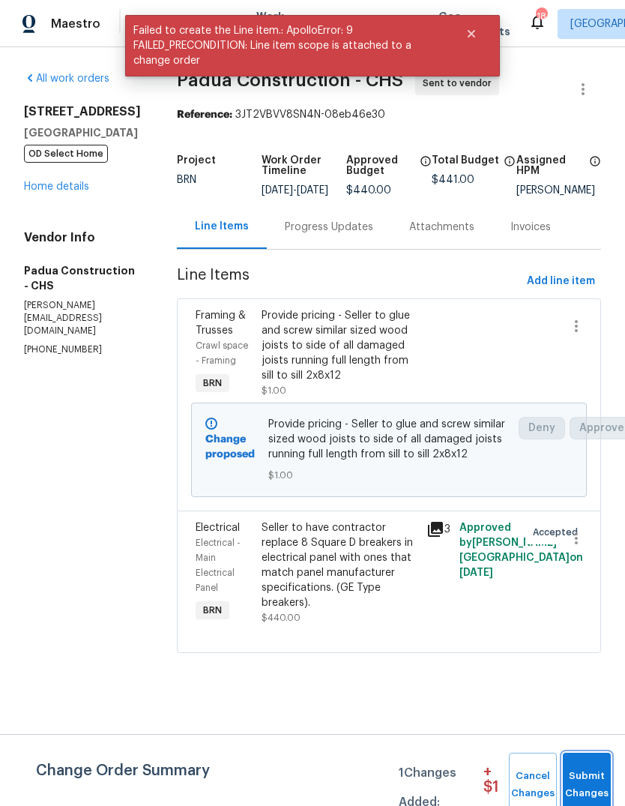
click at [592, 782] on span "Submit Changes" at bounding box center [586, 784] width 33 height 34
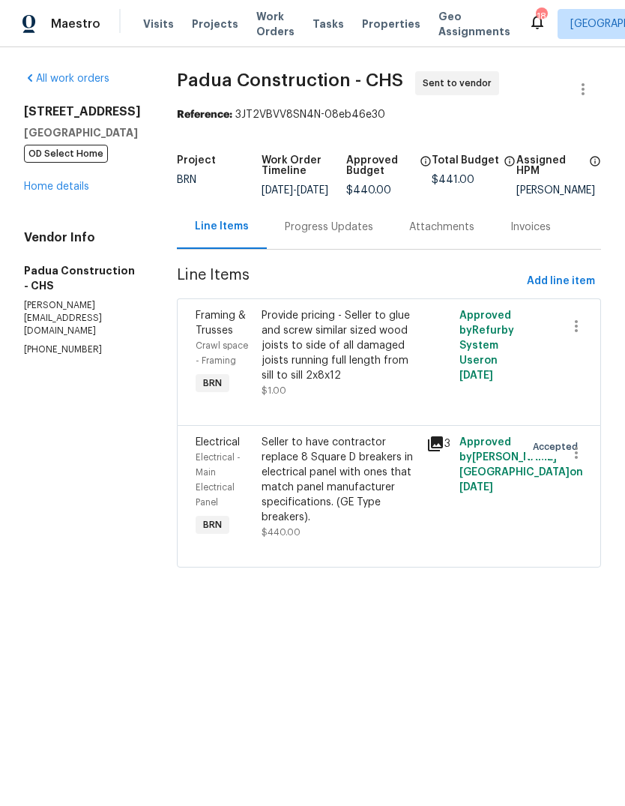
click at [24, 192] on link "Home details" at bounding box center [56, 186] width 65 height 10
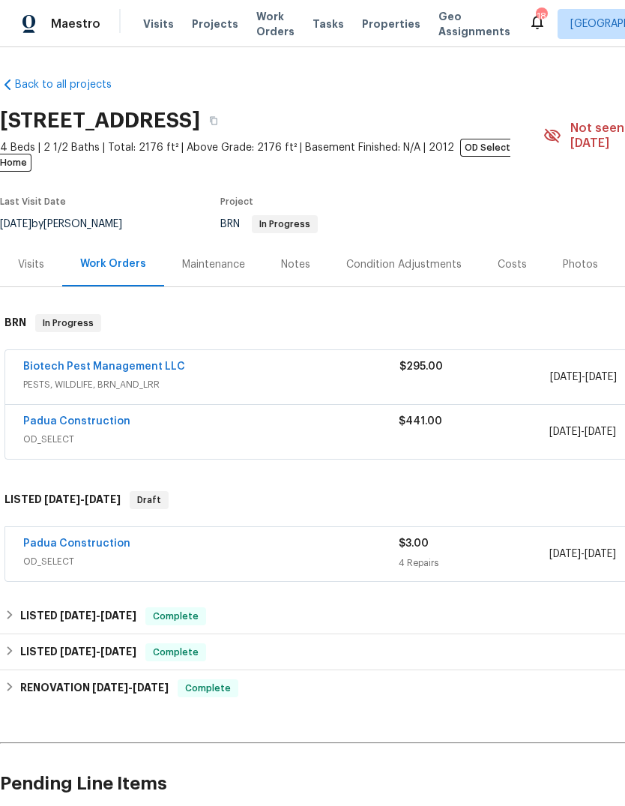
click at [28, 416] on link "Padua Construction" at bounding box center [76, 421] width 107 height 10
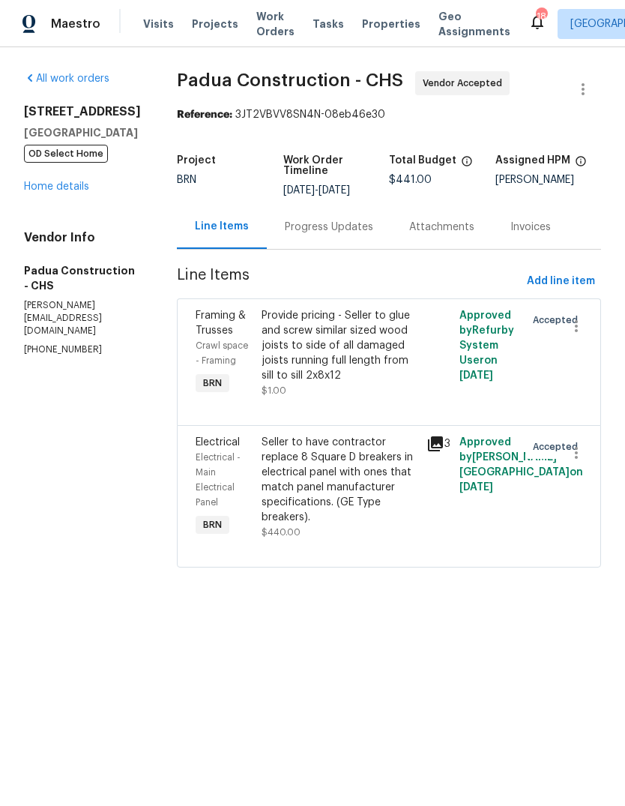
click at [45, 234] on div "All work orders 702 Spark St Mount Pleasant, SC 29464 OD Select Home Home detai…" at bounding box center [82, 214] width 117 height 286
click at [44, 234] on div "All work orders 702 Spark St Mount Pleasant, SC 29464 OD Select Home Home detai…" at bounding box center [82, 214] width 117 height 286
click at [32, 192] on link "Home details" at bounding box center [56, 186] width 65 height 10
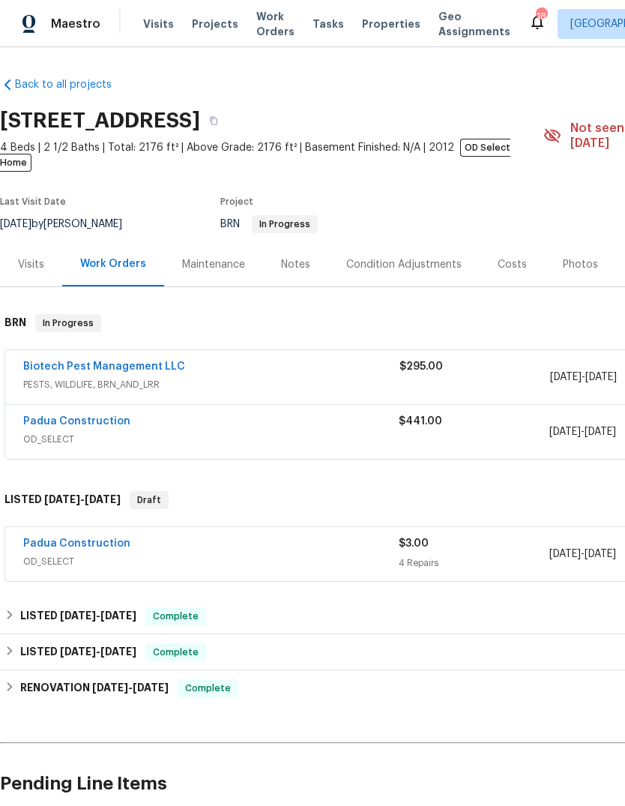
click at [64, 361] on link "Biotech Pest Management LLC" at bounding box center [104, 366] width 162 height 10
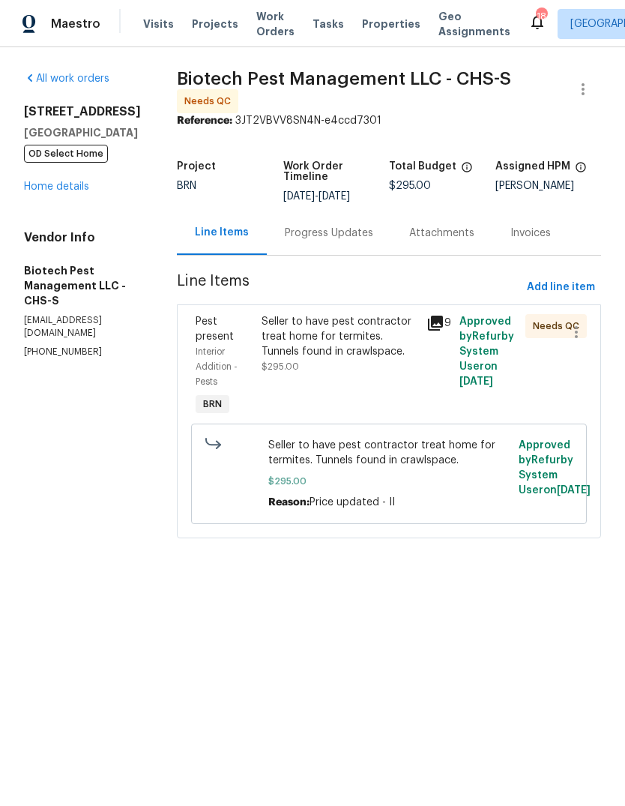
click at [41, 192] on link "Home details" at bounding box center [56, 186] width 65 height 10
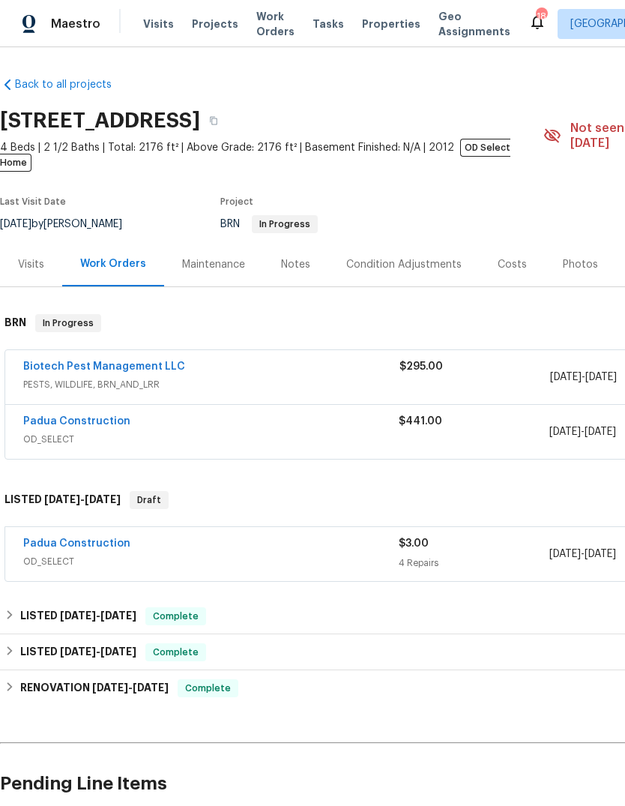
click at [79, 361] on link "Biotech Pest Management LLC" at bounding box center [104, 366] width 162 height 10
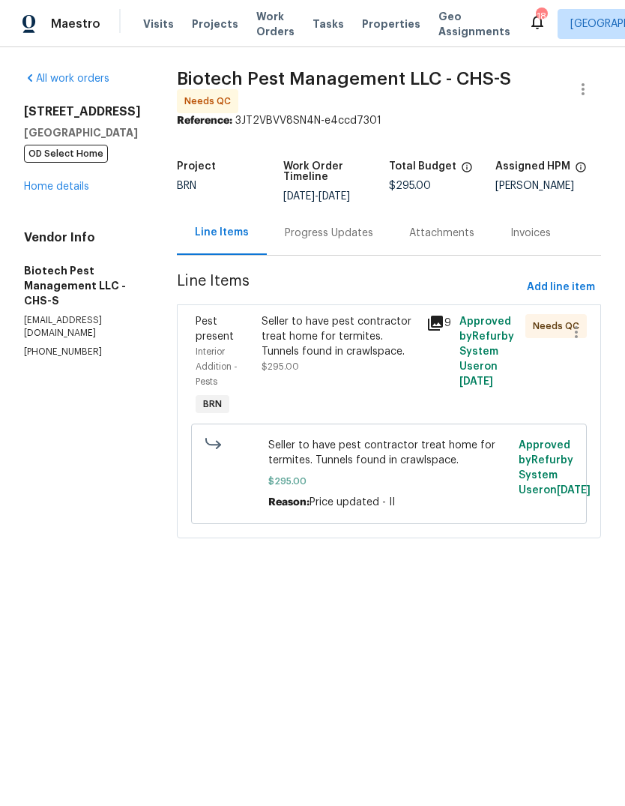
click at [354, 226] on div "Progress Updates" at bounding box center [329, 233] width 88 height 15
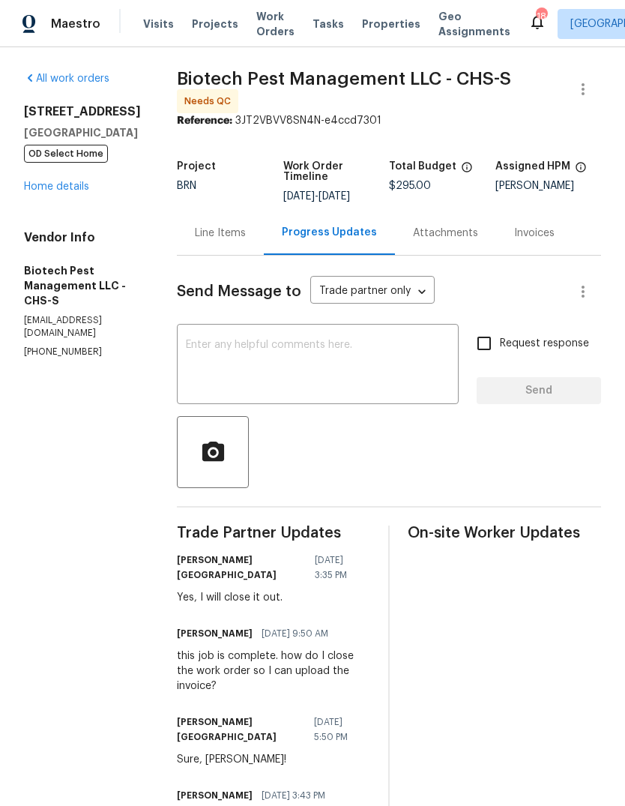
click at [46, 192] on link "Home details" at bounding box center [56, 186] width 65 height 10
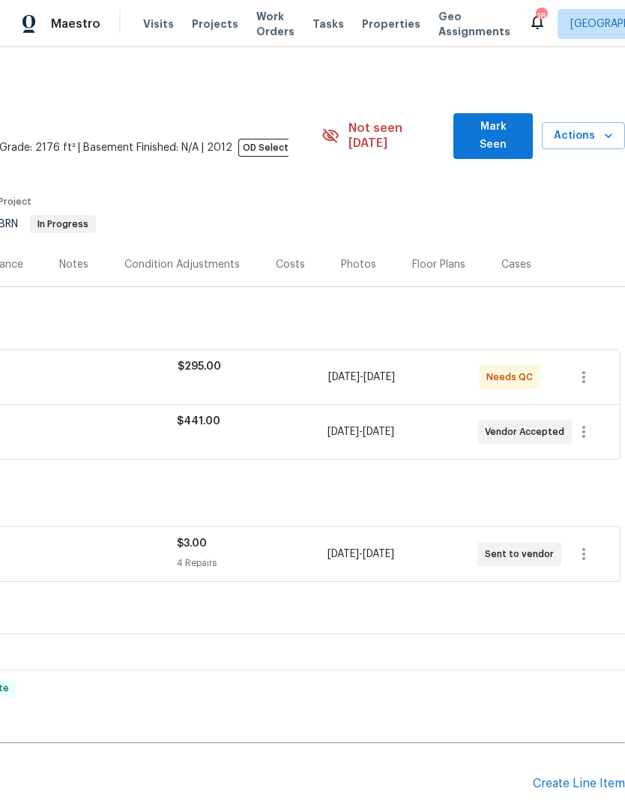
scroll to position [0, 222]
click at [507, 130] on span "Mark Seen" at bounding box center [492, 136] width 55 height 37
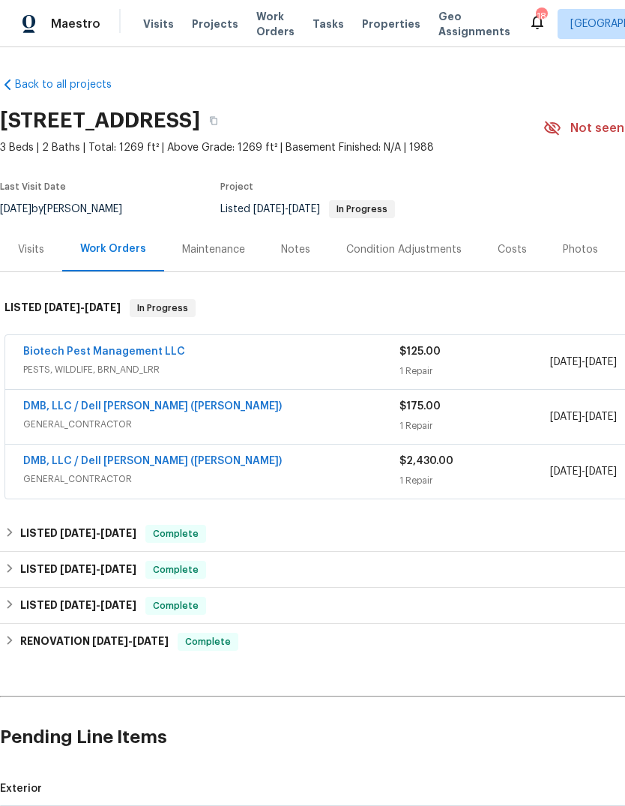
scroll to position [56, 0]
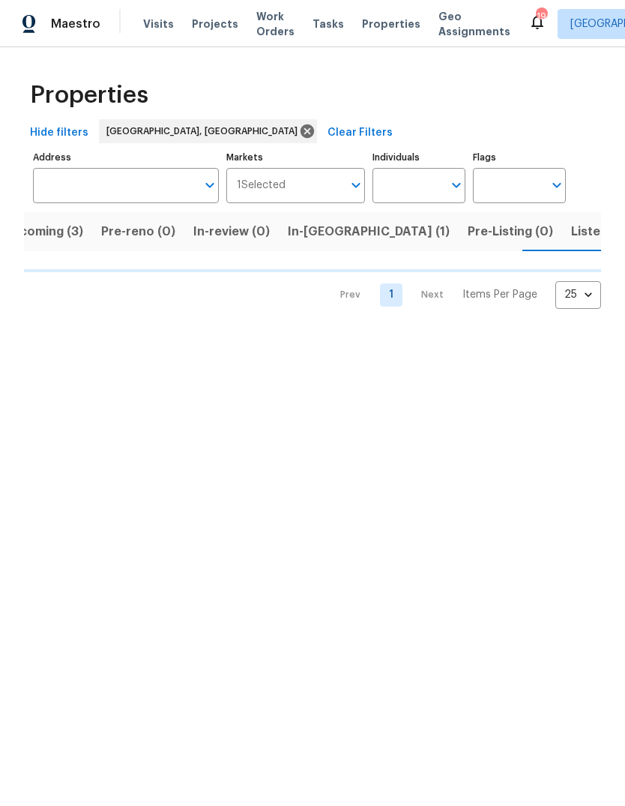
scroll to position [0, 31]
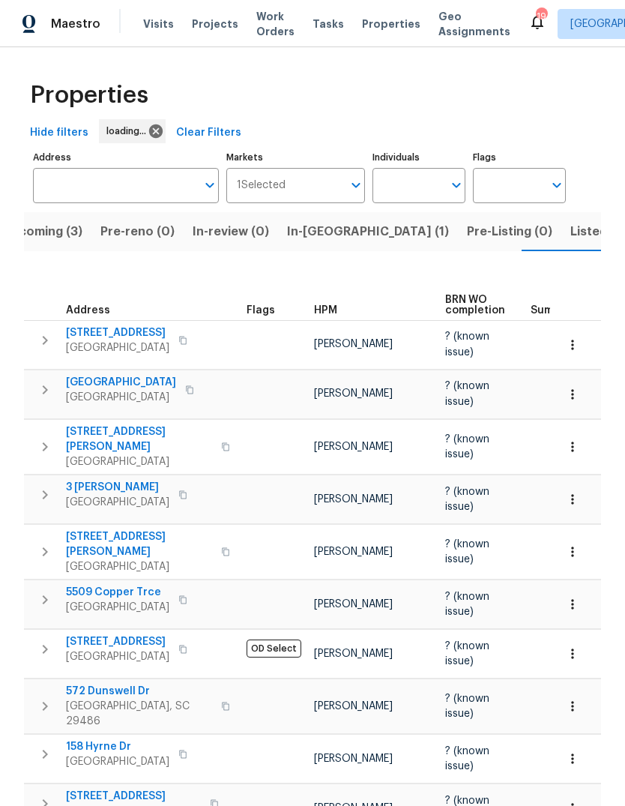
scroll to position [0, 31]
